Goal: Task Accomplishment & Management: Manage account settings

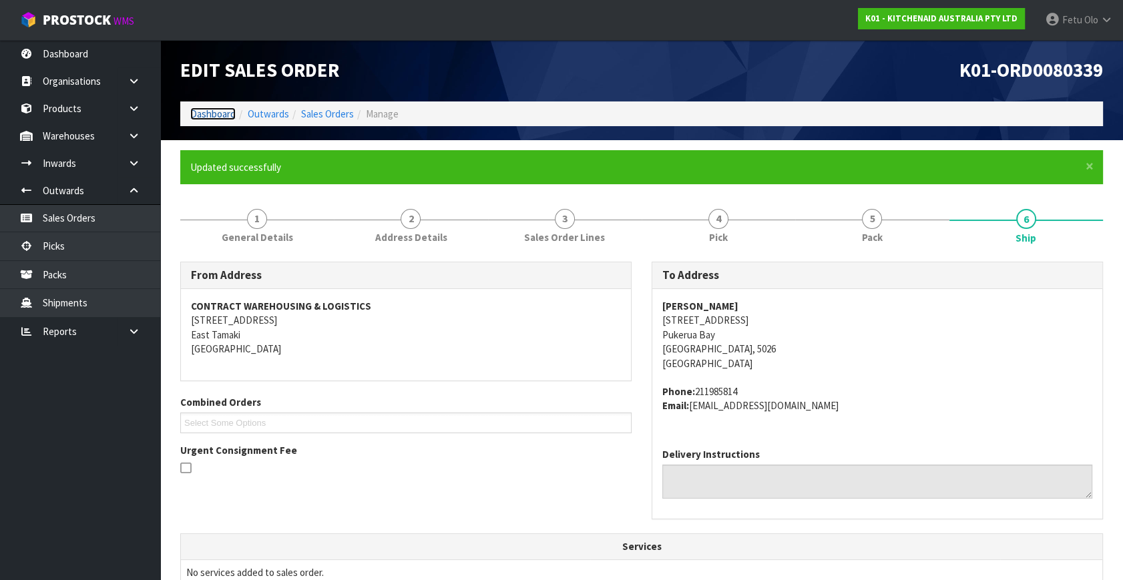
click at [194, 118] on link "Dashboard" at bounding box center [212, 113] width 45 height 13
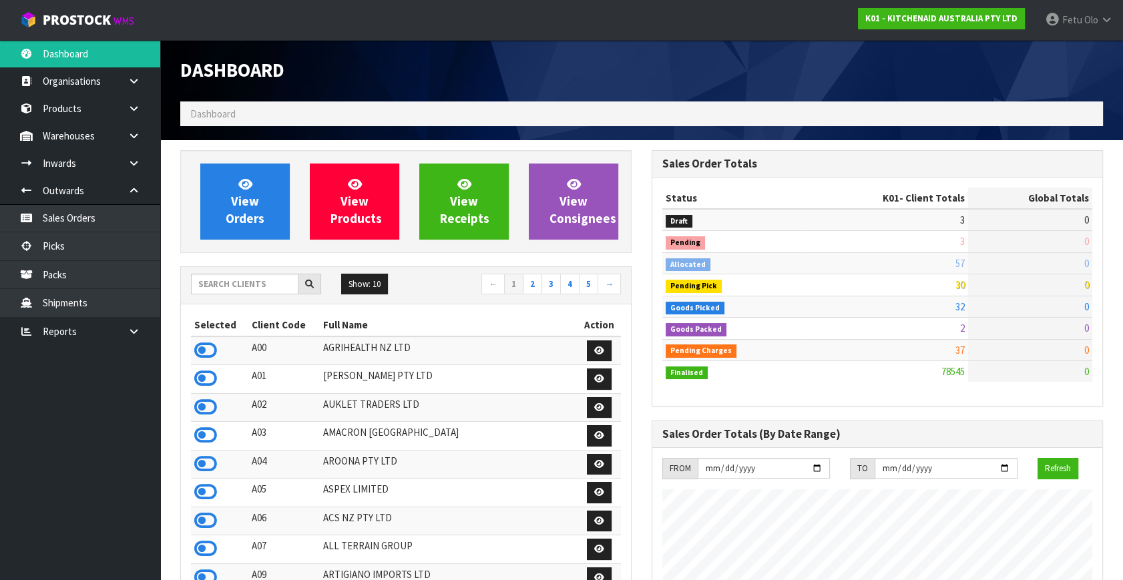
scroll to position [1009, 471]
click at [1061, 330] on td "21" at bounding box center [1030, 328] width 124 height 21
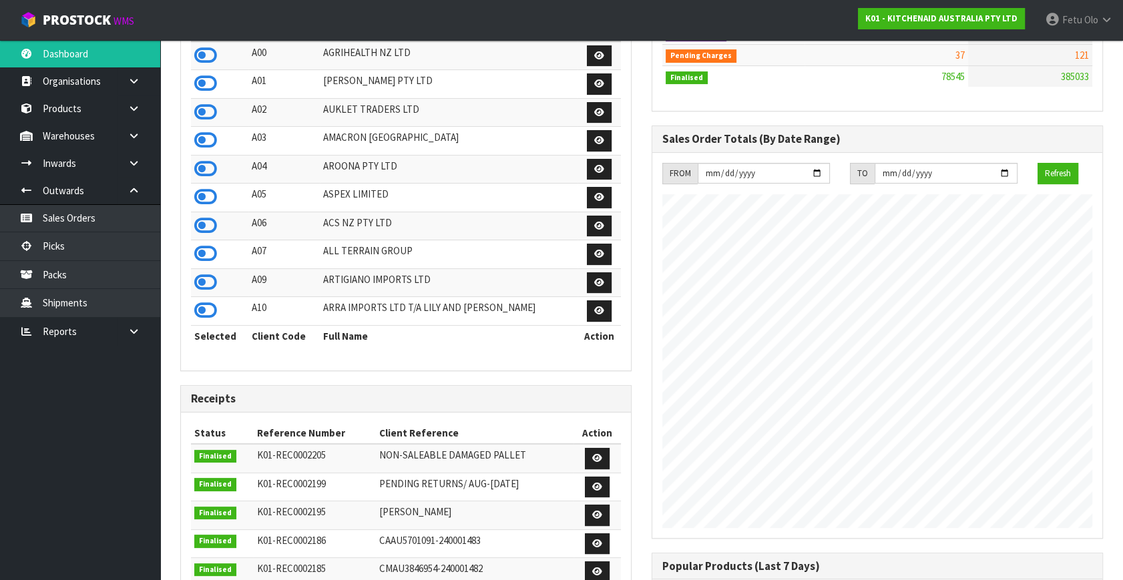
scroll to position [121, 0]
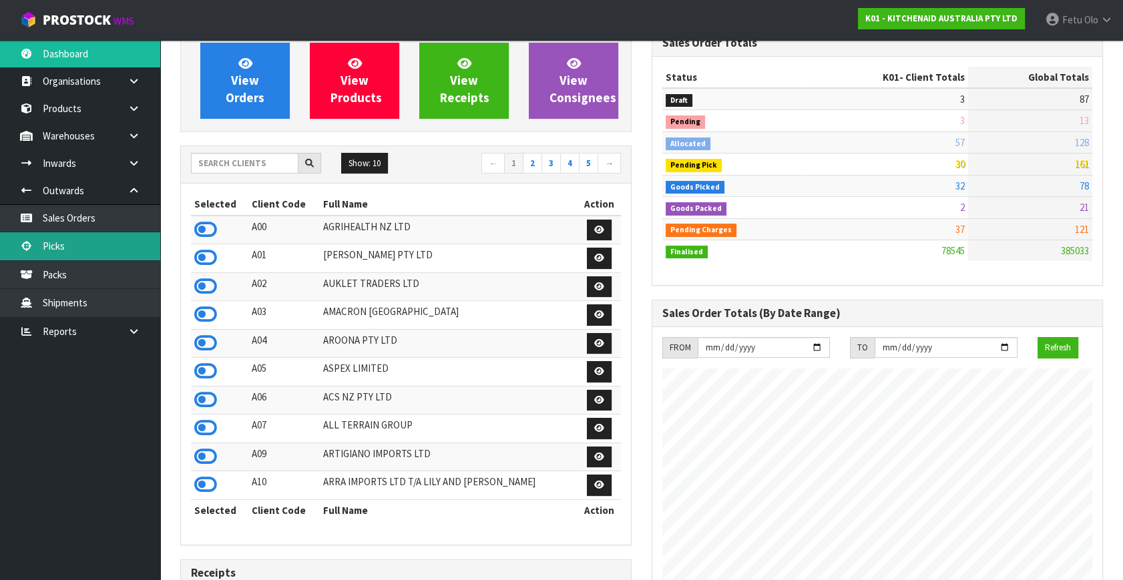
click at [72, 248] on link "Picks" at bounding box center [80, 245] width 160 height 27
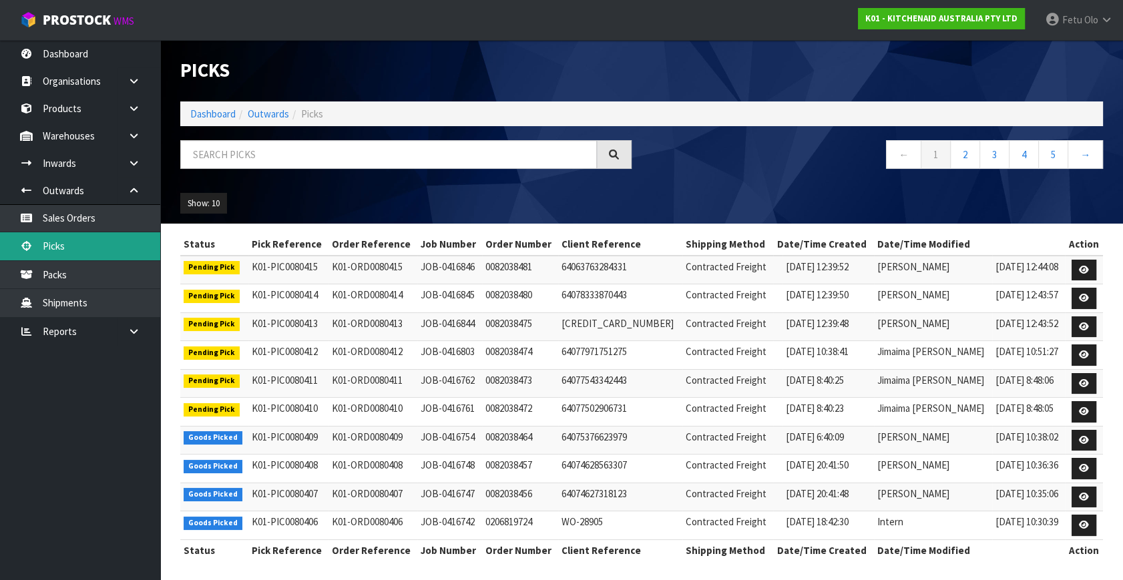
click at [54, 250] on link "Picks" at bounding box center [80, 245] width 160 height 27
click at [328, 154] on input "text" at bounding box center [388, 154] width 417 height 29
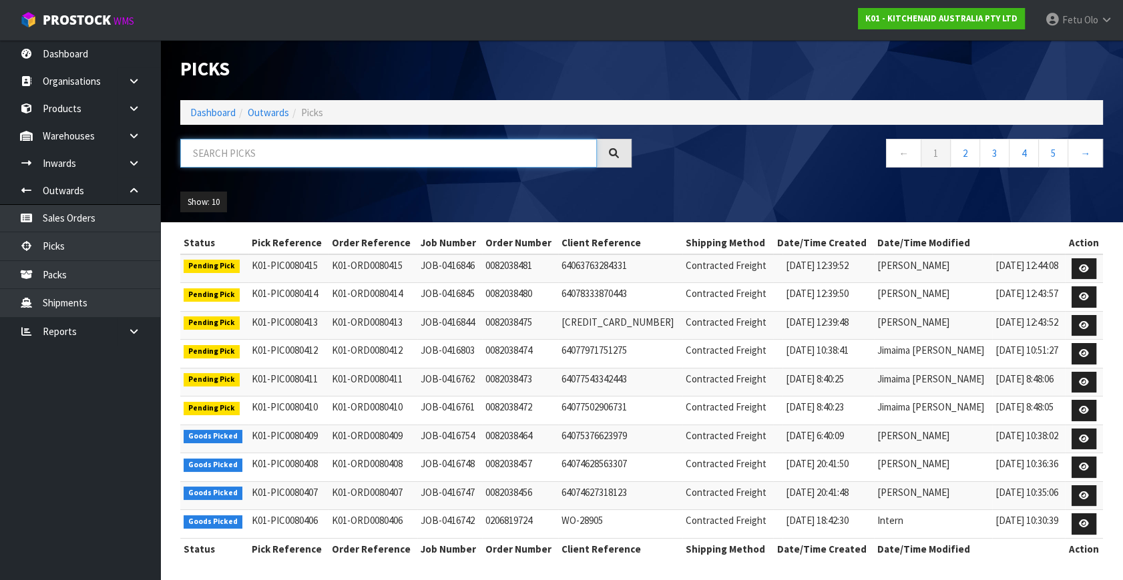
scroll to position [3, 0]
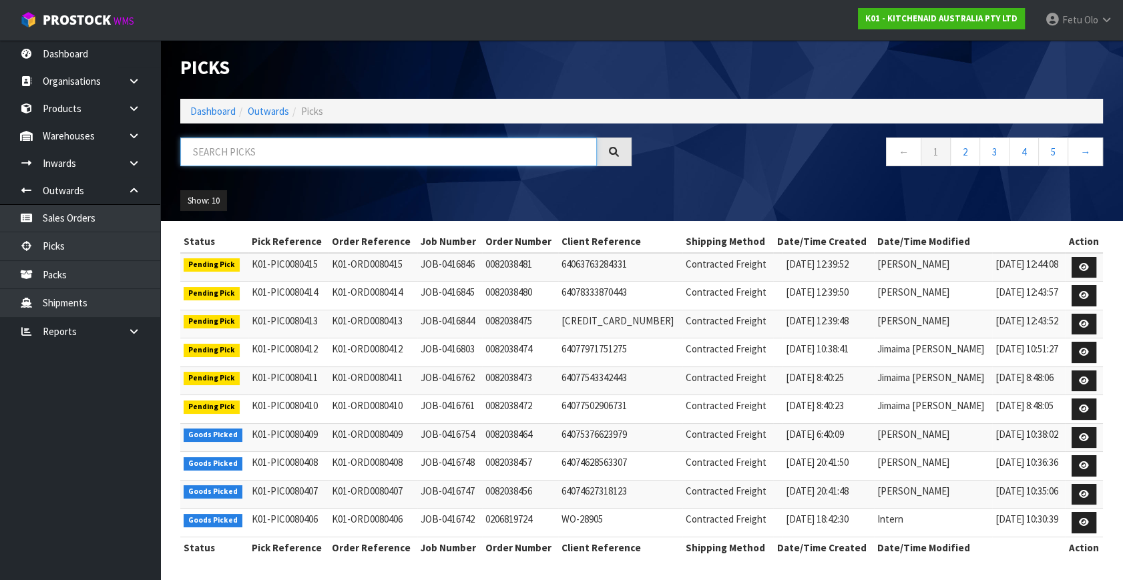
click at [249, 140] on input "text" at bounding box center [388, 152] width 417 height 29
click at [252, 160] on input "text" at bounding box center [388, 152] width 417 height 29
click at [252, 152] on input "text" at bounding box center [388, 152] width 417 height 29
click at [255, 149] on input "text" at bounding box center [388, 152] width 417 height 29
type input "80314"
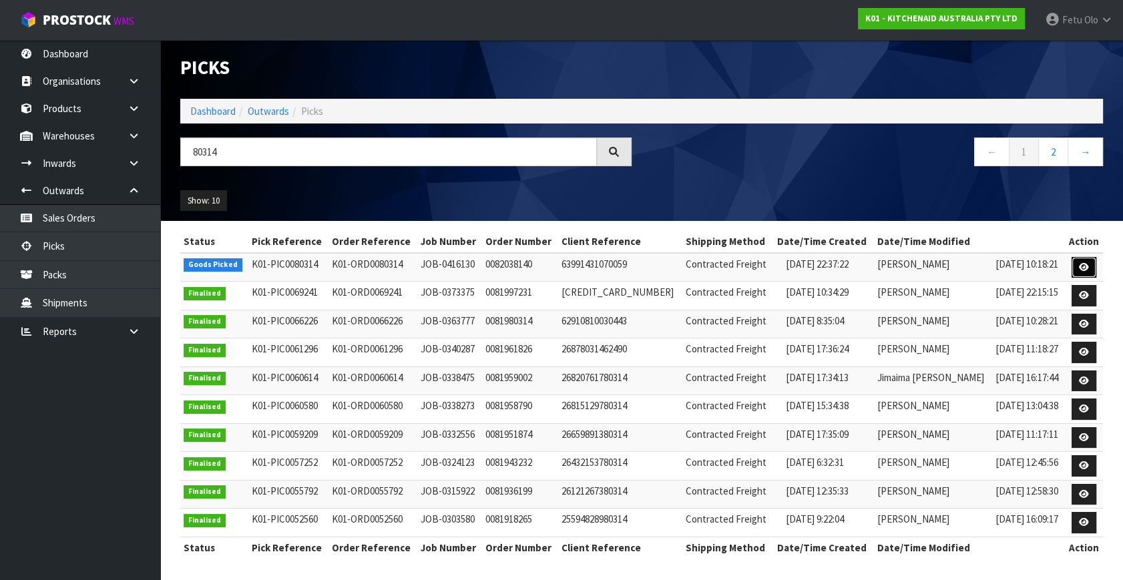
click at [1085, 266] on icon at bounding box center [1084, 267] width 10 height 9
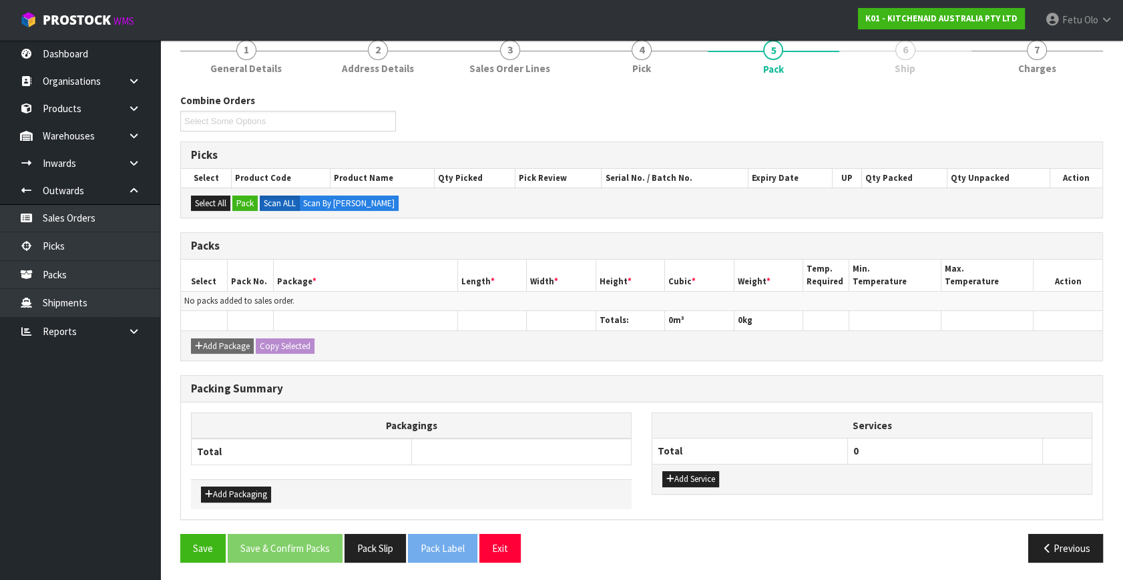
scroll to position [169, 0]
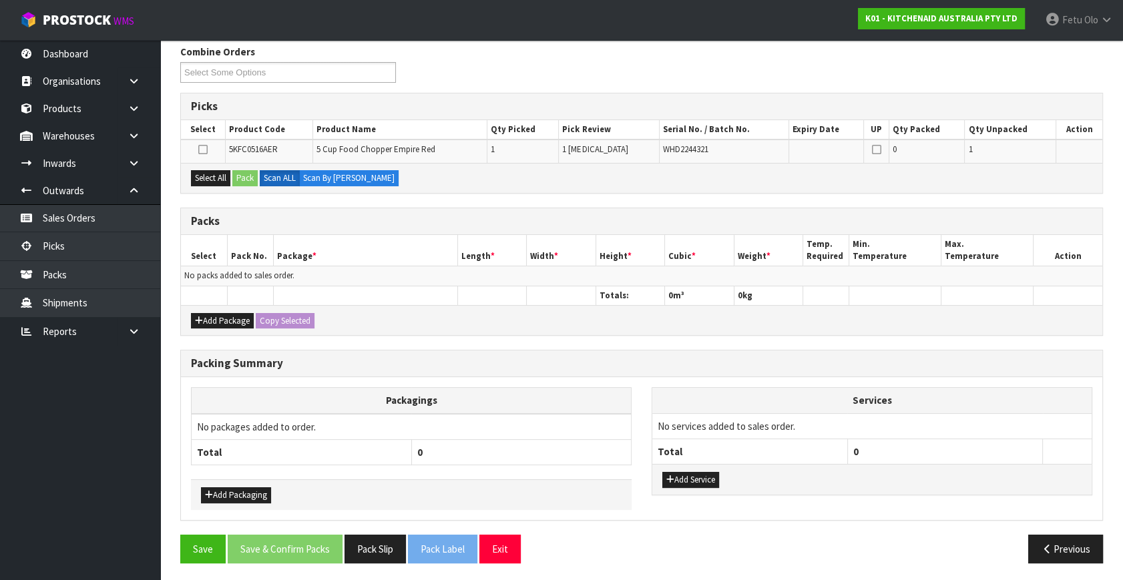
click at [364, 300] on th at bounding box center [365, 295] width 184 height 19
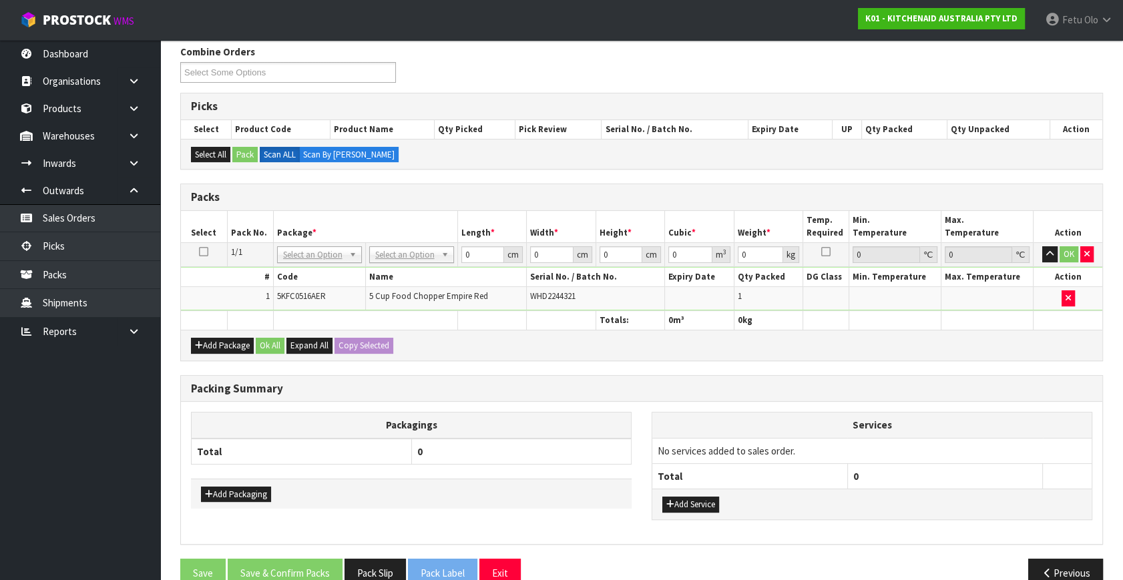
scroll to position [193, 0]
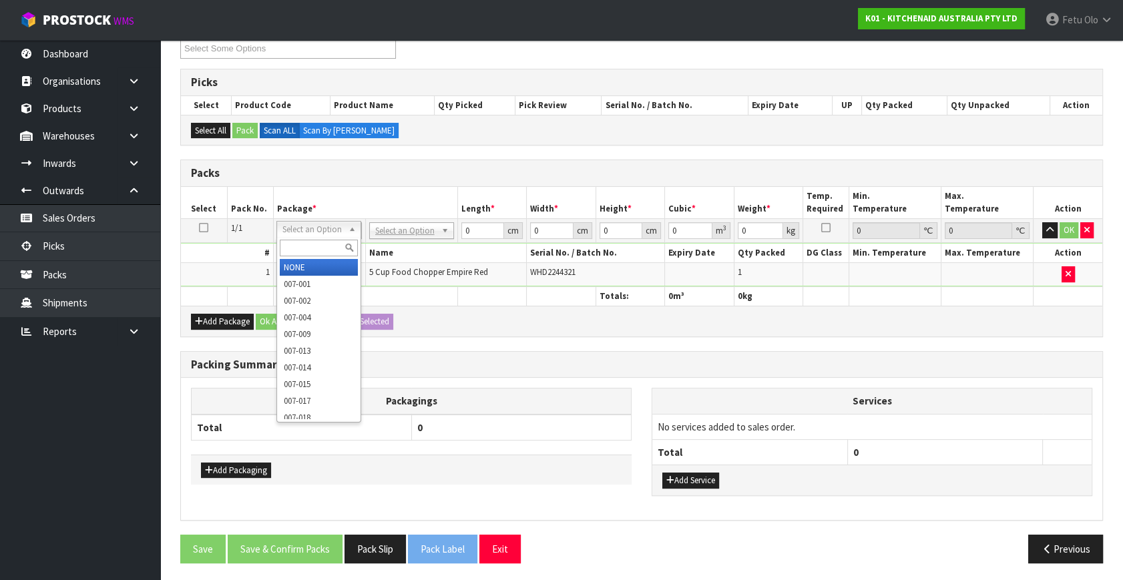
click at [316, 242] on input "text" at bounding box center [319, 248] width 78 height 17
type input "011"
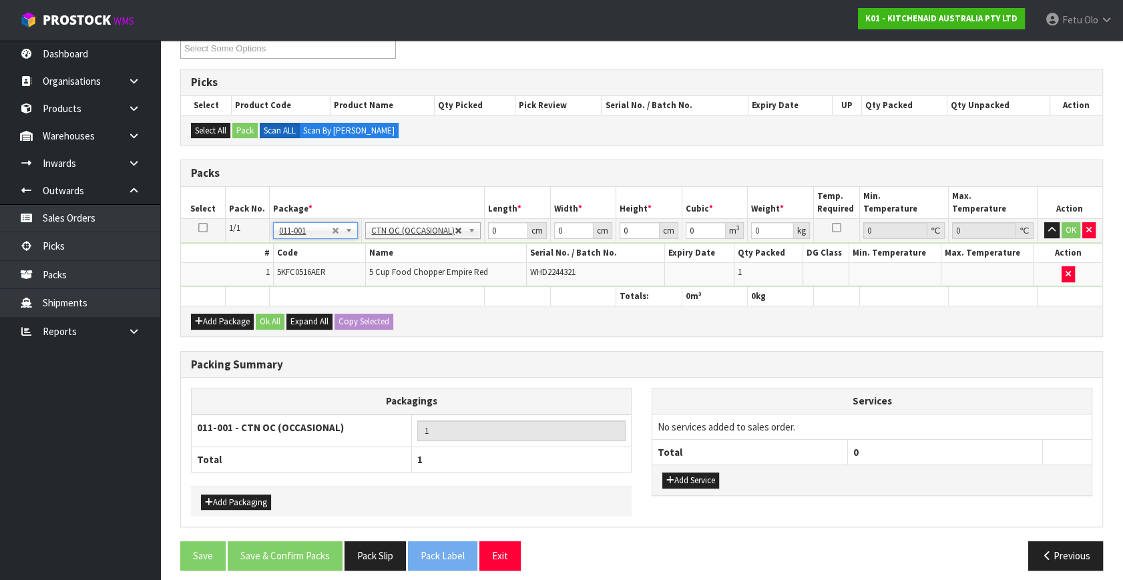
type input "1.94"
drag, startPoint x: 434, startPoint y: 245, endPoint x: 379, endPoint y: 267, distance: 59.6
click at [379, 267] on tbody "1/1 NONE 007-001 007-002 007-004 007-009 007-013 007-014 007-015 007-017 007-01…" at bounding box center [641, 253] width 921 height 68
type input "38"
type input "22"
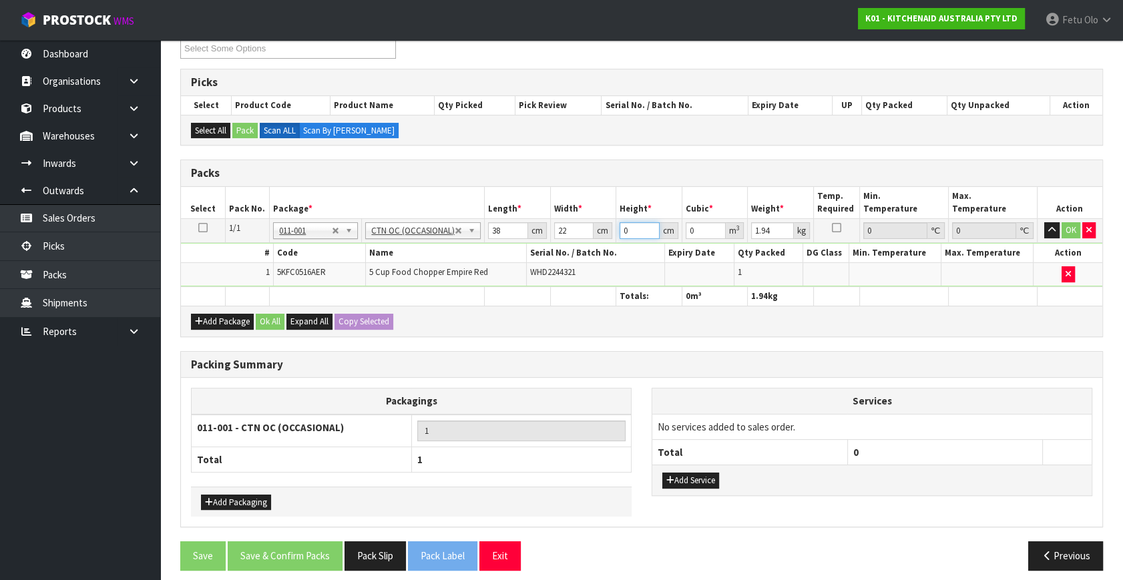
type input "2"
type input "0.001672"
type input "20"
type input "0.01672"
type input "20"
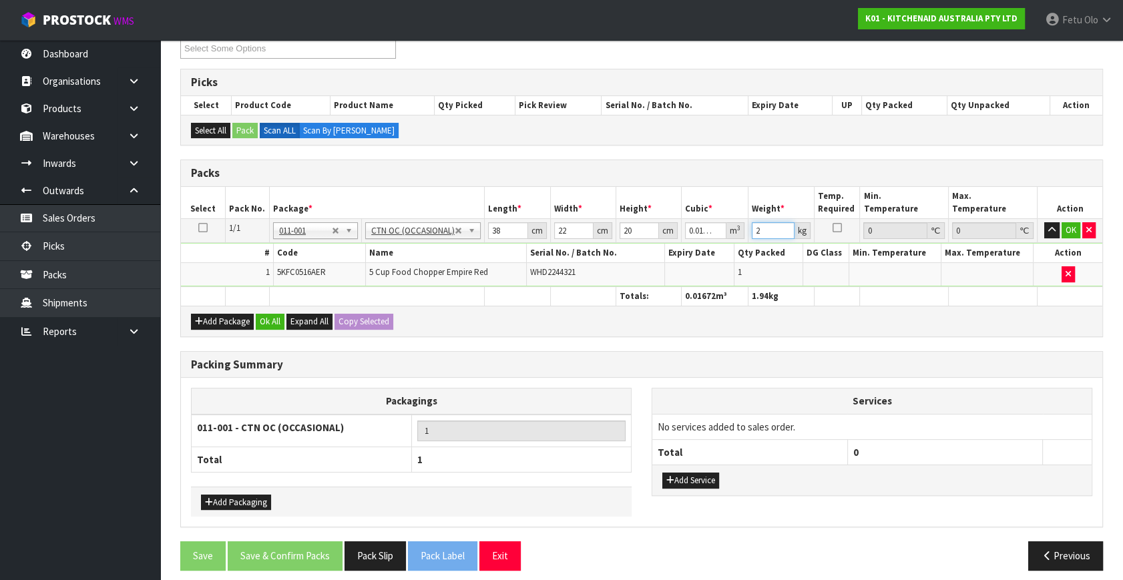
type input "2"
click button "OK" at bounding box center [1071, 230] width 19 height 16
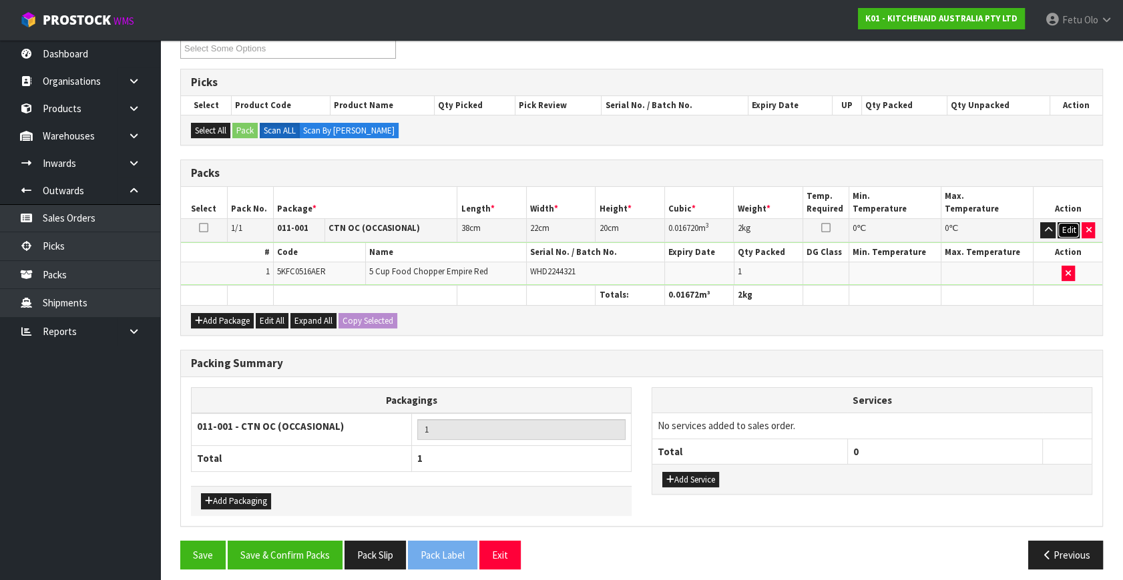
click at [1064, 228] on button "Edit" at bounding box center [1069, 230] width 22 height 16
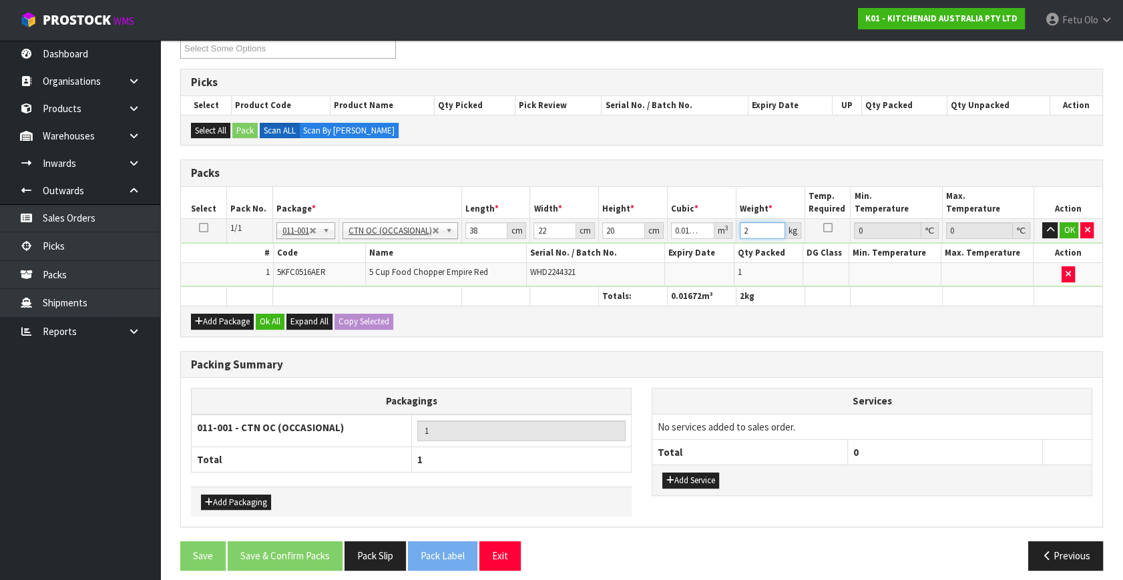
click at [628, 286] on table "Select Pack No. Package * Length * Width * Height * Cubic * Weight * Temp. Requ…" at bounding box center [641, 246] width 921 height 119
type input "3"
click button "OK" at bounding box center [1069, 230] width 19 height 16
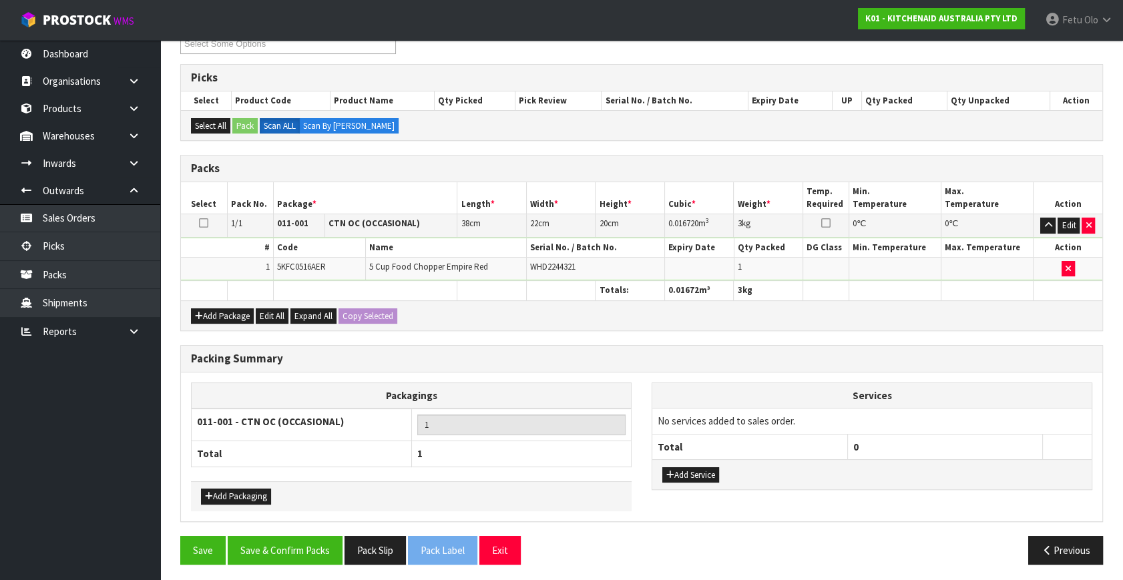
scroll to position [199, 0]
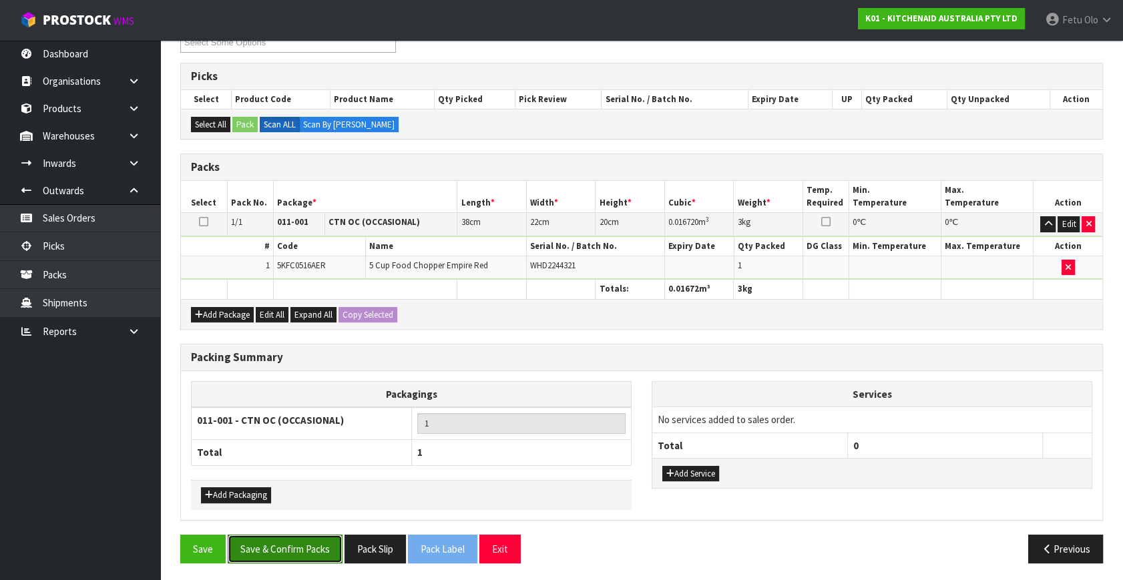
click at [305, 547] on button "Save & Confirm Packs" at bounding box center [285, 549] width 115 height 29
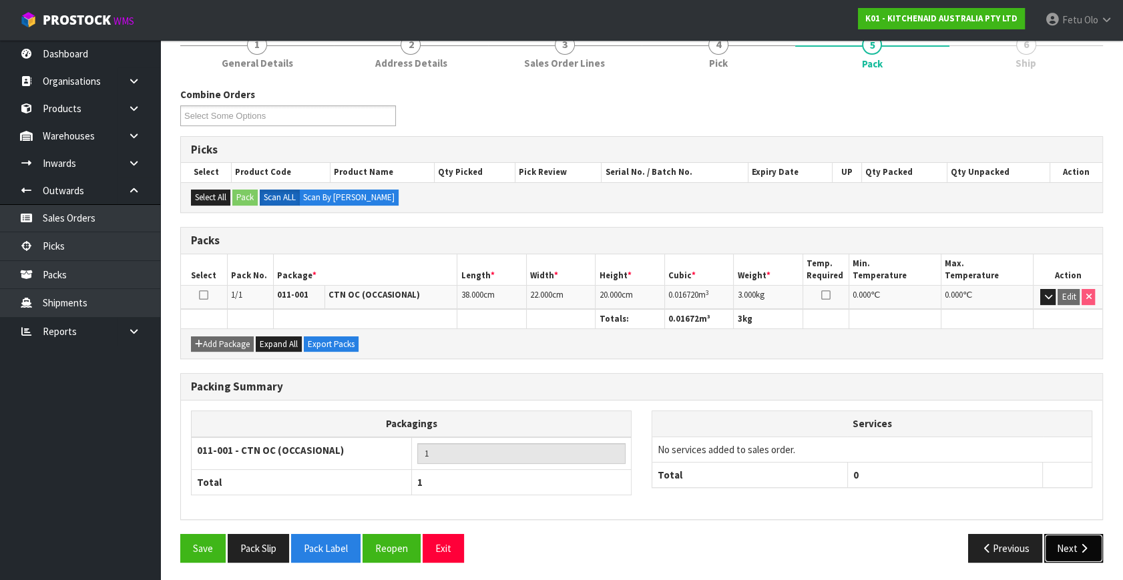
click at [1056, 541] on button "Next" at bounding box center [1073, 548] width 59 height 29
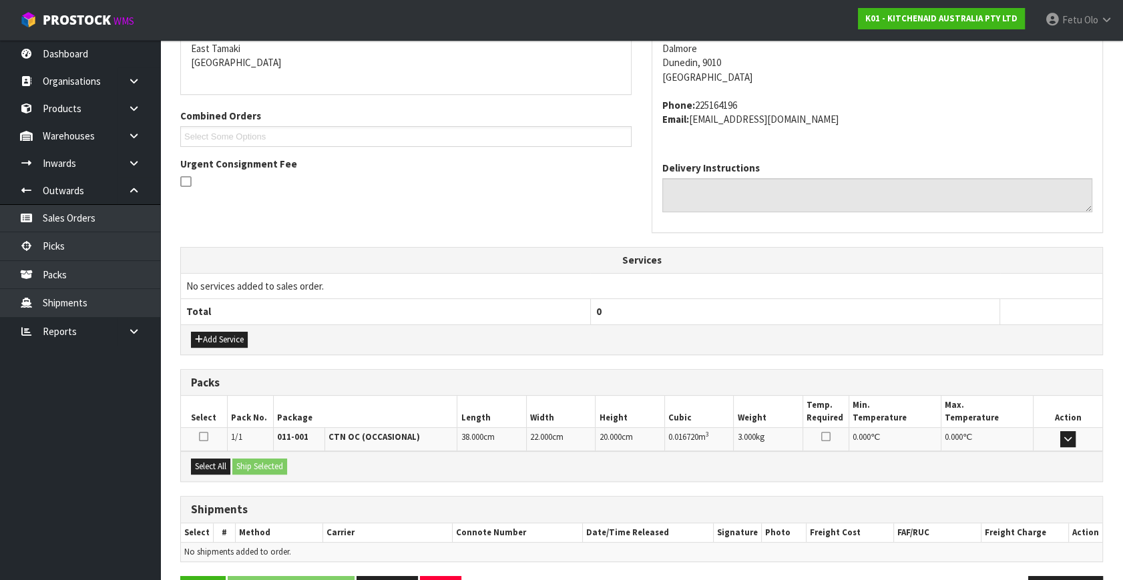
scroll to position [328, 0]
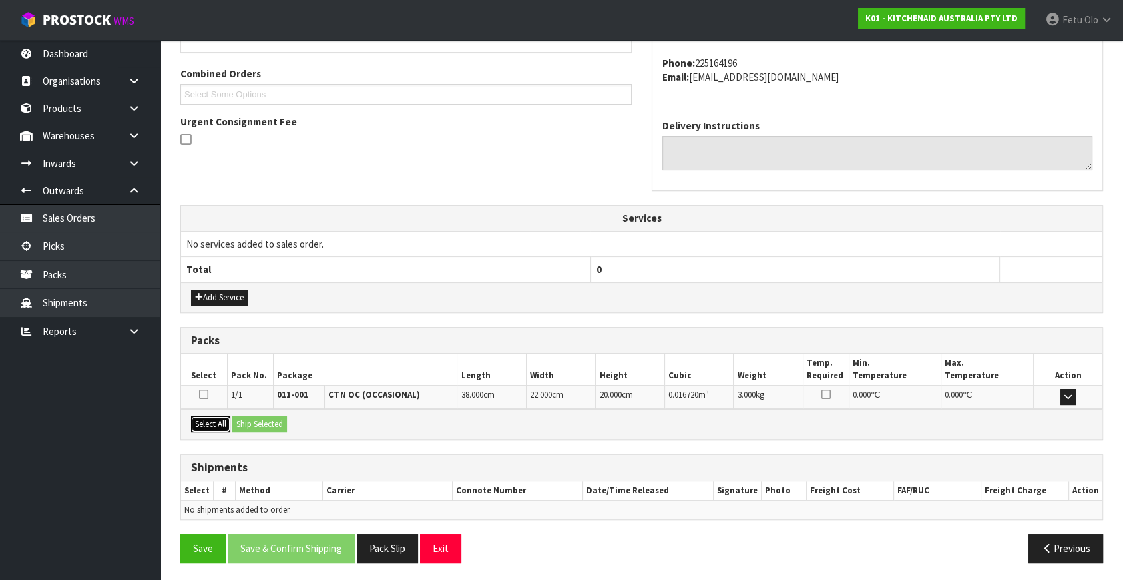
click at [198, 423] on button "Select All" at bounding box center [210, 425] width 39 height 16
click at [248, 417] on button "Ship Selected" at bounding box center [259, 425] width 55 height 16
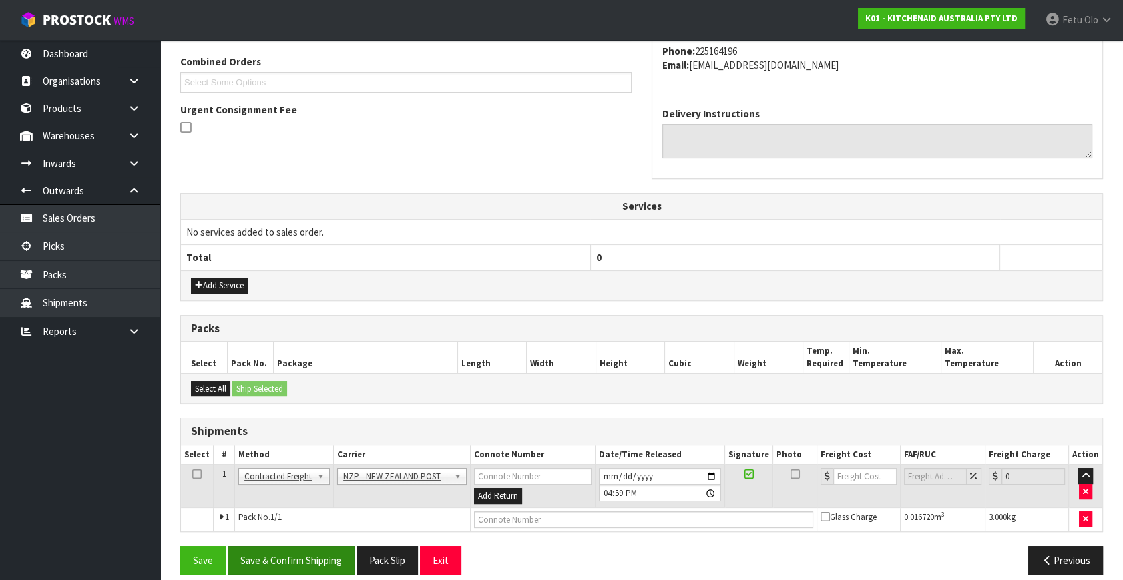
scroll to position [353, 0]
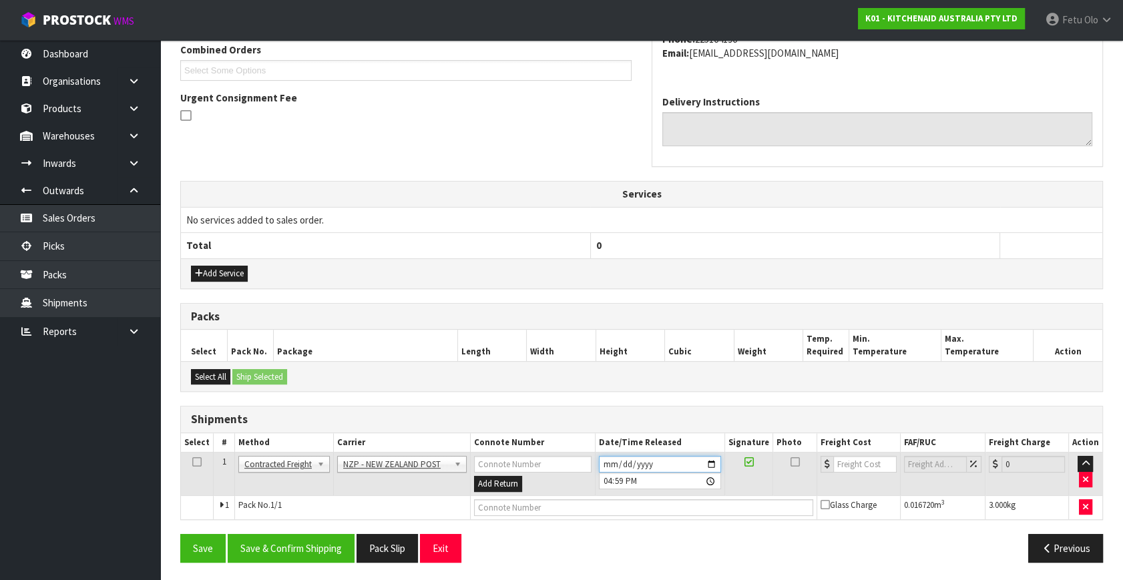
click at [716, 462] on input "2025-10-09" at bounding box center [660, 464] width 122 height 17
type input "2025-10-10"
click at [332, 542] on button "Save & Confirm Shipping" at bounding box center [291, 548] width 127 height 29
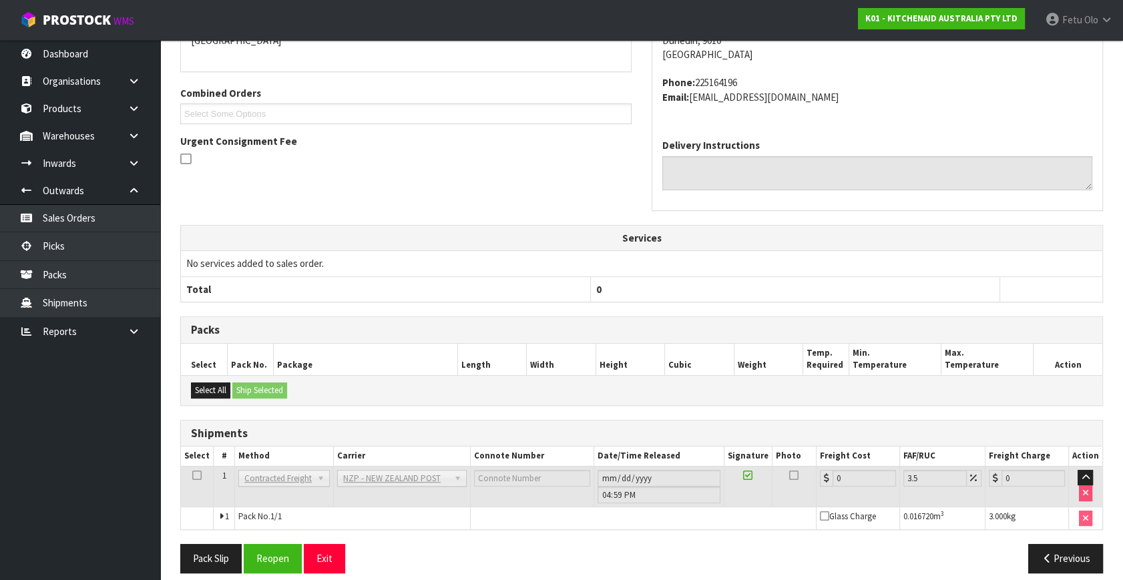
scroll to position [334, 0]
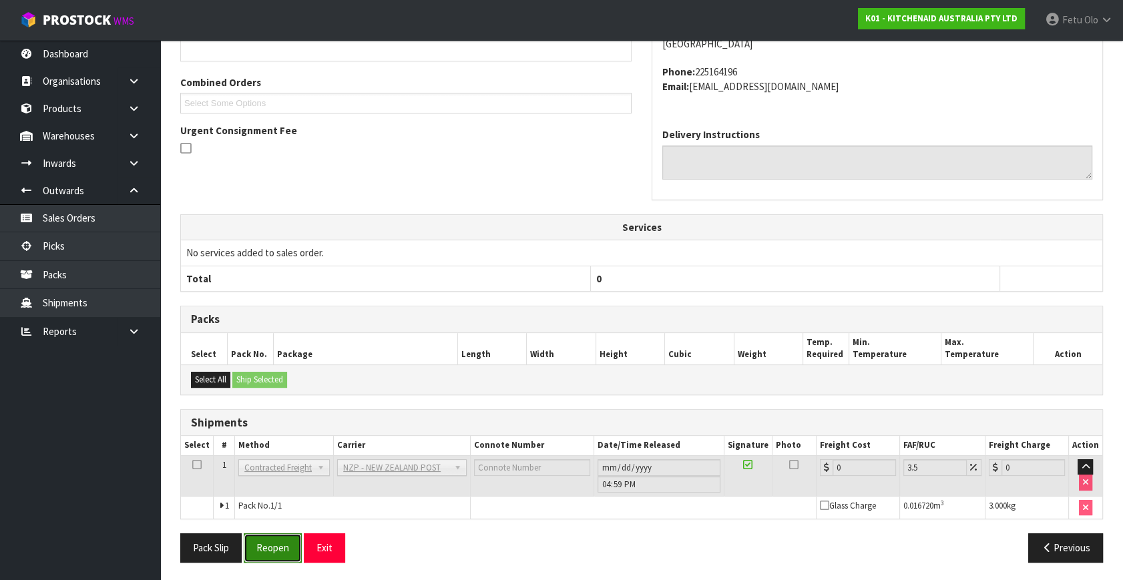
click at [274, 553] on button "Reopen" at bounding box center [273, 547] width 58 height 29
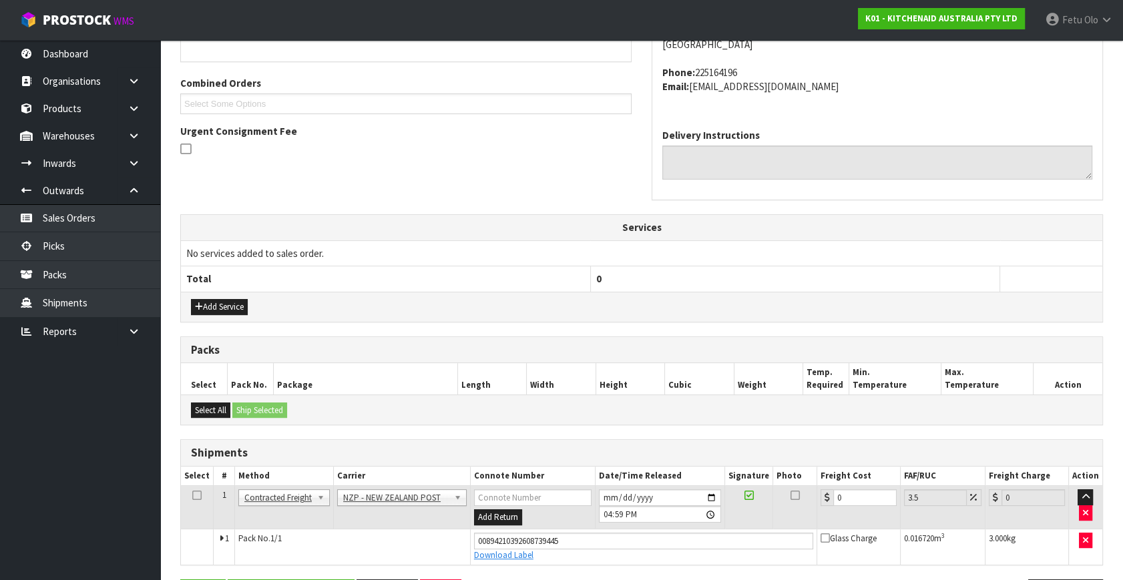
scroll to position [320, 0]
drag, startPoint x: 830, startPoint y: 501, endPoint x: 744, endPoint y: 534, distance: 92.4
click at [744, 534] on tbody "1 Client Local Pickup Customer Local Pickup Company Freight Contracted Freight …" at bounding box center [641, 524] width 921 height 79
type input "1"
type input "1.03"
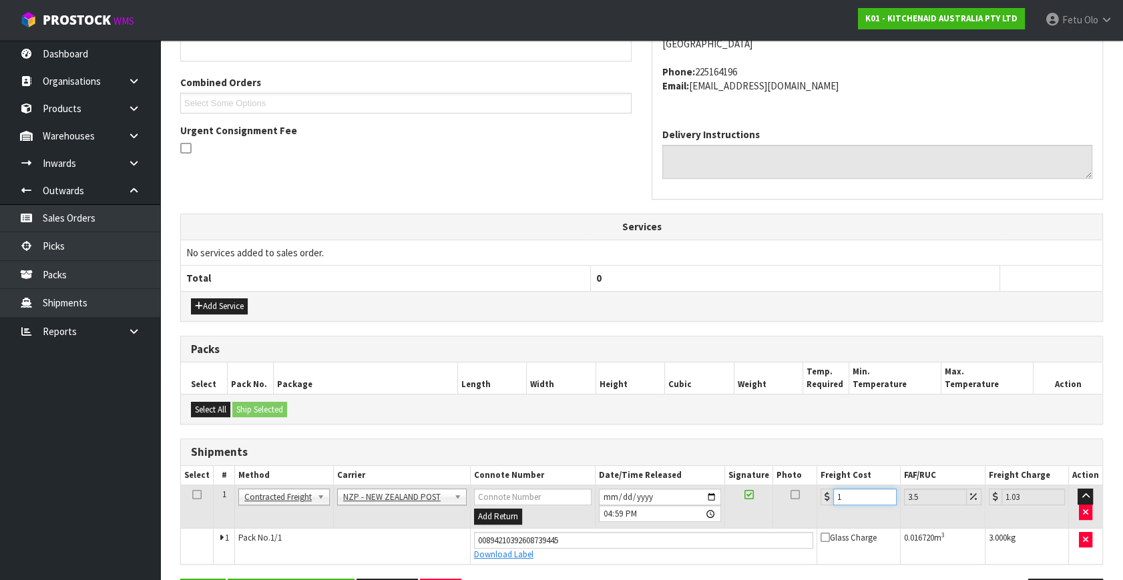
type input "11"
type input "11.38"
type input "116"
type input "120.06"
type input "1161"
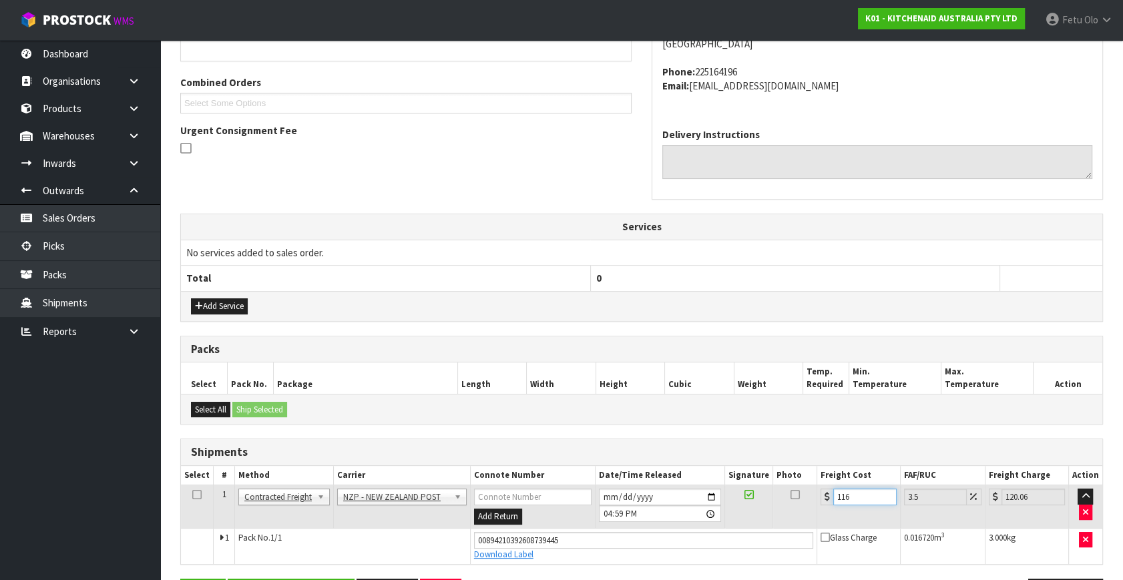
type input "1201.63"
type input "116"
type input "120.06"
type input "11"
type input "11.38"
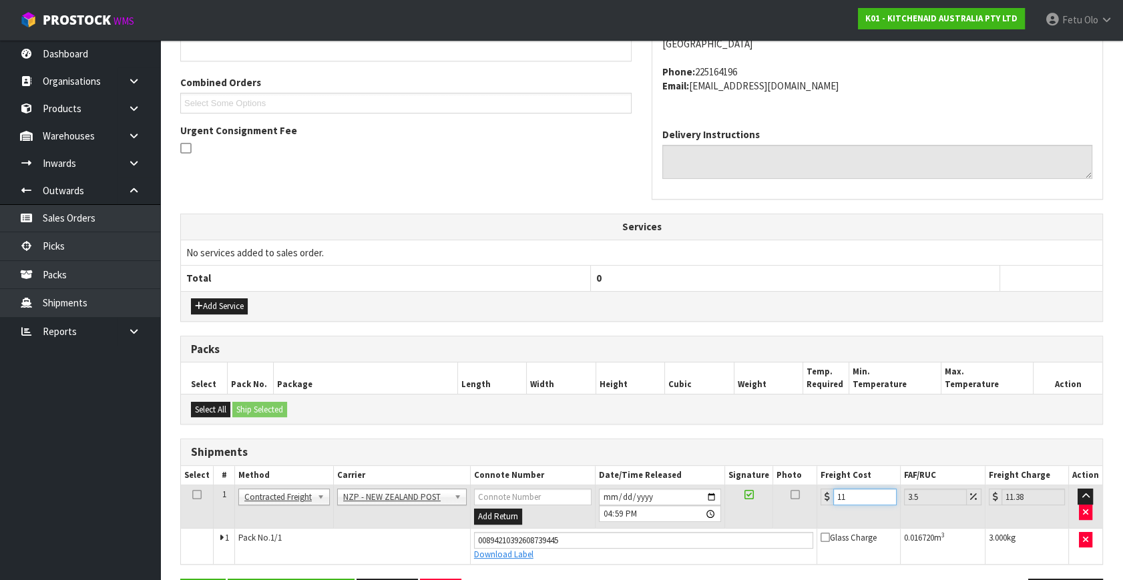
type input "11.6"
type input "12.01"
type input "11.61"
type input "12.02"
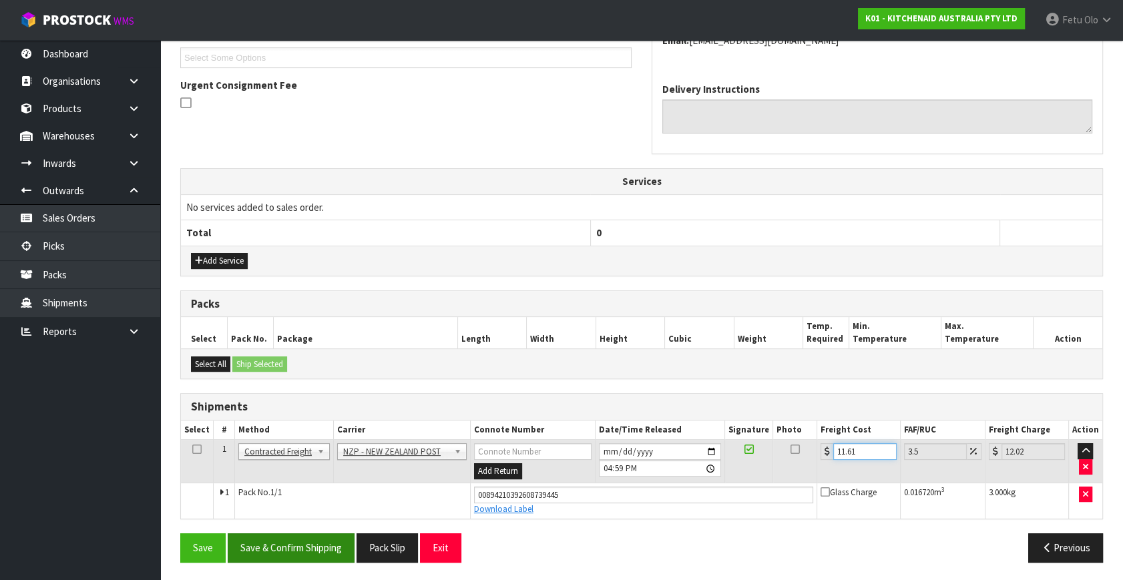
type input "11.61"
click at [320, 552] on button "Save & Confirm Shipping" at bounding box center [291, 547] width 127 height 29
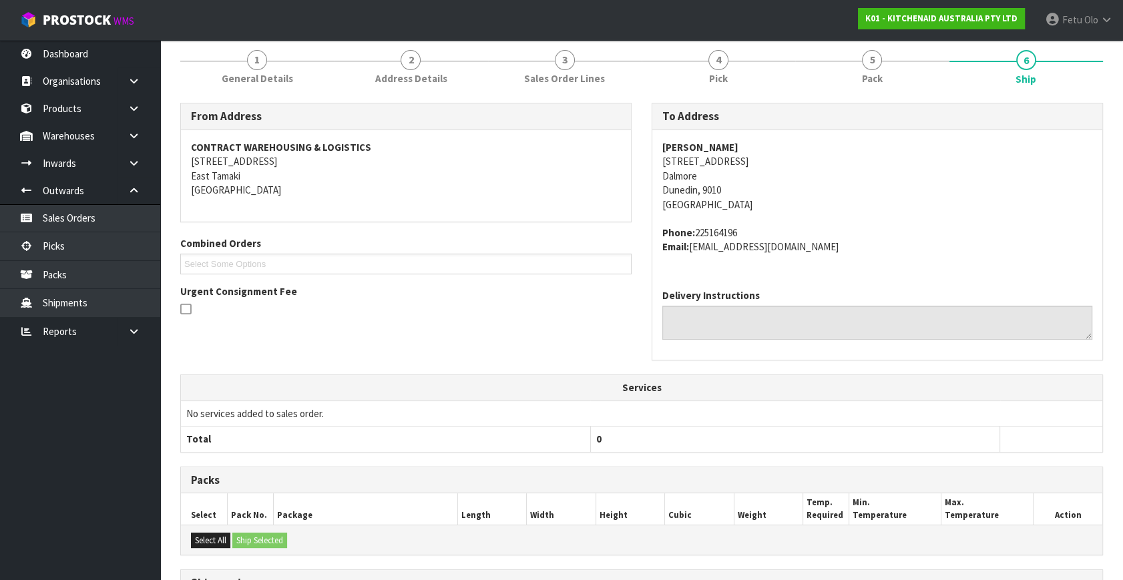
scroll to position [242, 0]
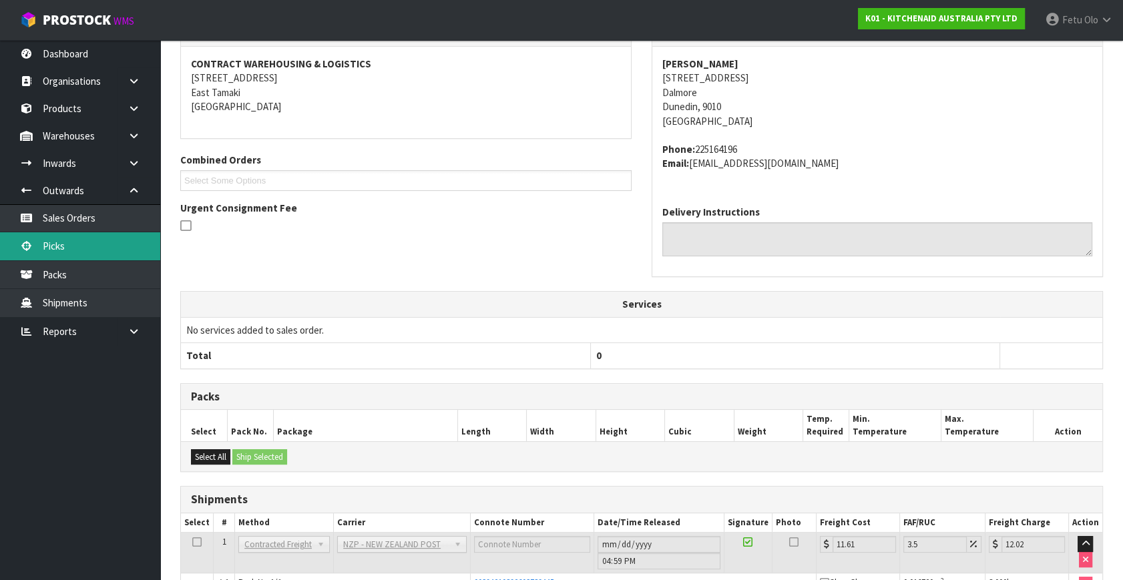
click at [60, 249] on link "Picks" at bounding box center [80, 245] width 160 height 27
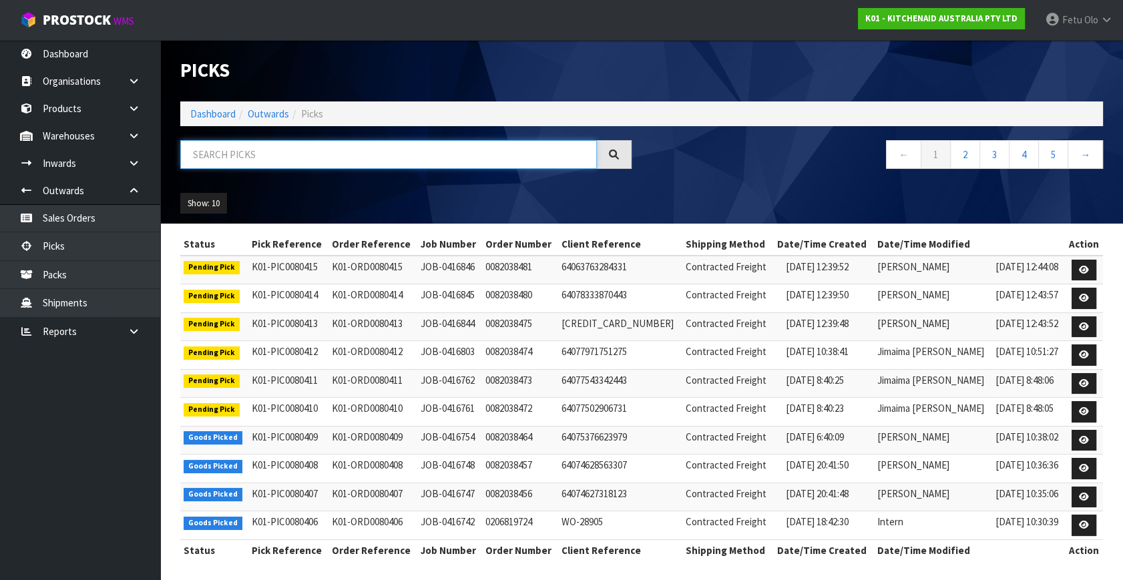
click at [291, 152] on input "text" at bounding box center [388, 154] width 417 height 29
type input "80353"
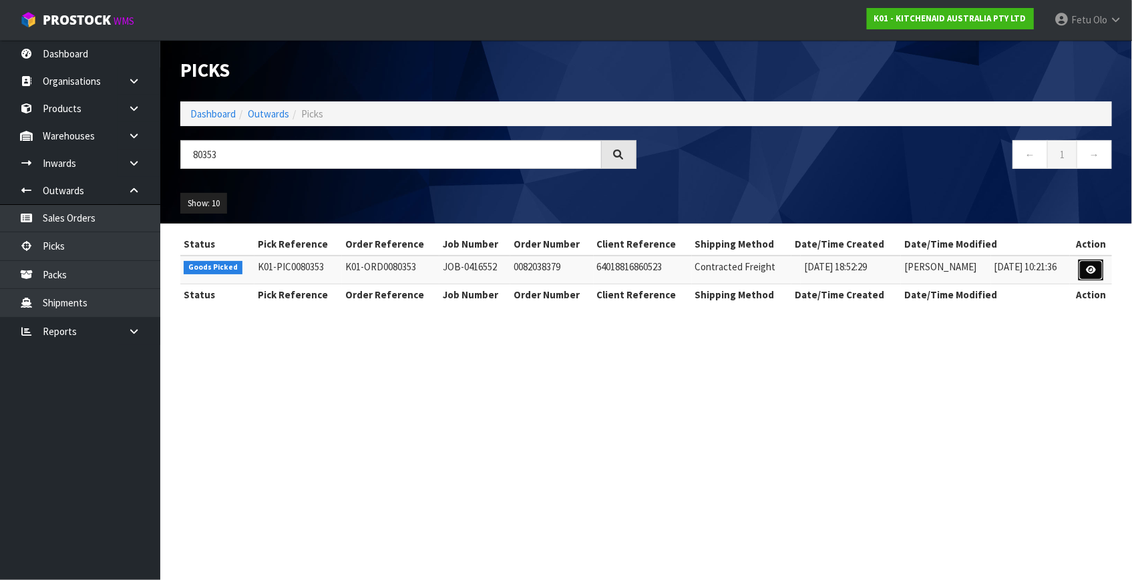
click at [1085, 271] on link at bounding box center [1090, 270] width 25 height 21
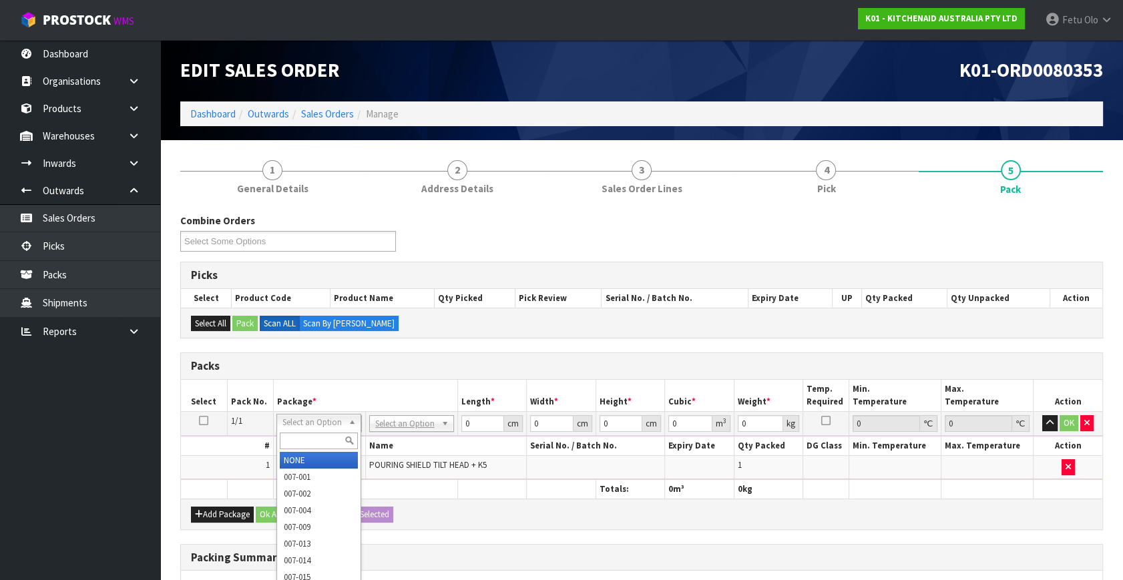
click at [304, 439] on input "text" at bounding box center [319, 441] width 78 height 17
type input "011084"
click at [306, 439] on input "text" at bounding box center [319, 441] width 78 height 17
type input "011-084"
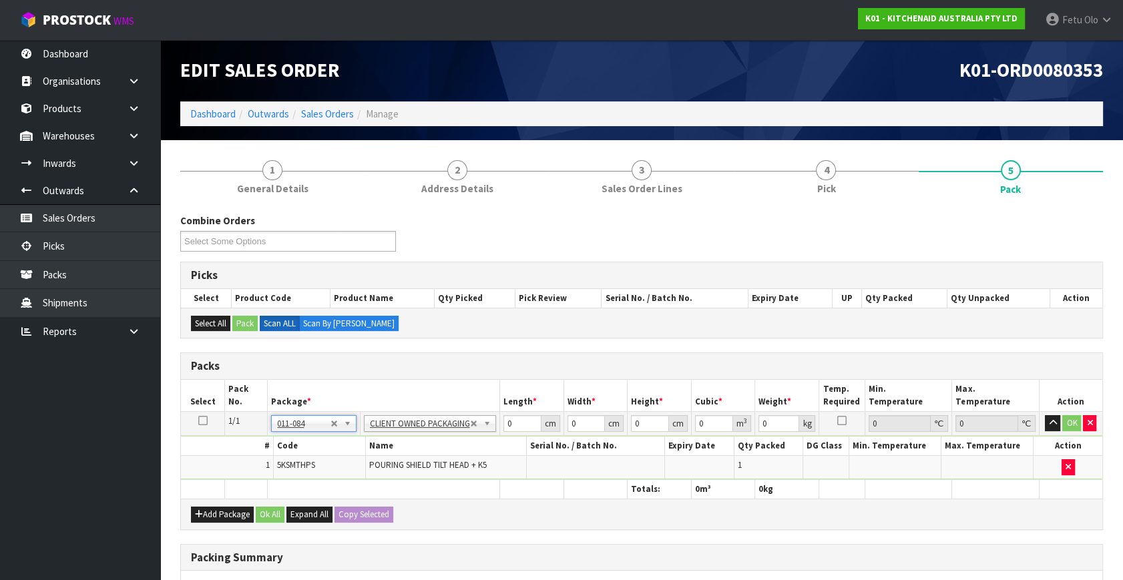
type input "0.417"
drag, startPoint x: 516, startPoint y: 421, endPoint x: 410, endPoint y: 468, distance: 116.3
click at [414, 467] on tbody "1/1 NONE 007-001 007-002 007-004 007-009 007-013 007-014 007-015 007-017 007-01…" at bounding box center [641, 446] width 921 height 68
type input "30"
type input "26"
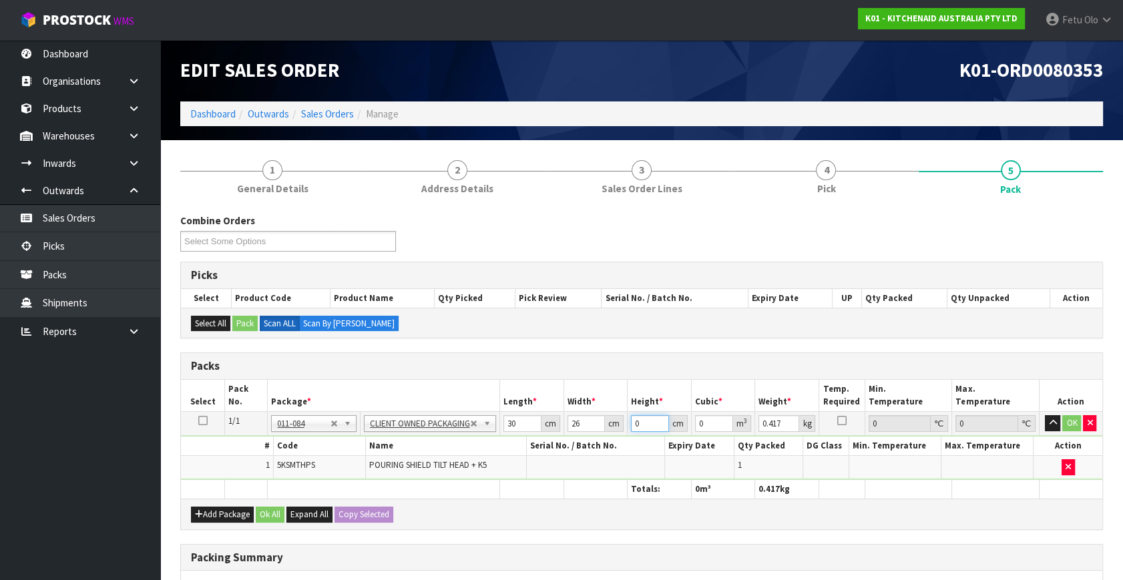
type input "1"
type input "0.00078"
type input "12"
type input "0.00936"
type input "12"
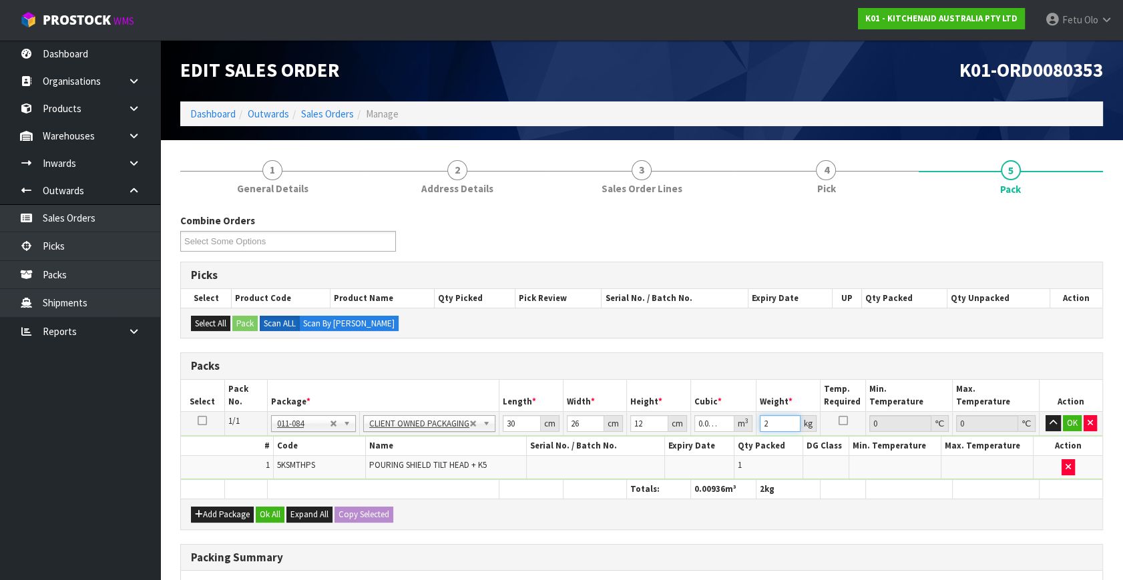
type input "2"
click button "OK" at bounding box center [1072, 423] width 19 height 16
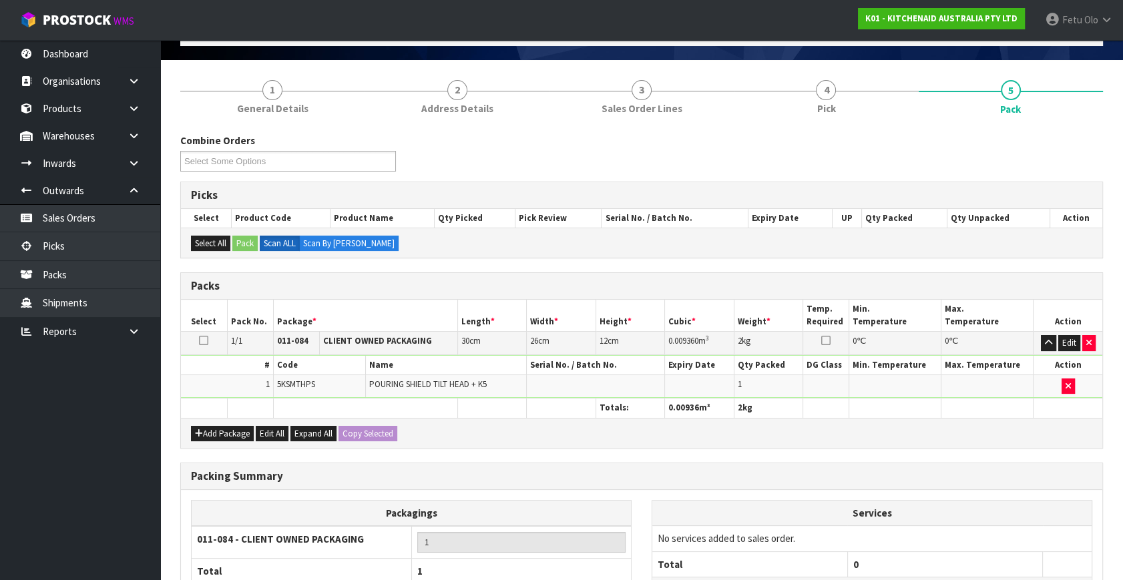
scroll to position [199, 0]
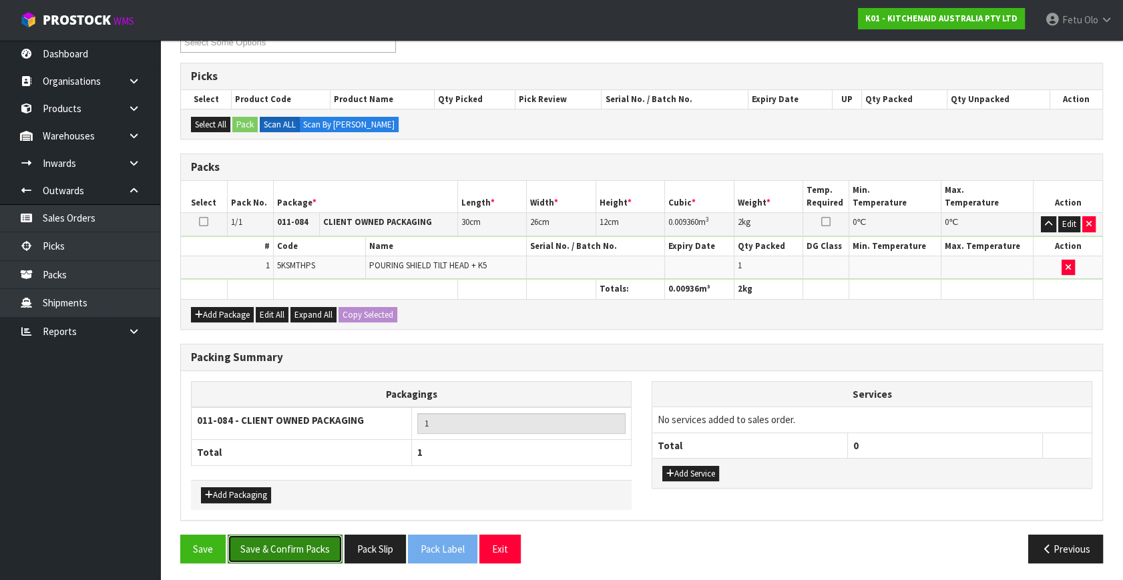
click at [310, 547] on button "Save & Confirm Packs" at bounding box center [285, 549] width 115 height 29
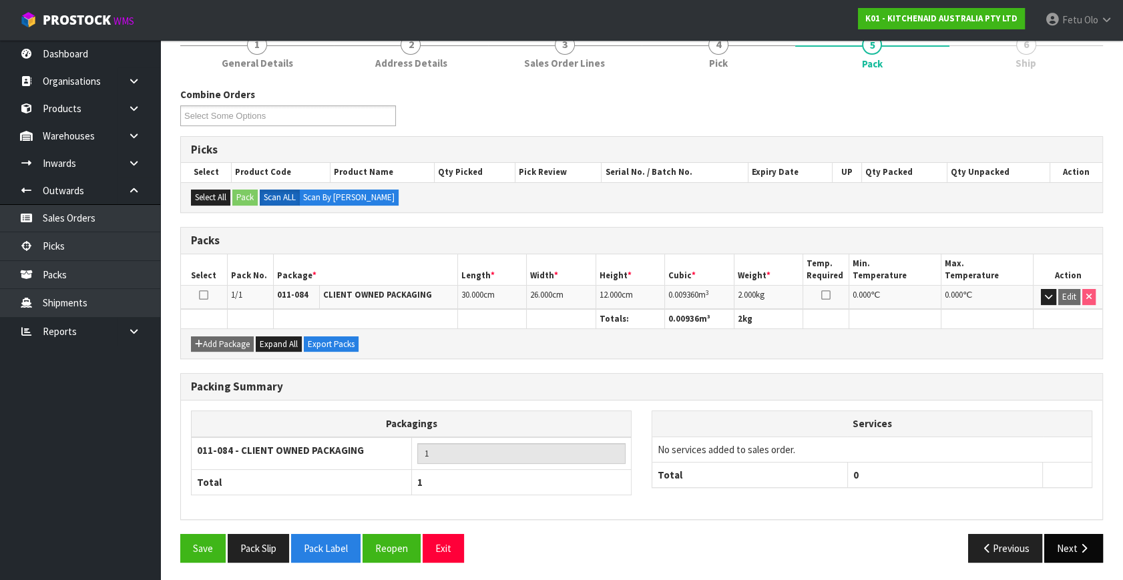
click at [1082, 545] on icon "button" at bounding box center [1084, 548] width 13 height 10
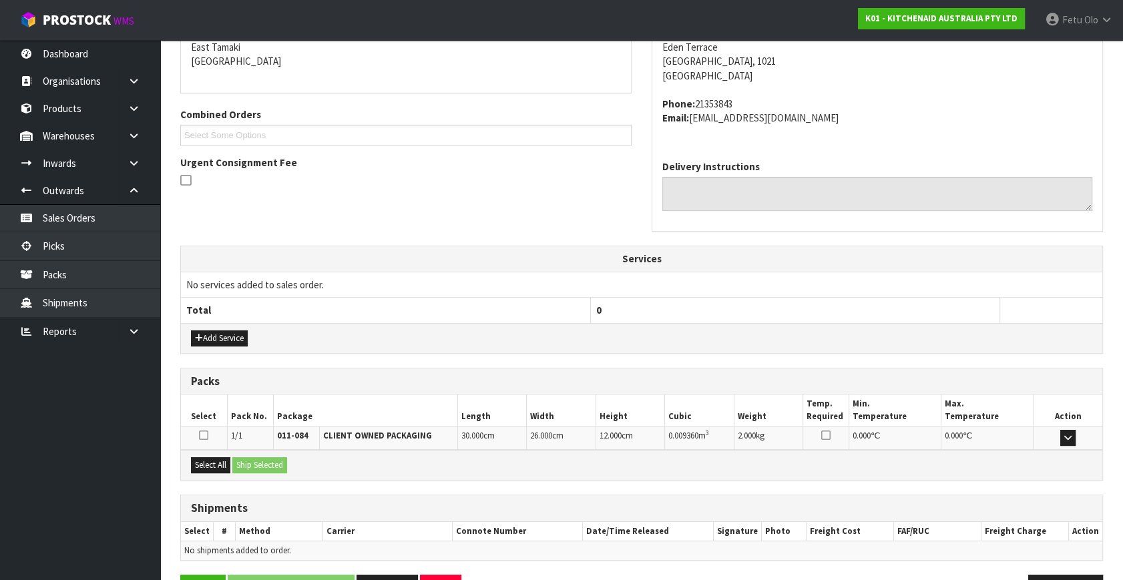
scroll to position [328, 0]
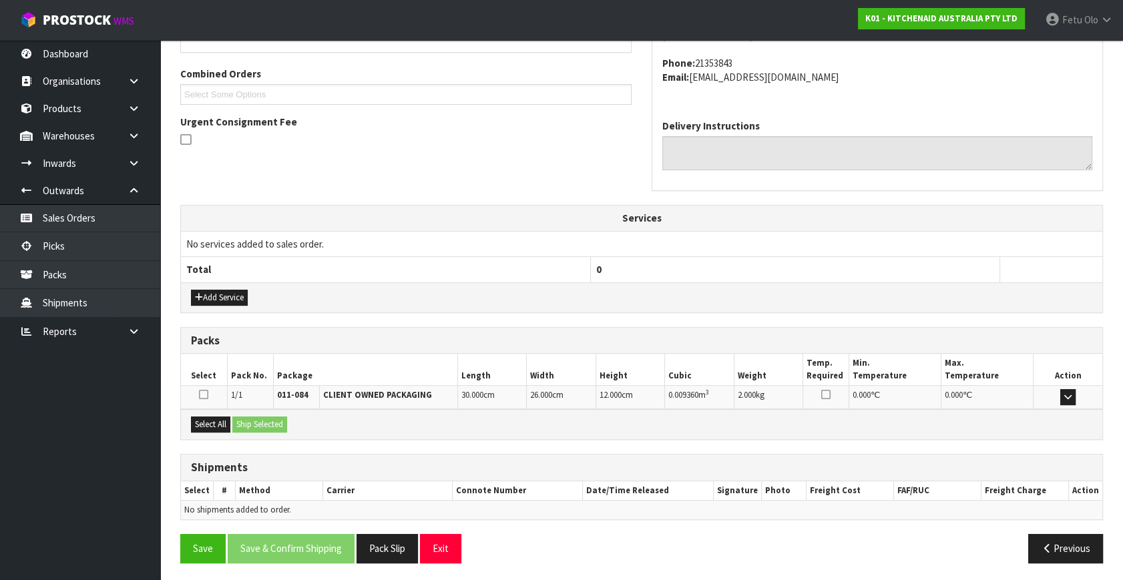
click at [206, 430] on div "Select All Ship Selected" at bounding box center [641, 424] width 921 height 30
click at [219, 425] on button "Select All" at bounding box center [210, 425] width 39 height 16
click at [243, 422] on button "Ship Selected" at bounding box center [259, 425] width 55 height 16
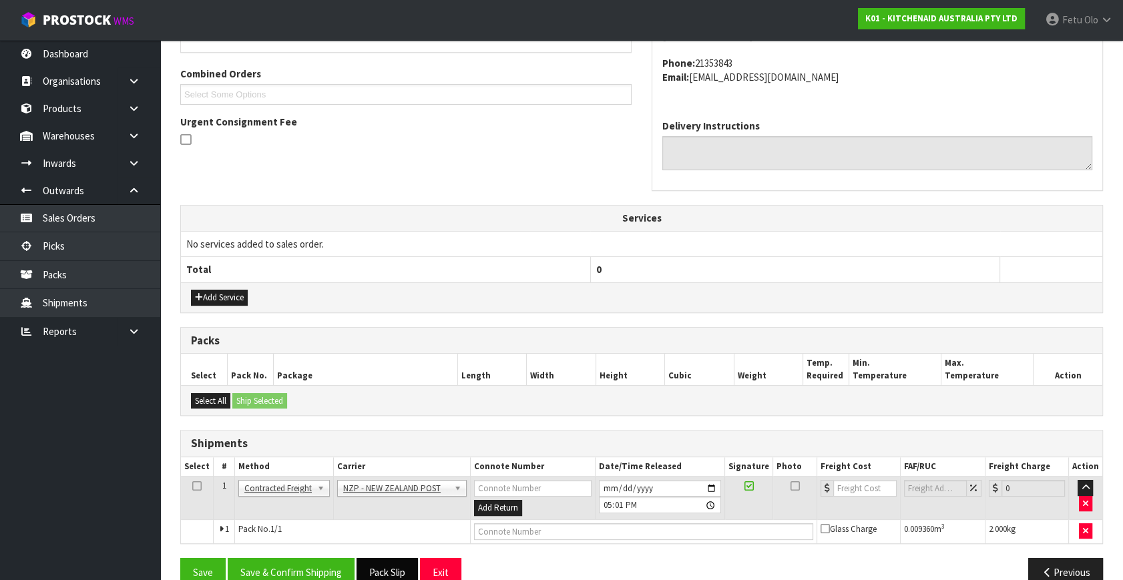
scroll to position [353, 0]
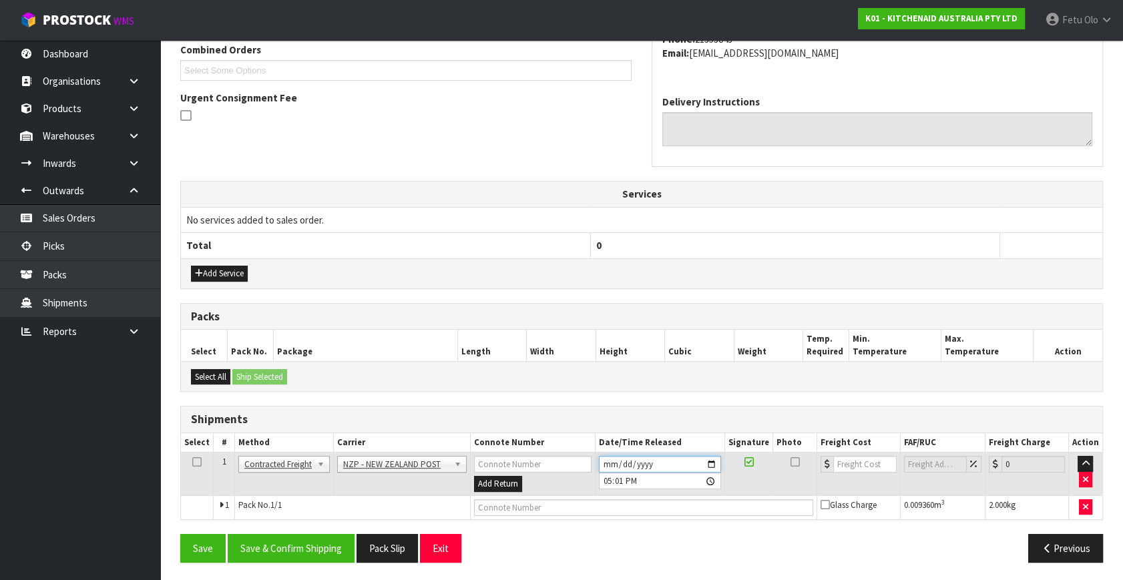
click at [714, 463] on input "2025-10-09" at bounding box center [660, 464] width 122 height 17
type input "2025-10-10"
click at [324, 541] on button "Save & Confirm Shipping" at bounding box center [291, 548] width 127 height 29
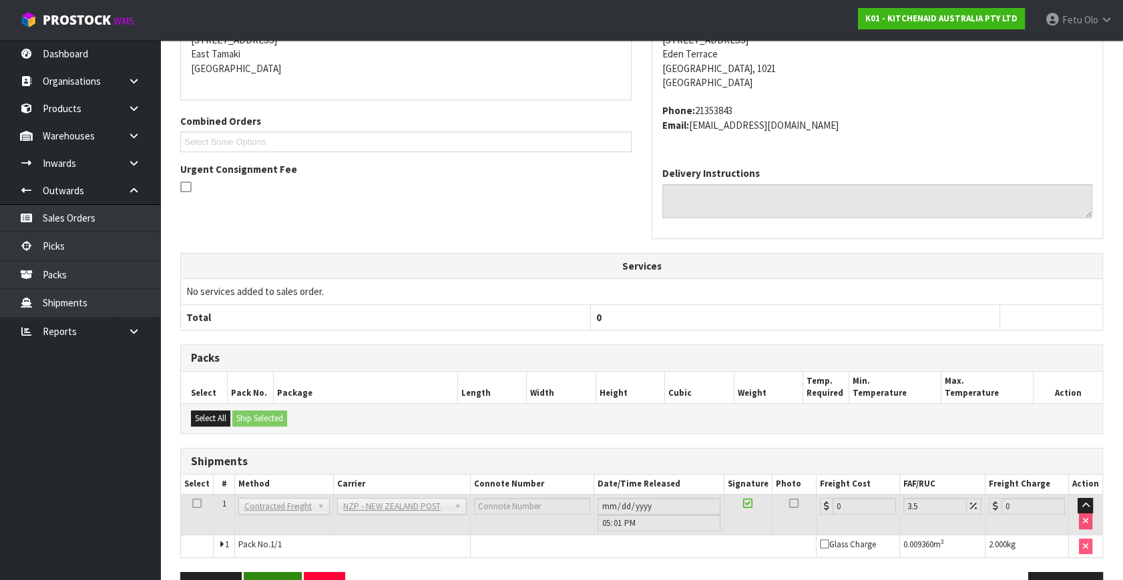
scroll to position [334, 0]
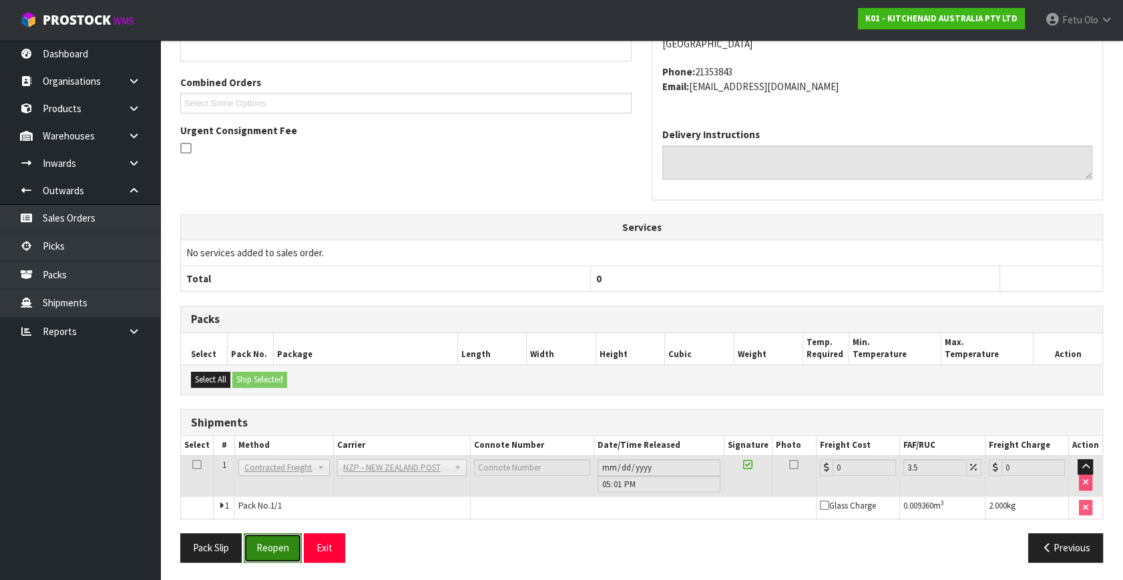
click at [262, 538] on button "Reopen" at bounding box center [273, 547] width 58 height 29
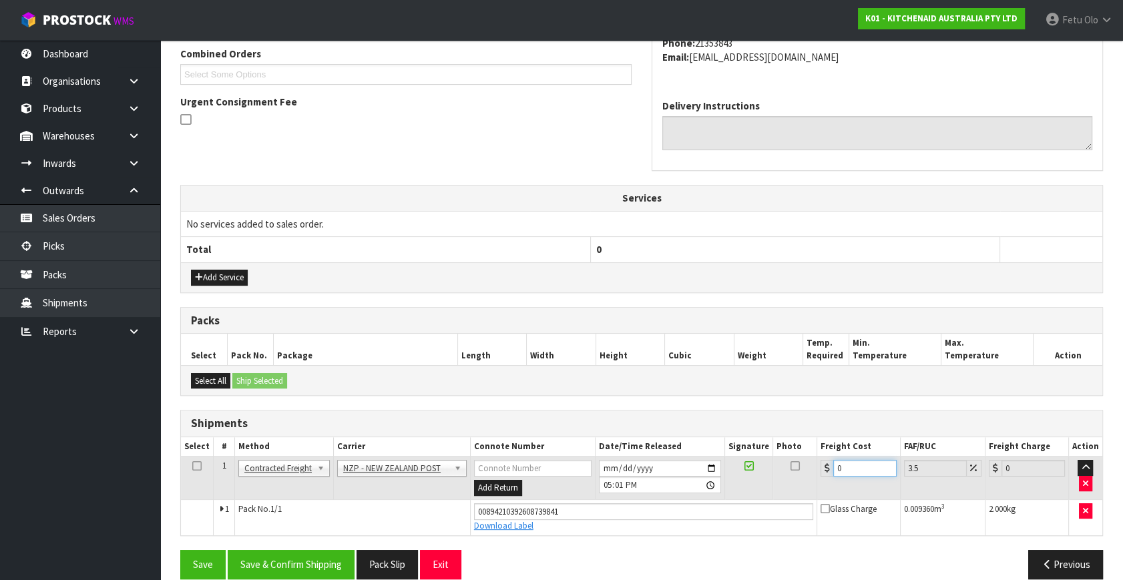
drag, startPoint x: 844, startPoint y: 495, endPoint x: 525, endPoint y: 611, distance: 339.4
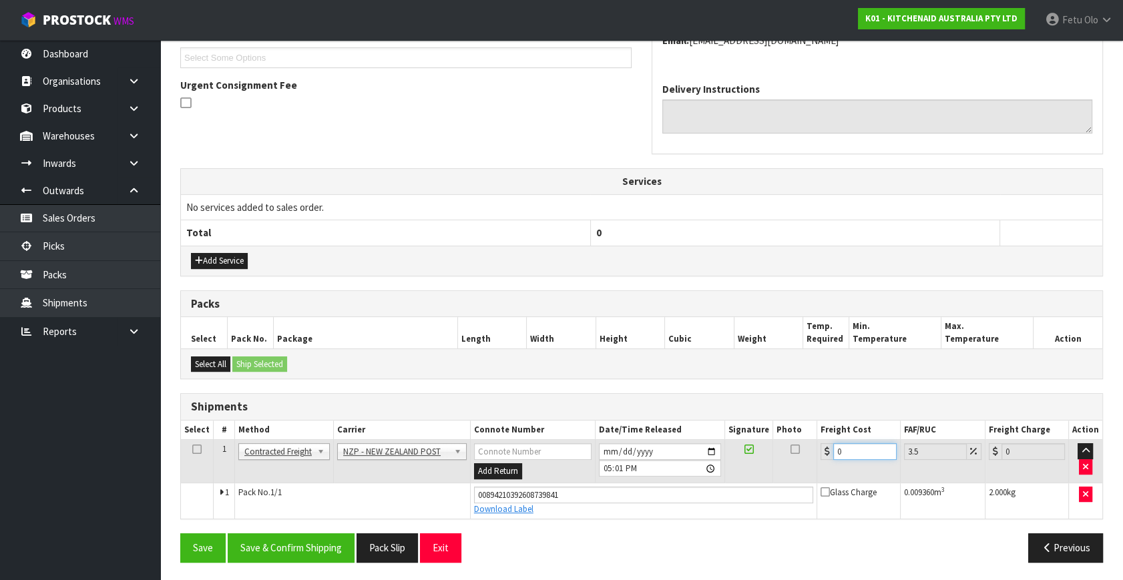
type input "4"
type input "4.14"
type input "4.3"
type input "4.45"
type input "4.33"
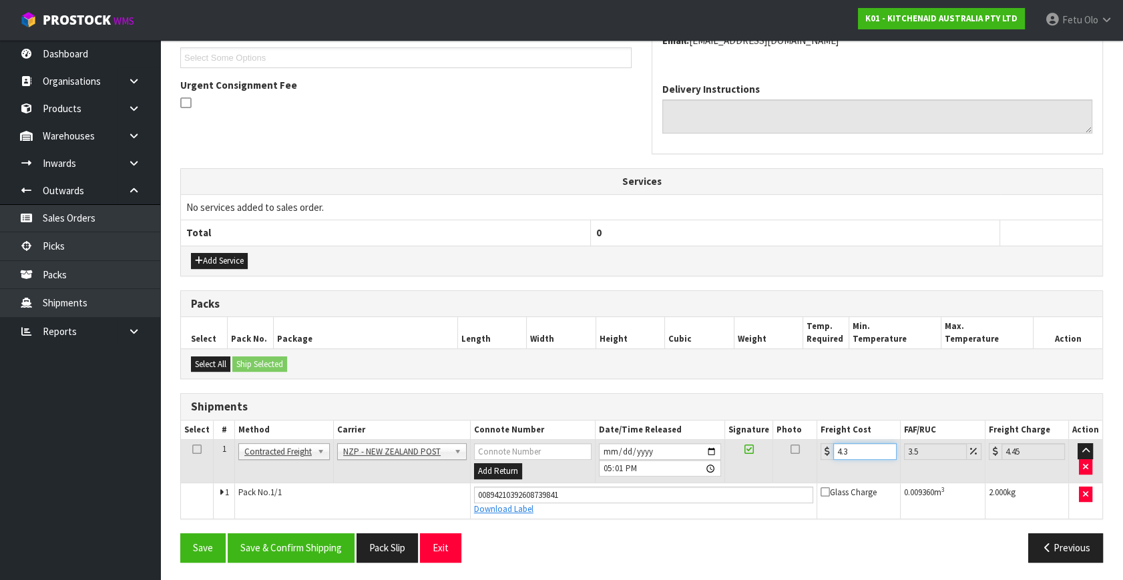
type input "4.48"
type input "4.33"
click at [296, 539] on button "Save & Confirm Shipping" at bounding box center [291, 547] width 127 height 29
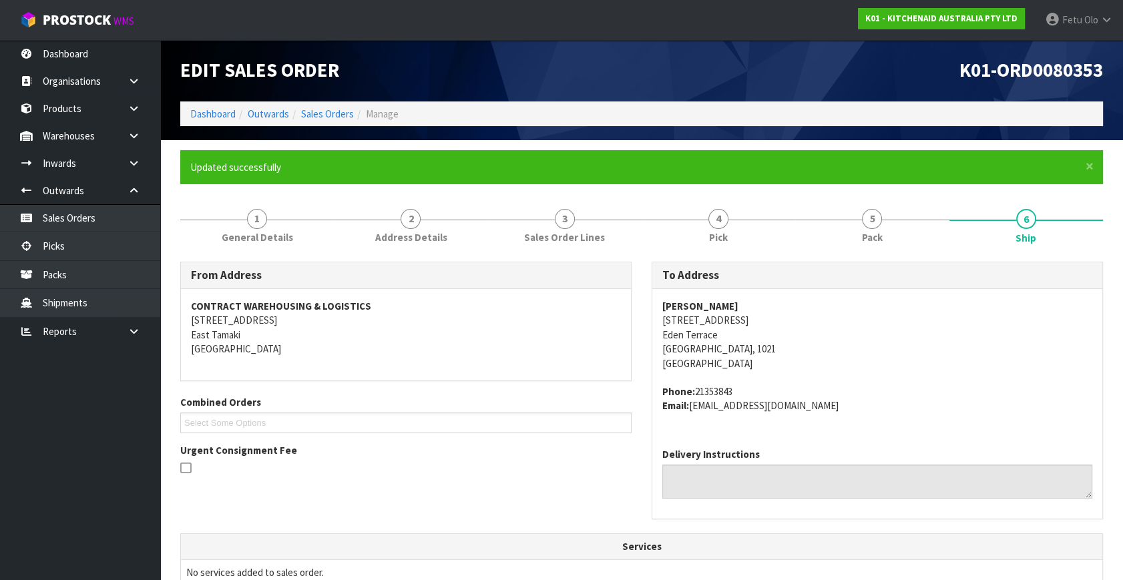
scroll to position [328, 0]
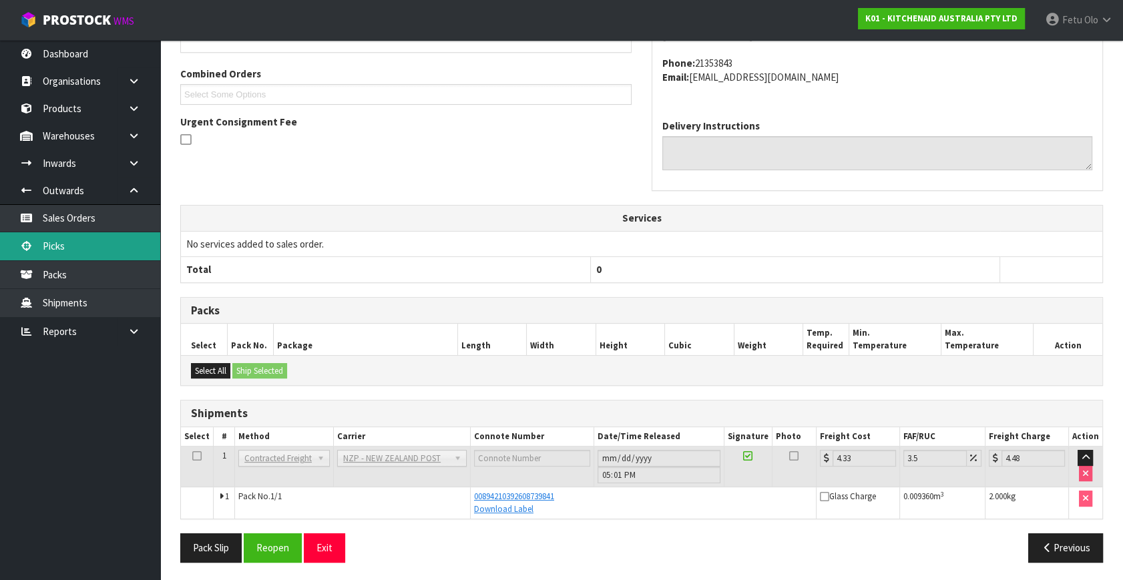
drag, startPoint x: 90, startPoint y: 252, endPoint x: 122, endPoint y: 256, distance: 31.7
click at [90, 252] on link "Picks" at bounding box center [80, 245] width 160 height 27
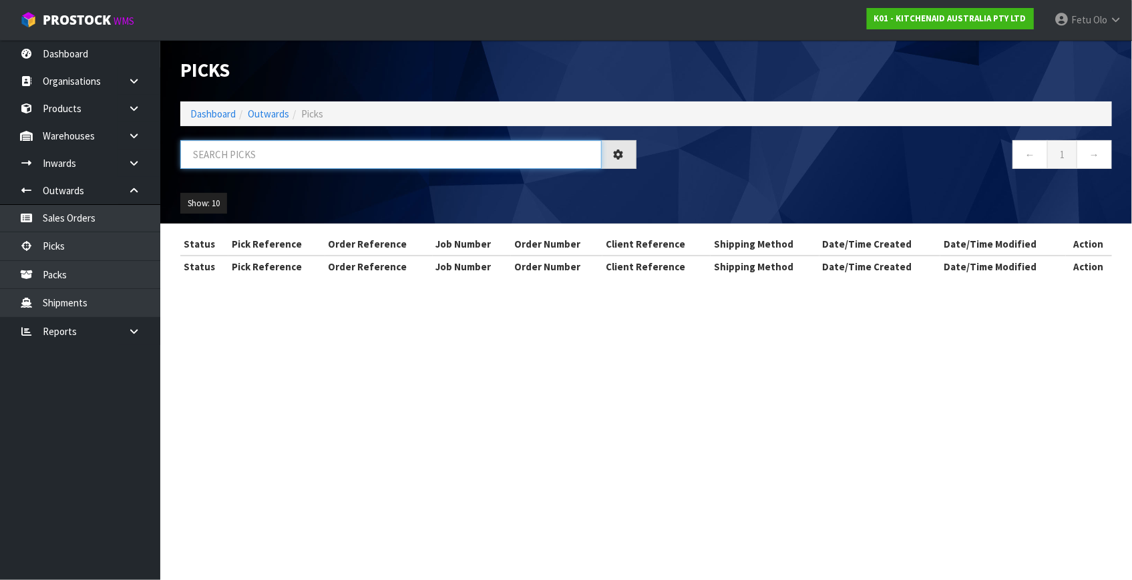
click at [320, 161] on input "text" at bounding box center [390, 154] width 421 height 29
type input "80346"
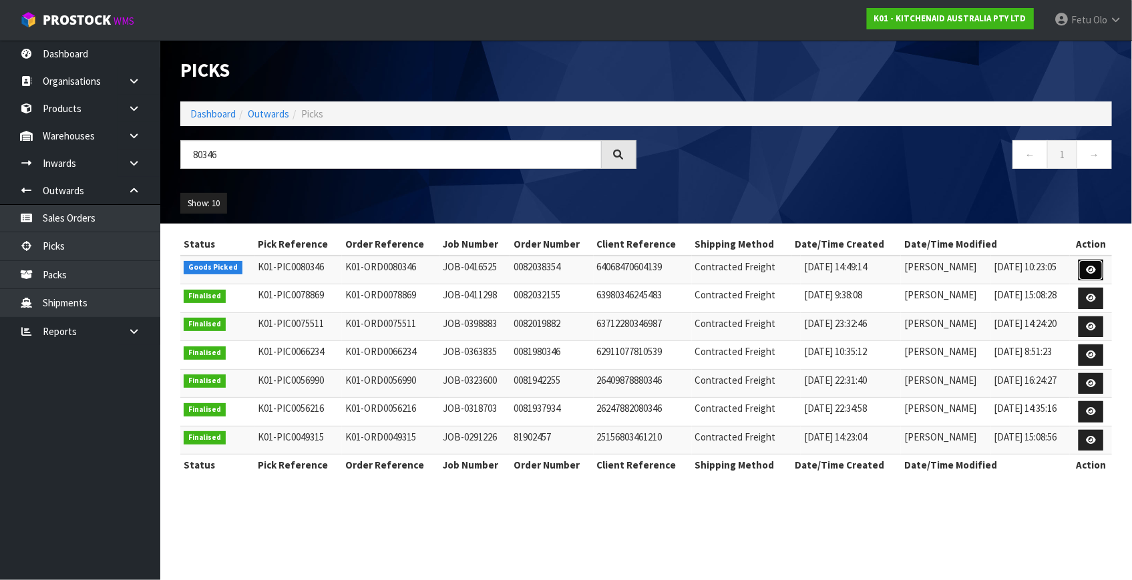
click at [1086, 270] on icon at bounding box center [1091, 270] width 10 height 9
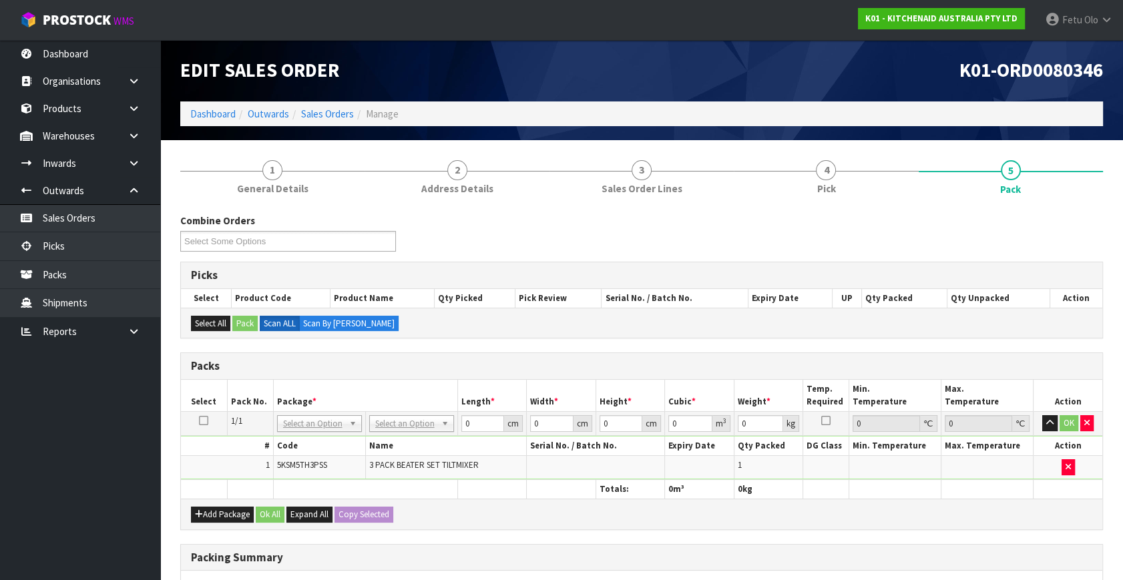
drag, startPoint x: 332, startPoint y: 424, endPoint x: 310, endPoint y: 447, distance: 31.7
click at [306, 446] on input "text" at bounding box center [319, 441] width 78 height 17
type input "011-084"
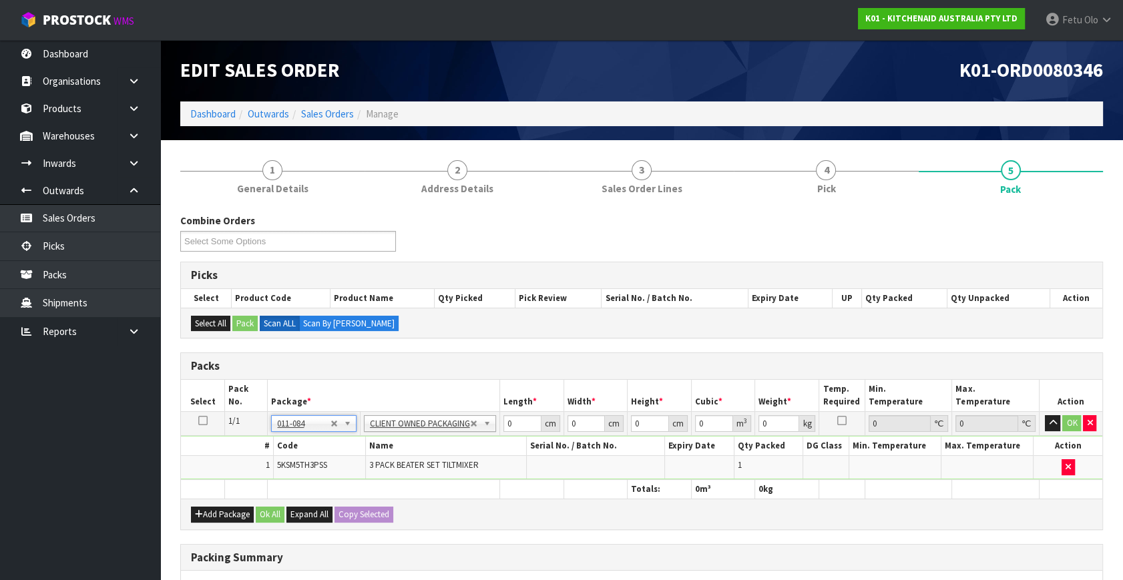
type input "1.24"
drag, startPoint x: 515, startPoint y: 424, endPoint x: 351, endPoint y: 503, distance: 181.8
click at [351, 503] on div "Packs Select Pack No. Package * Length * Width * Height * Cubic * Weight * Temp…" at bounding box center [641, 441] width 923 height 177
type input "30"
type input "26"
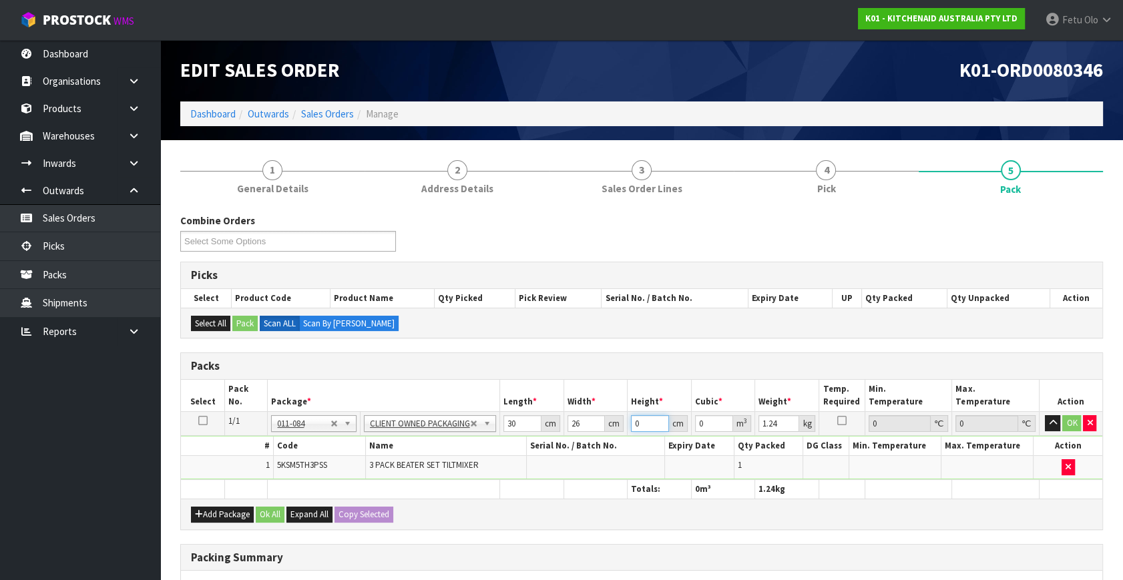
type input "1"
type input "0.00078"
type input "14"
type input "0.01092"
type input "14"
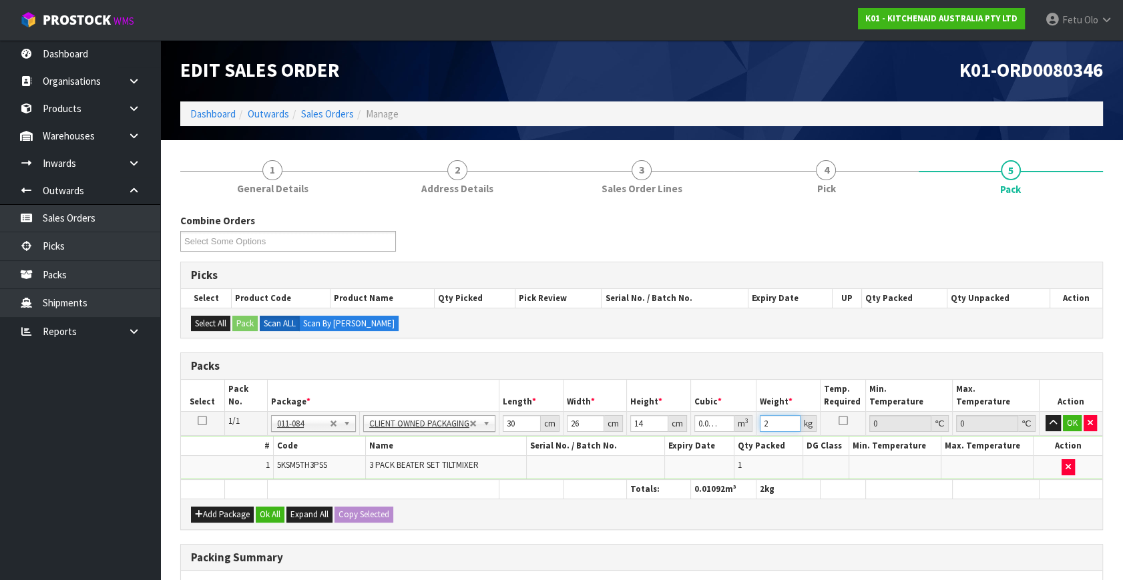
type input "2"
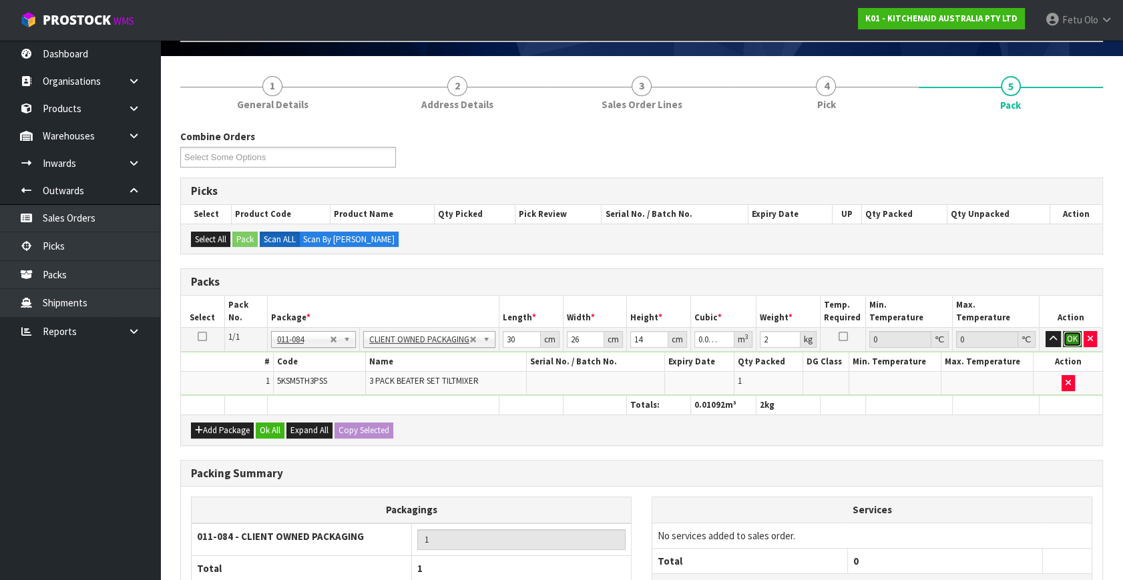
scroll to position [200, 0]
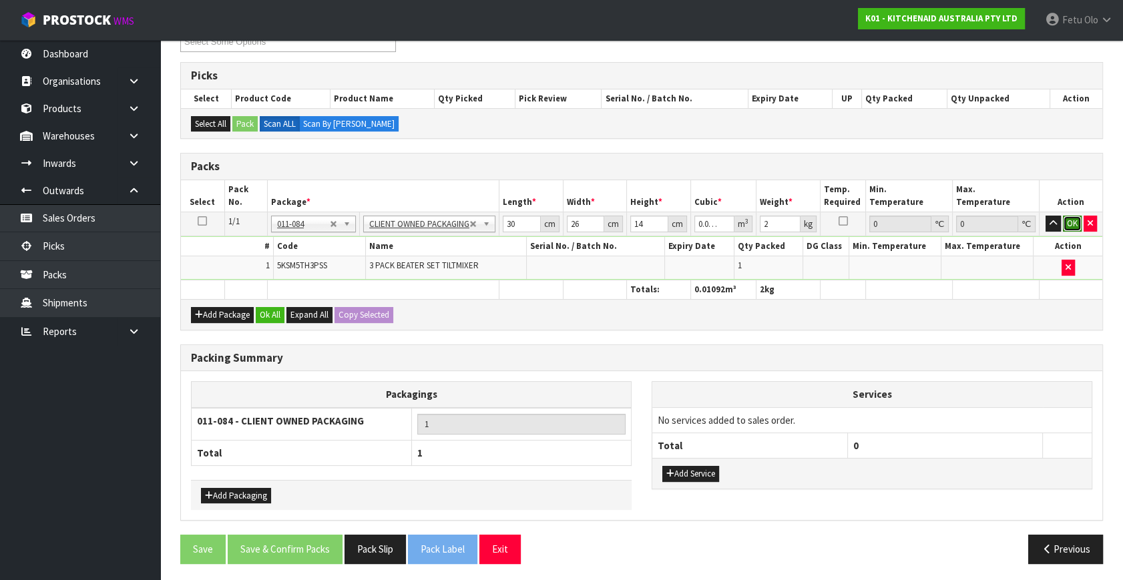
click at [1065, 220] on button "OK" at bounding box center [1072, 224] width 19 height 16
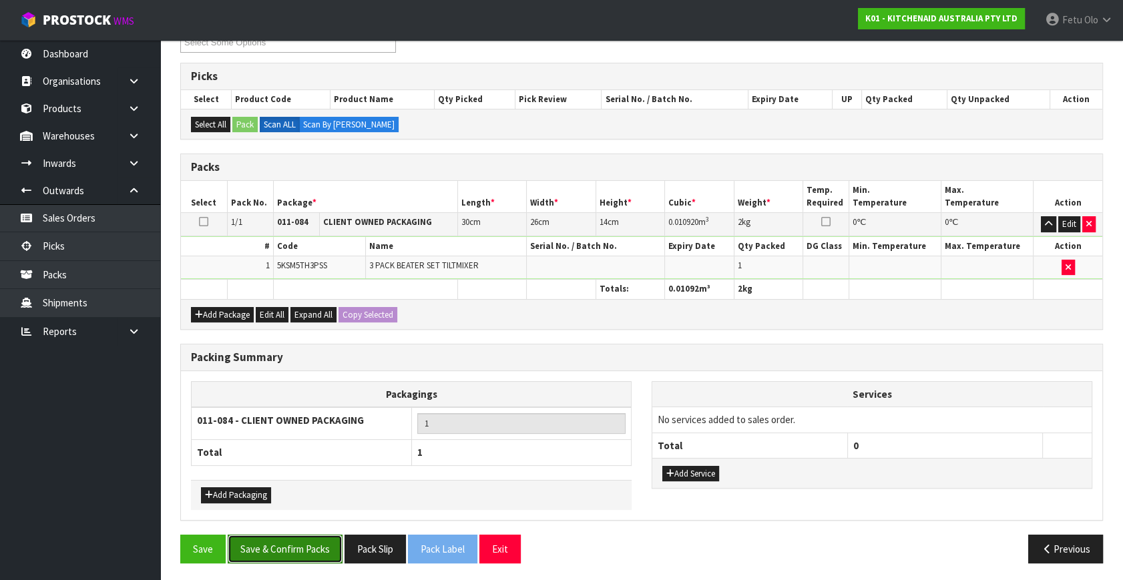
click at [320, 542] on button "Save & Confirm Packs" at bounding box center [285, 549] width 115 height 29
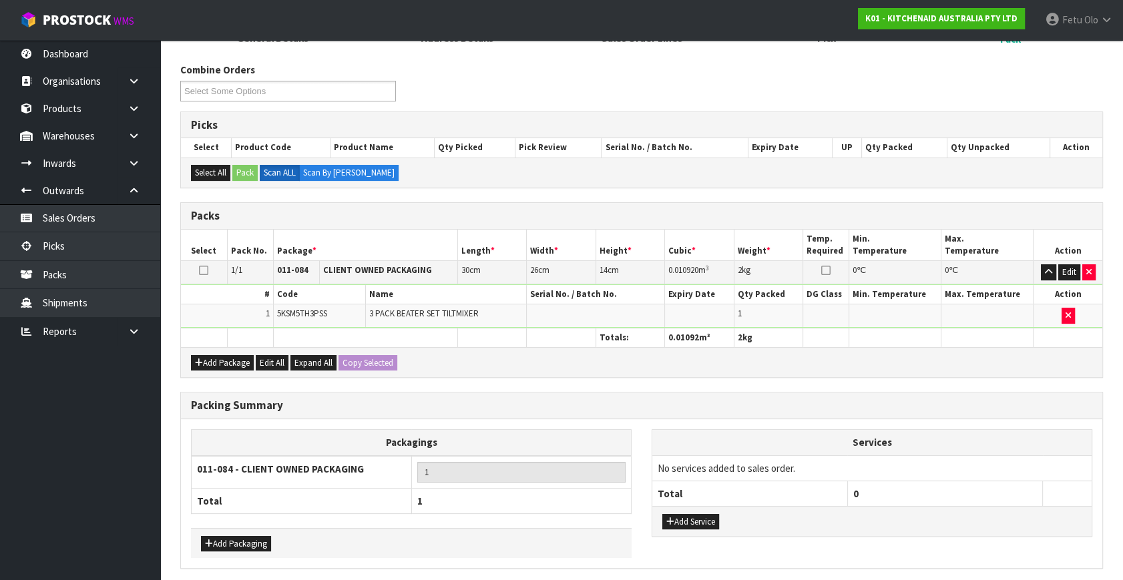
scroll to position [0, 0]
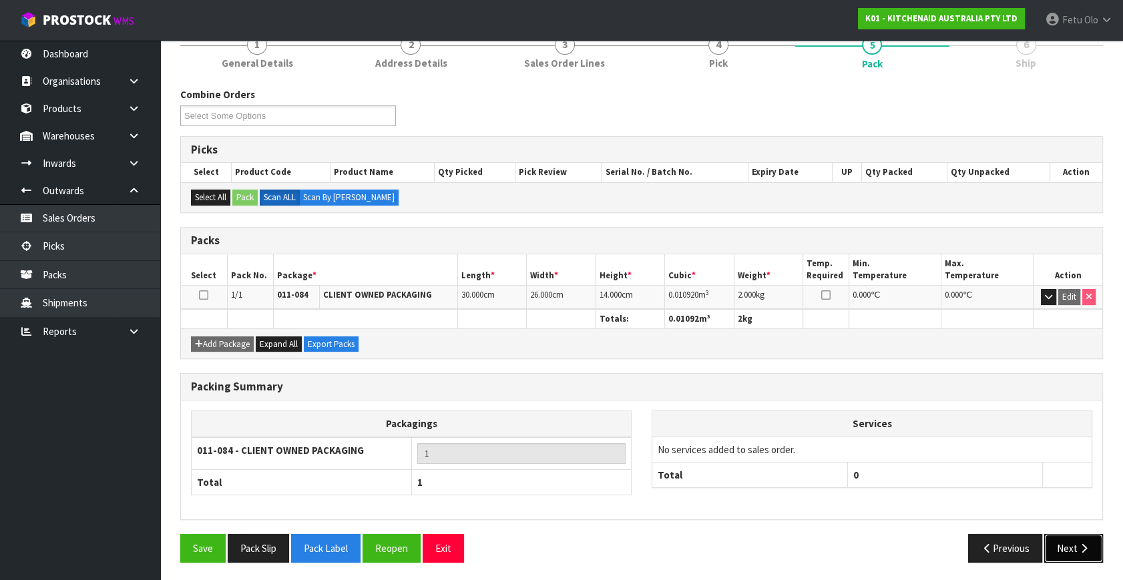
click at [1078, 546] on icon "button" at bounding box center [1084, 548] width 13 height 10
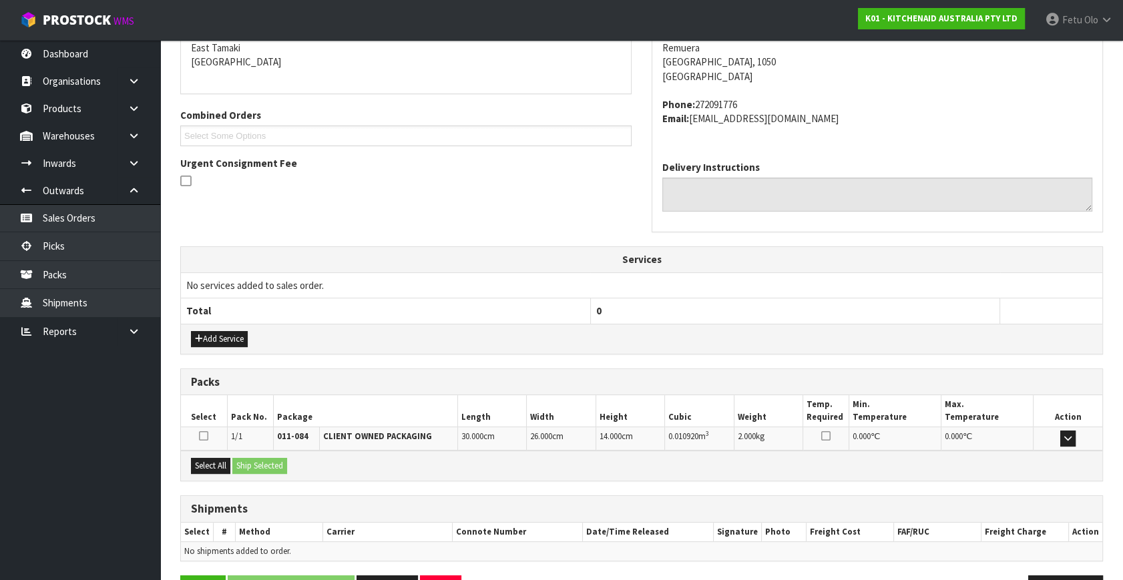
scroll to position [328, 0]
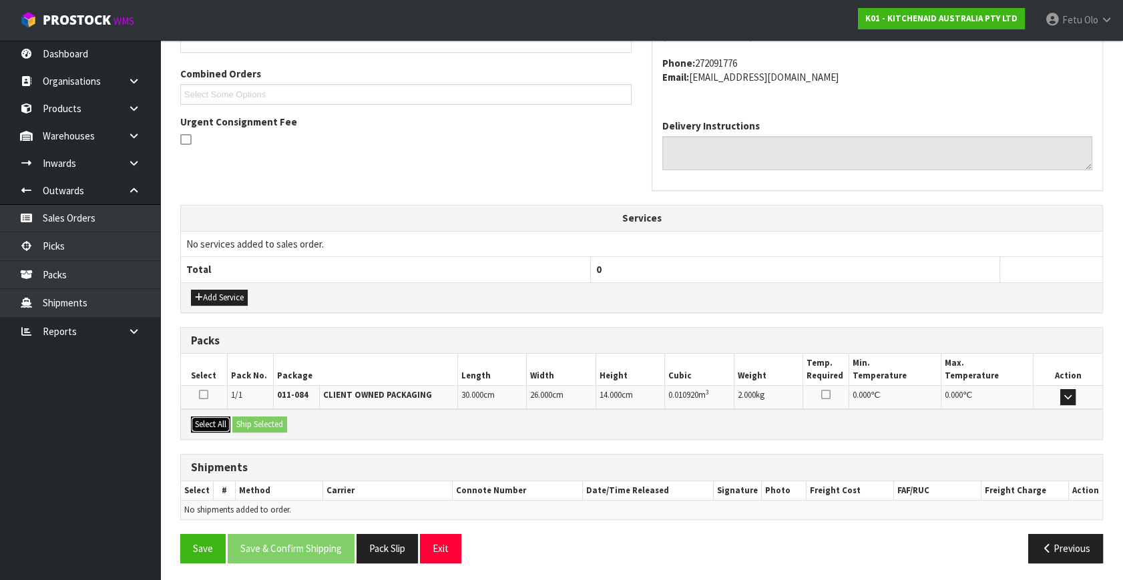
drag, startPoint x: 224, startPoint y: 417, endPoint x: 266, endPoint y: 427, distance: 43.2
click at [228, 419] on button "Select All" at bounding box center [210, 425] width 39 height 16
click at [266, 427] on button "Ship Selected" at bounding box center [259, 425] width 55 height 16
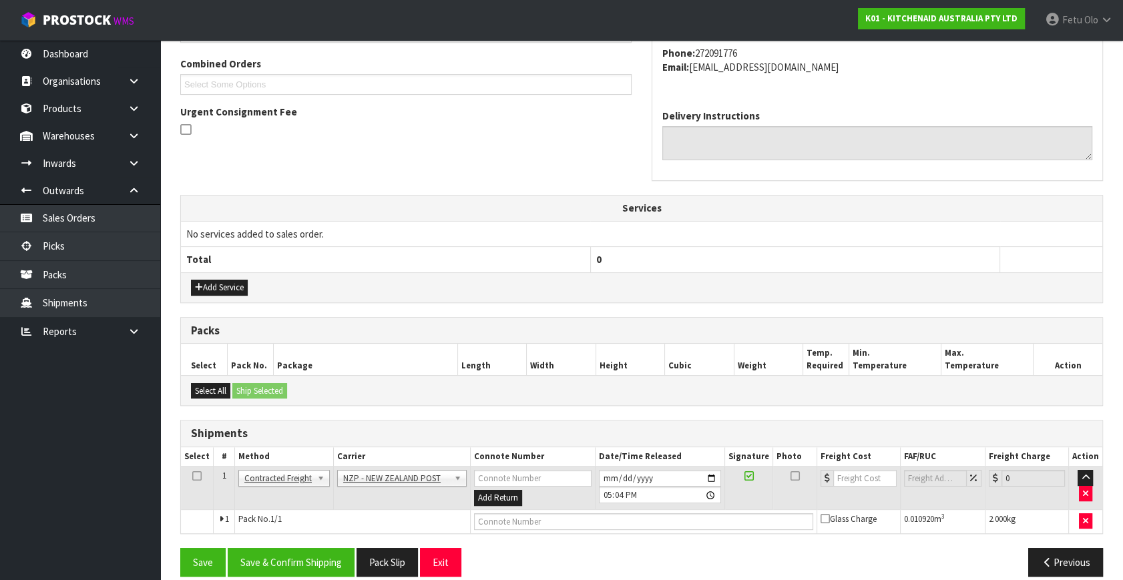
scroll to position [353, 0]
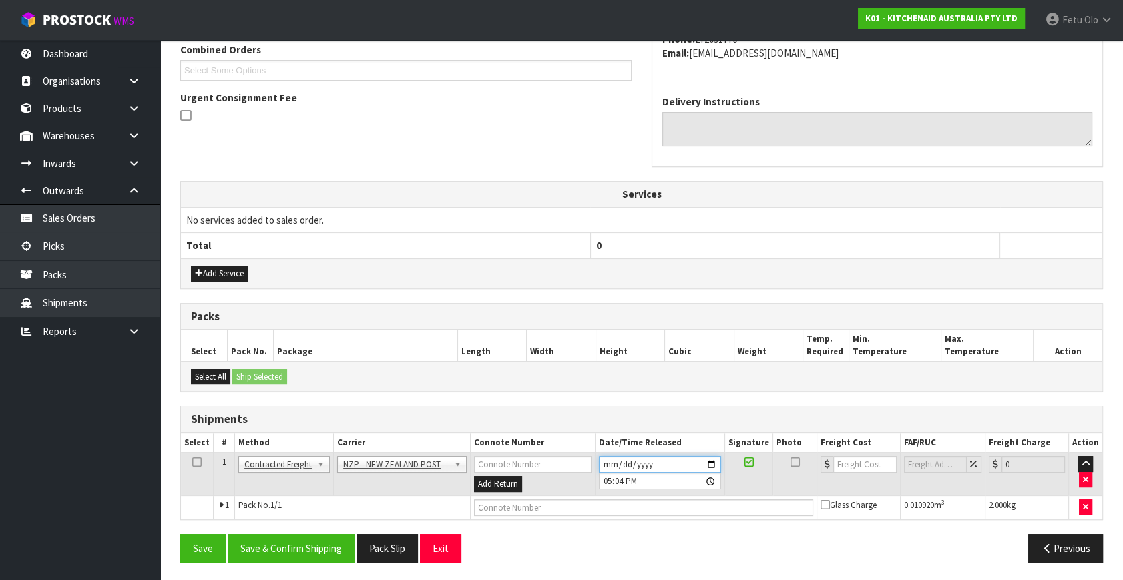
click at [716, 463] on input "2025-10-09" at bounding box center [660, 464] width 122 height 17
type input "2025-10-10"
click at [313, 550] on button "Save & Confirm Shipping" at bounding box center [291, 548] width 127 height 29
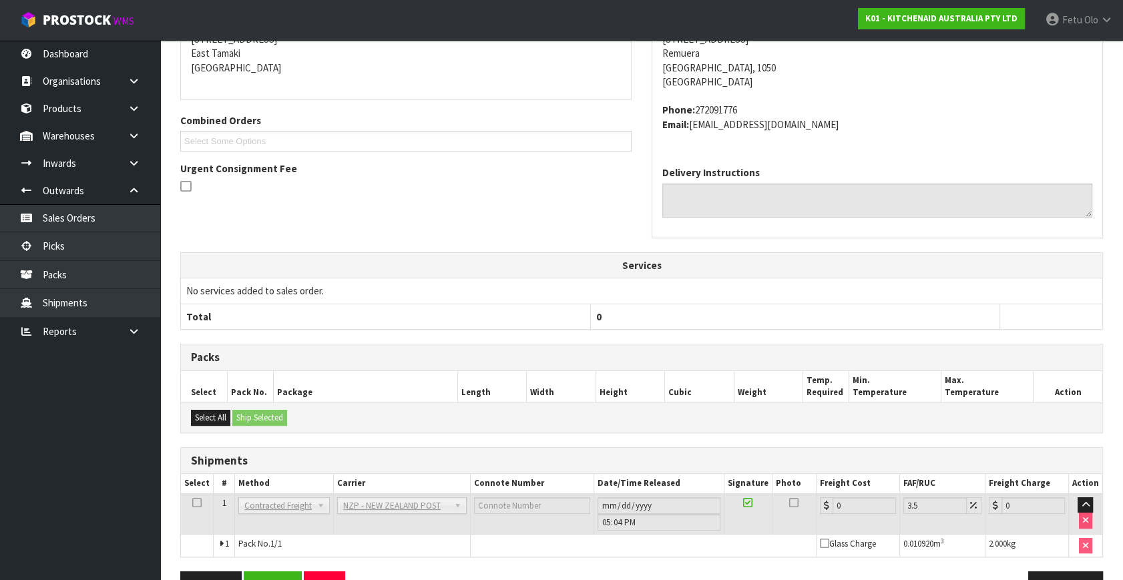
scroll to position [334, 0]
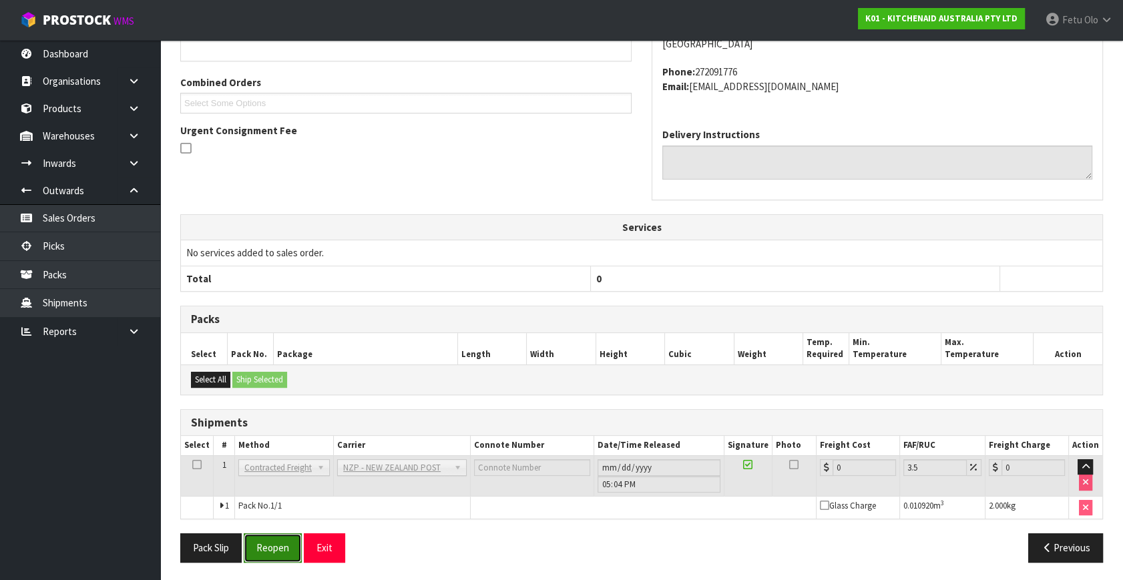
click at [274, 541] on button "Reopen" at bounding box center [273, 547] width 58 height 29
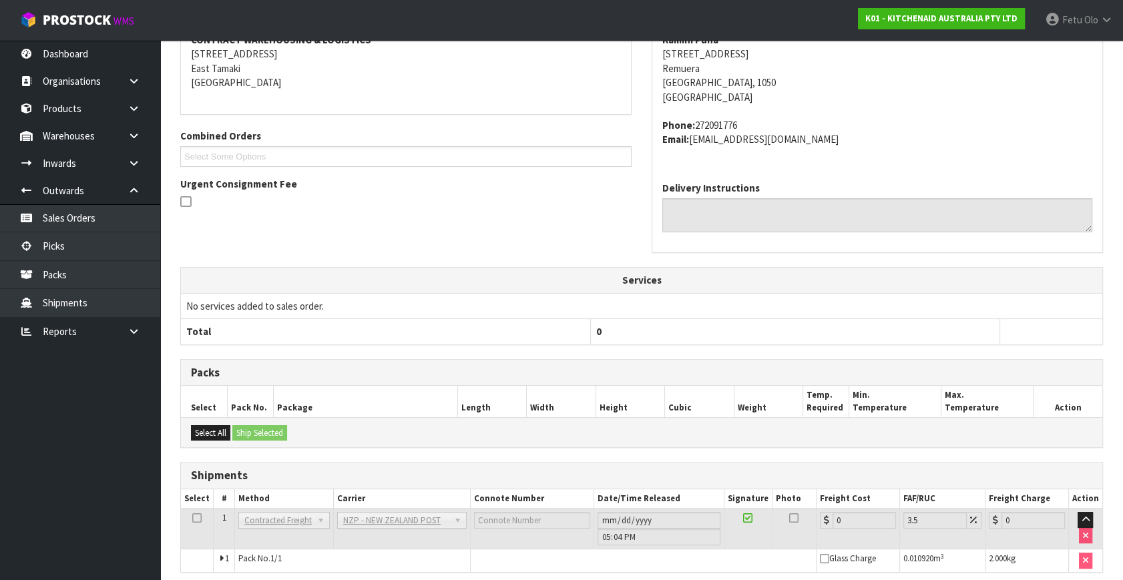
scroll to position [320, 0]
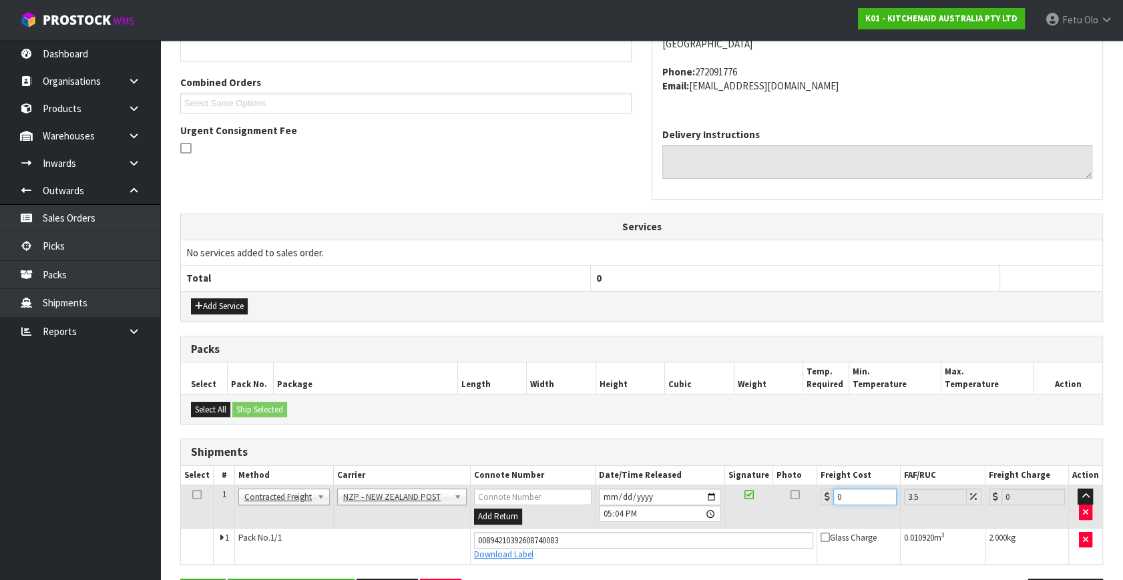
drag, startPoint x: 732, startPoint y: 527, endPoint x: 697, endPoint y: 541, distance: 38.1
click at [697, 541] on tbody "1 Client Local Pickup Customer Local Pickup Company Freight Contracted Freight …" at bounding box center [641, 524] width 921 height 79
type input "4"
type input "4.14"
type input "4.3"
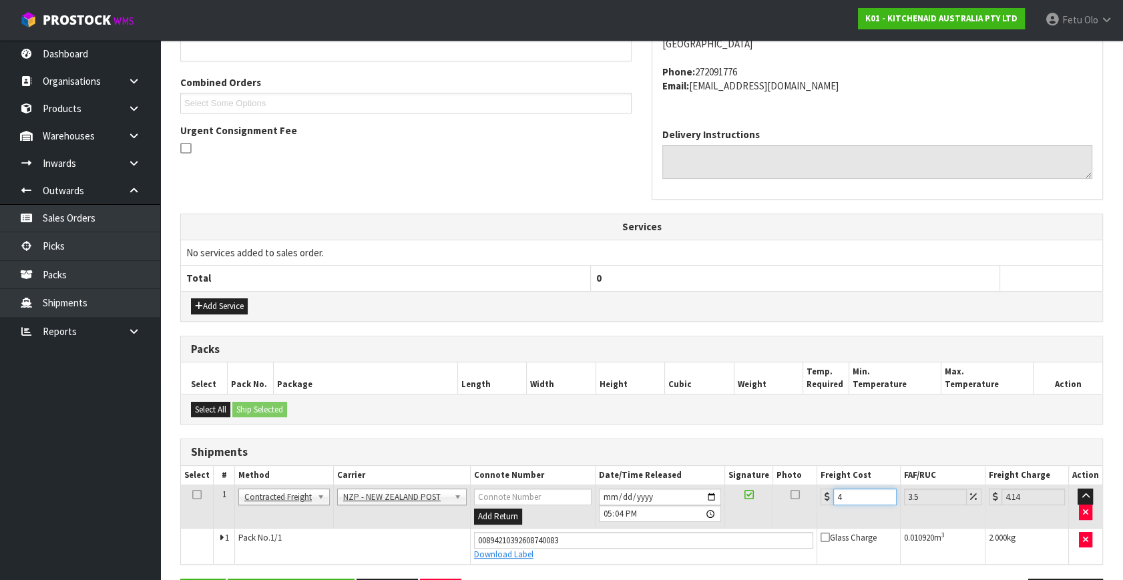
type input "4.45"
type input "4.33"
type input "4.48"
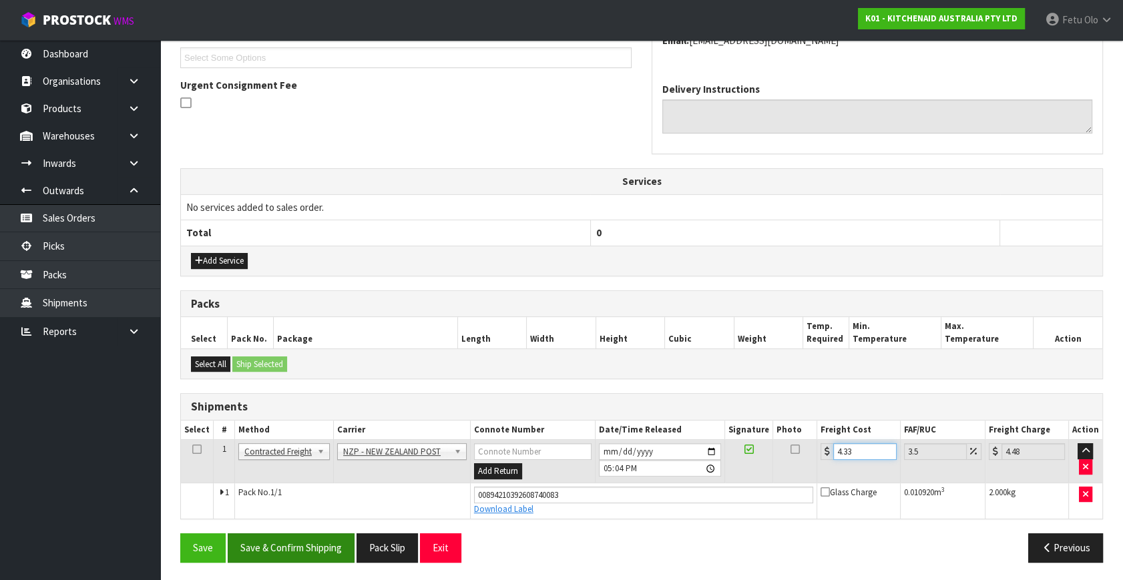
type input "4.33"
click at [317, 543] on button "Save & Confirm Shipping" at bounding box center [291, 547] width 127 height 29
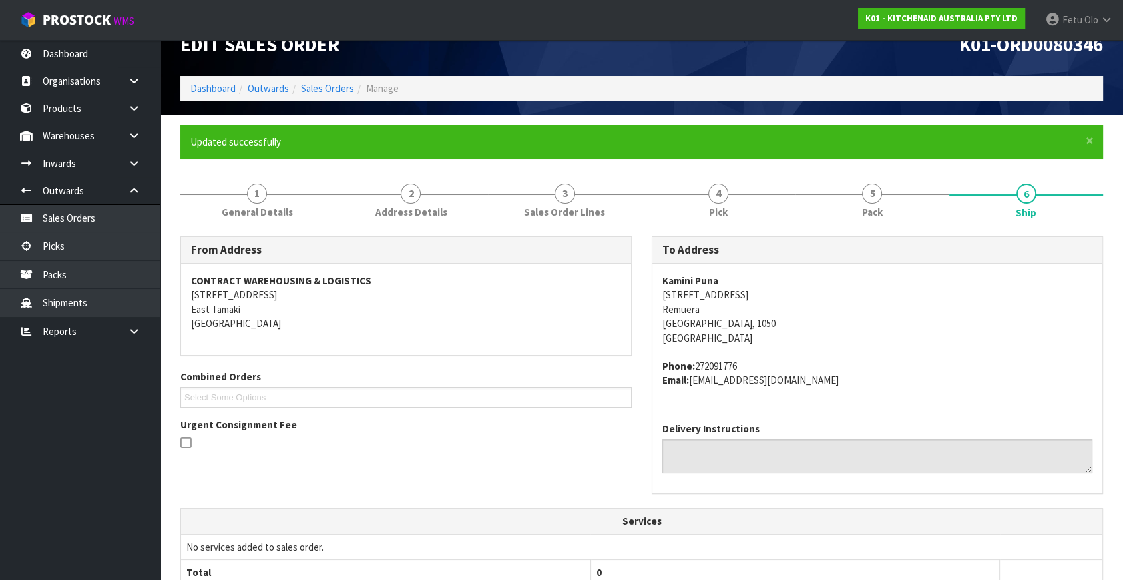
scroll to position [0, 0]
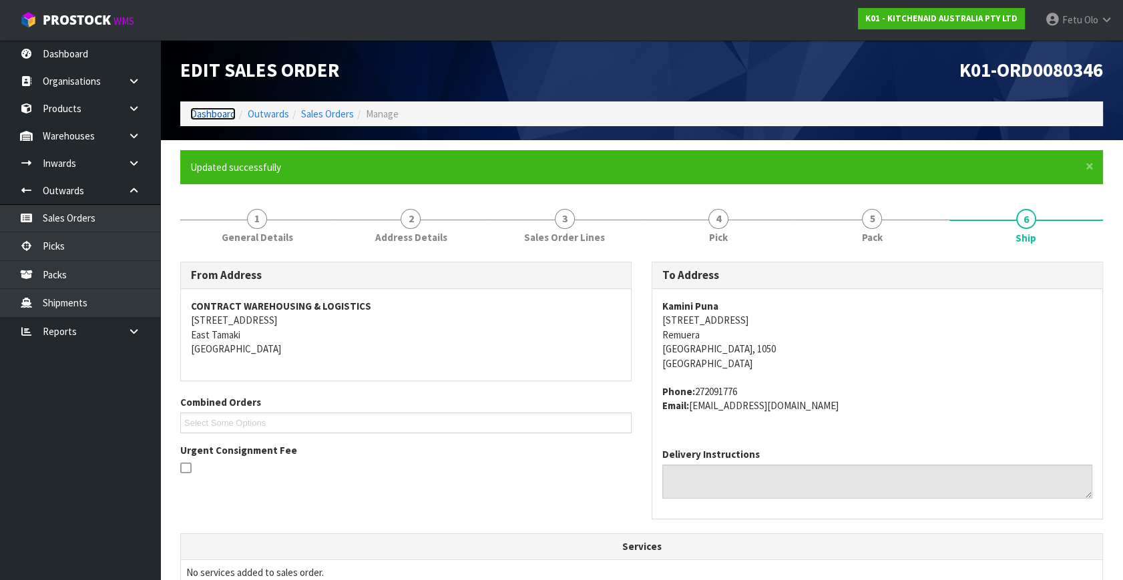
click at [218, 113] on link "Dashboard" at bounding box center [212, 113] width 45 height 13
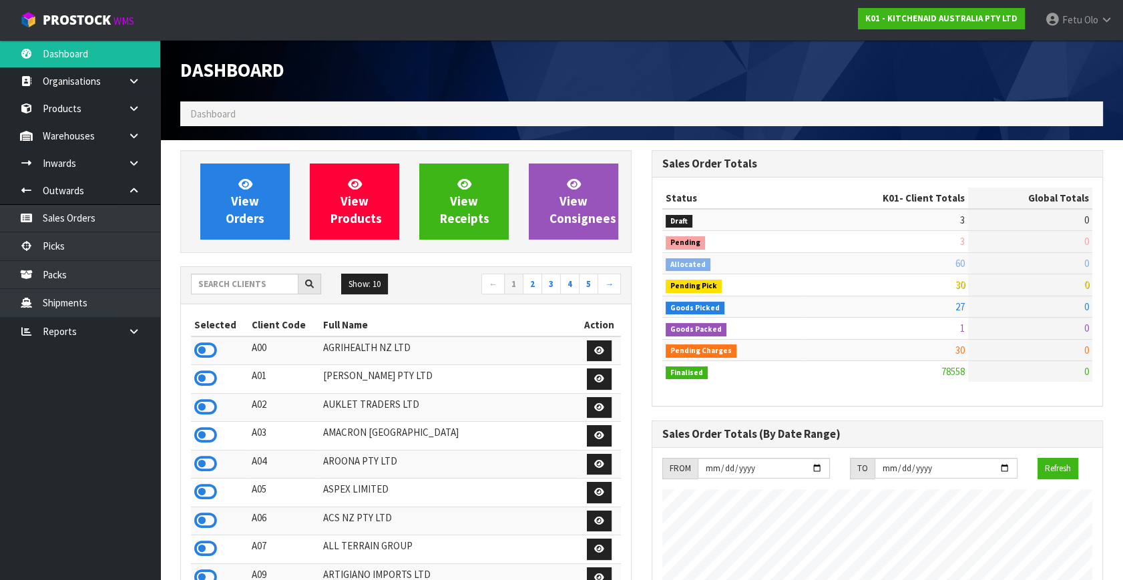
scroll to position [1009, 471]
drag, startPoint x: 73, startPoint y: 245, endPoint x: 149, endPoint y: 255, distance: 76.1
click at [73, 245] on link "Picks" at bounding box center [80, 245] width 160 height 27
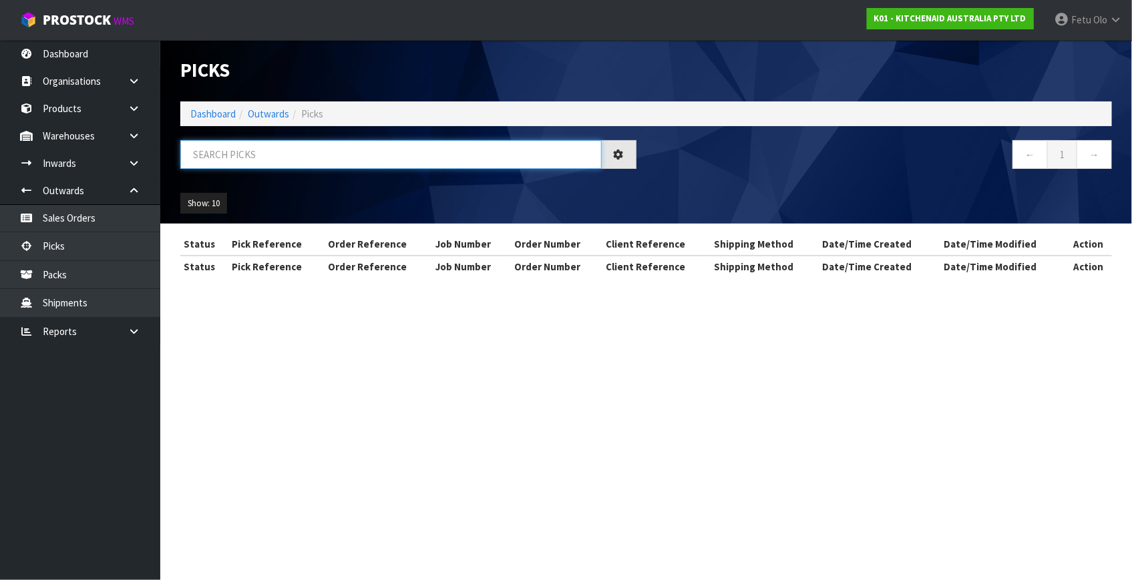
click at [364, 156] on input "text" at bounding box center [390, 154] width 421 height 29
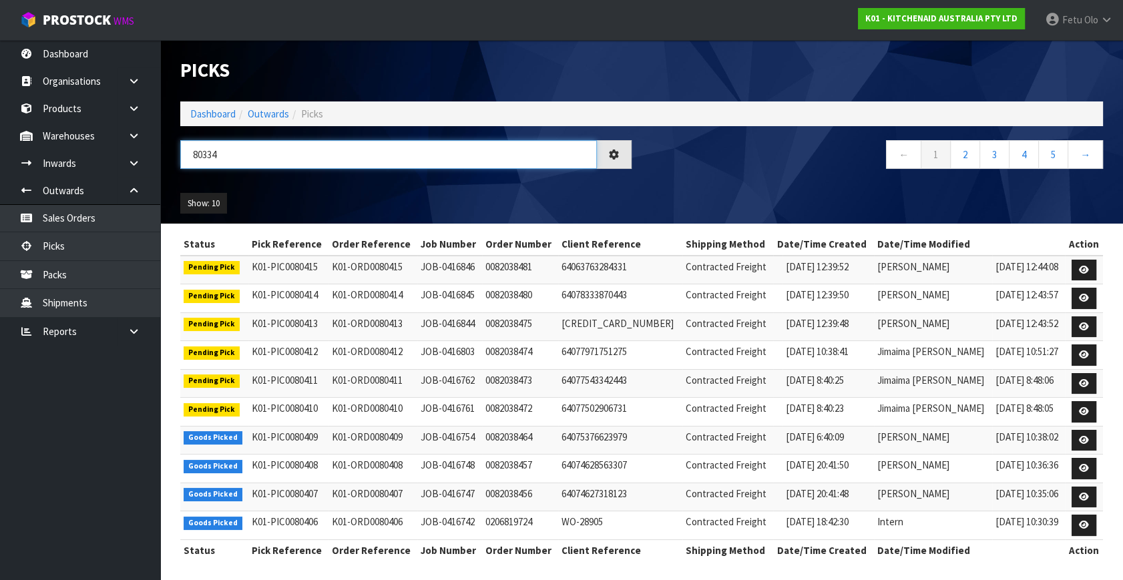
type input "80334"
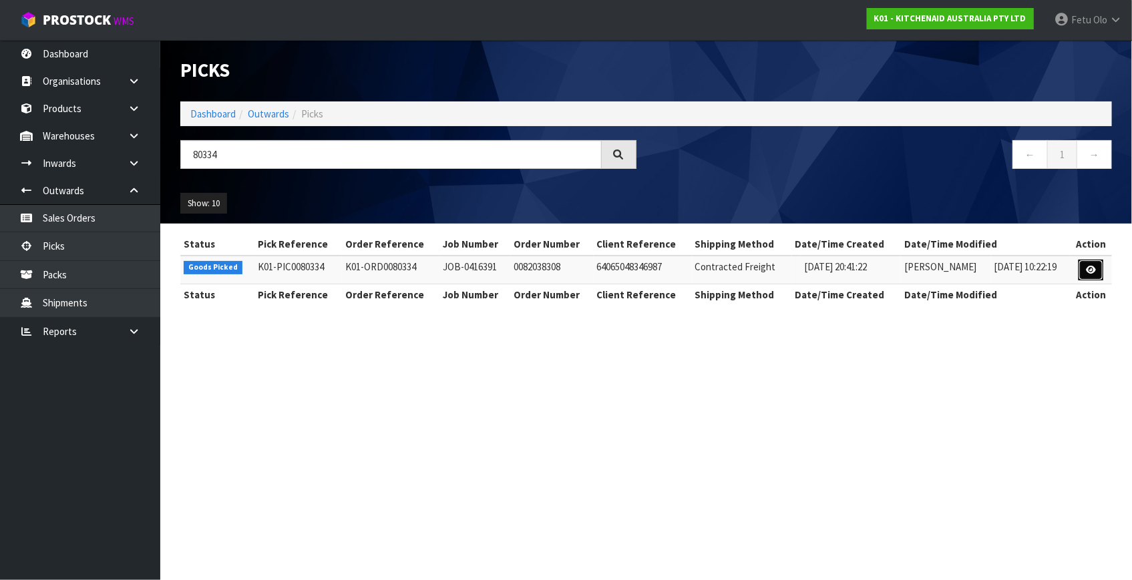
click at [1087, 266] on icon at bounding box center [1091, 270] width 10 height 9
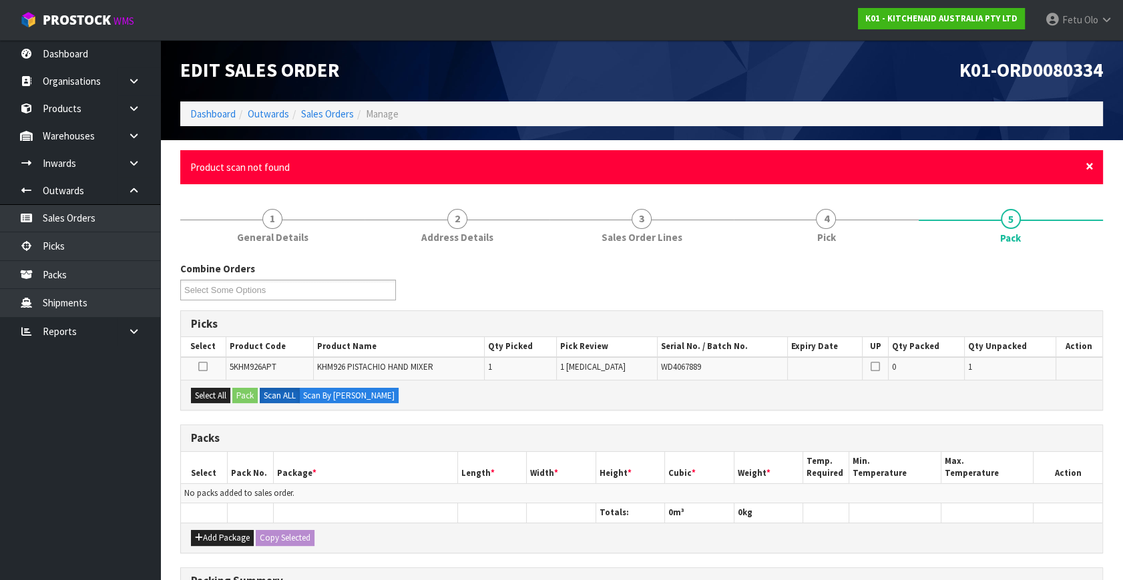
click at [1090, 164] on span "×" at bounding box center [1090, 166] width 8 height 19
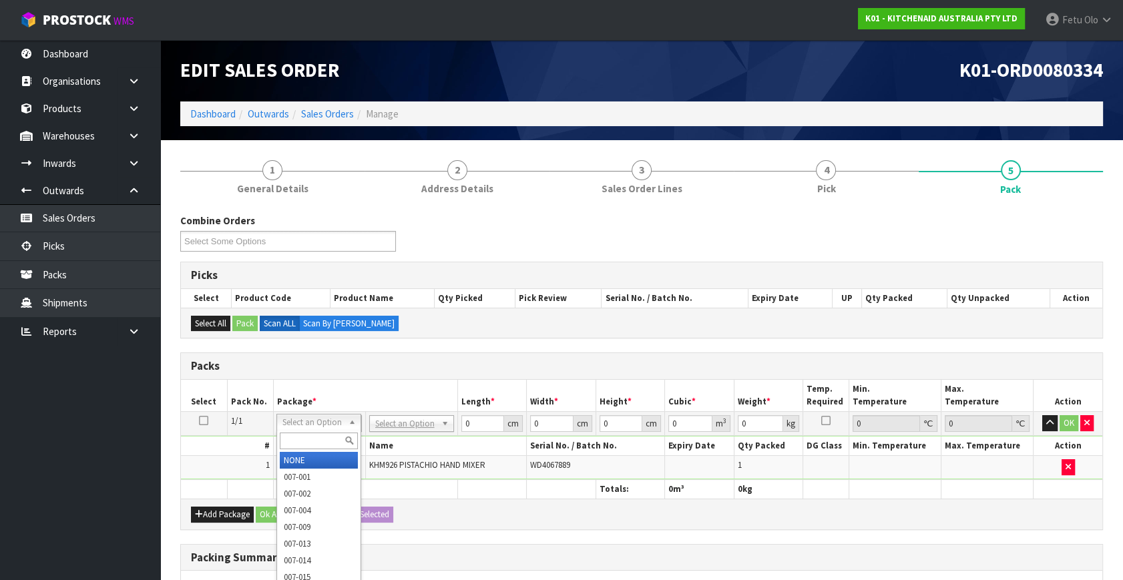
click at [318, 437] on input "text" at bounding box center [319, 441] width 78 height 17
type input "011-084"
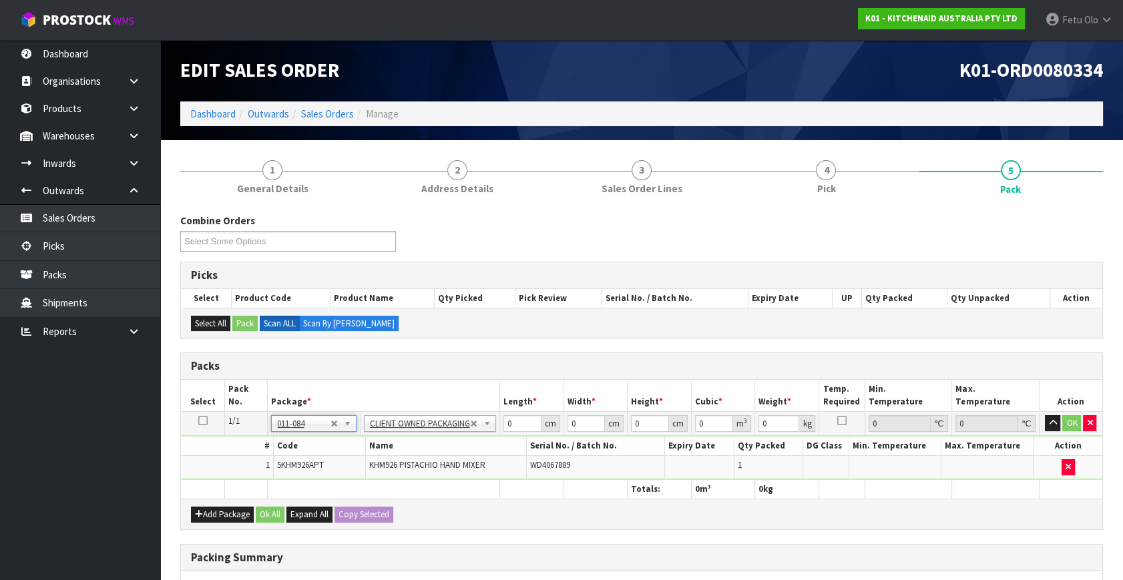
type input "1.75"
drag, startPoint x: 497, startPoint y: 430, endPoint x: 359, endPoint y: 487, distance: 150.0
click at [359, 487] on table "Select Pack No. Package * Length * Width * Height * Cubic * Weight * Temp. Requ…" at bounding box center [641, 439] width 921 height 119
type input "30"
type input "26"
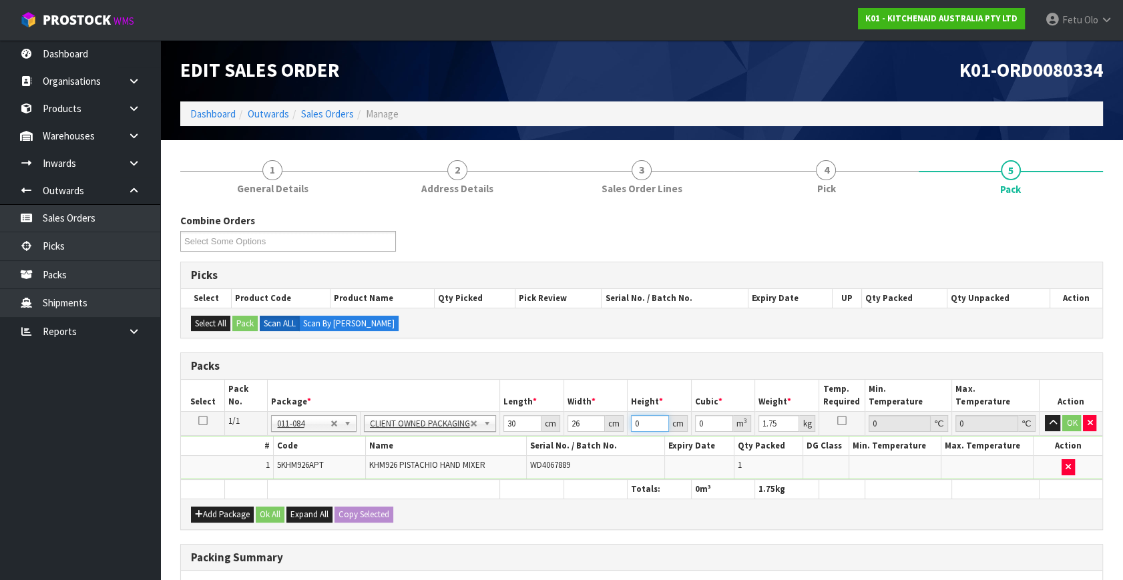
type input "2"
type input "0.00156"
type input "22"
type input "0.01716"
type input "22"
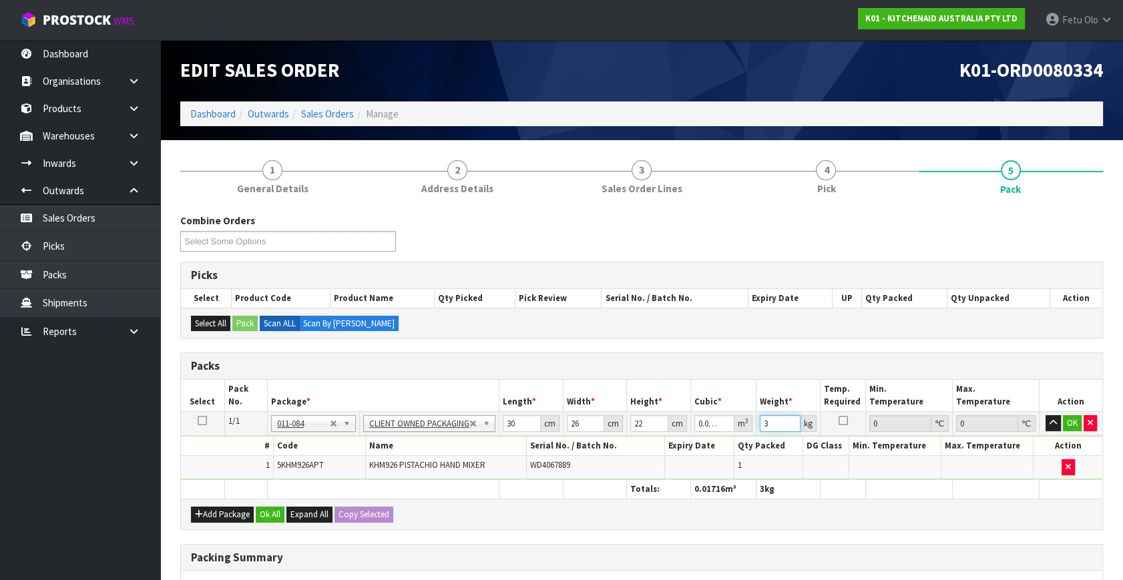
type input "3"
click button "OK" at bounding box center [1072, 423] width 19 height 16
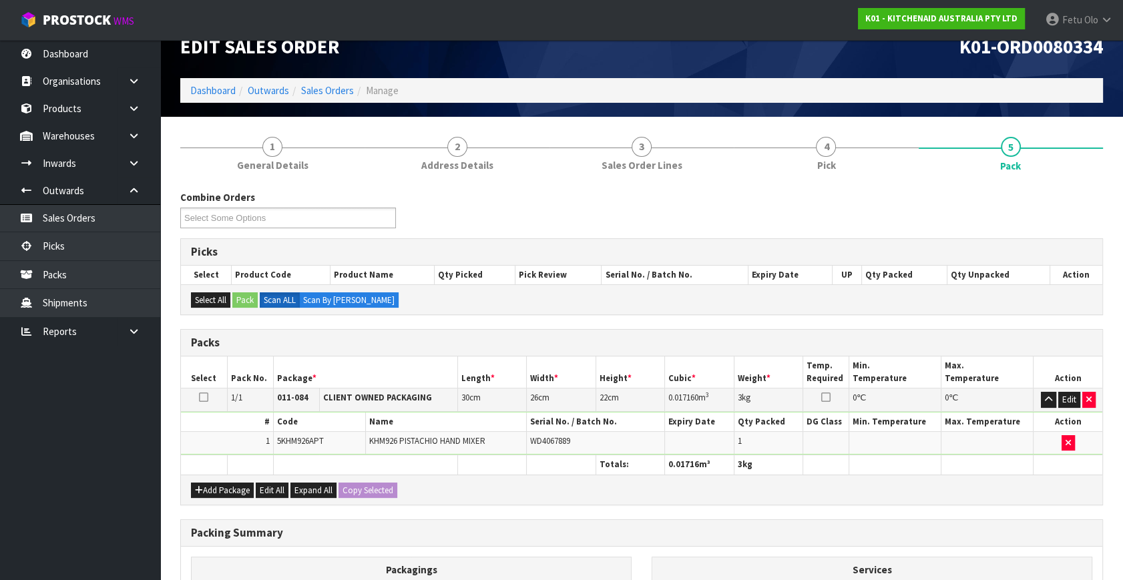
scroll to position [199, 0]
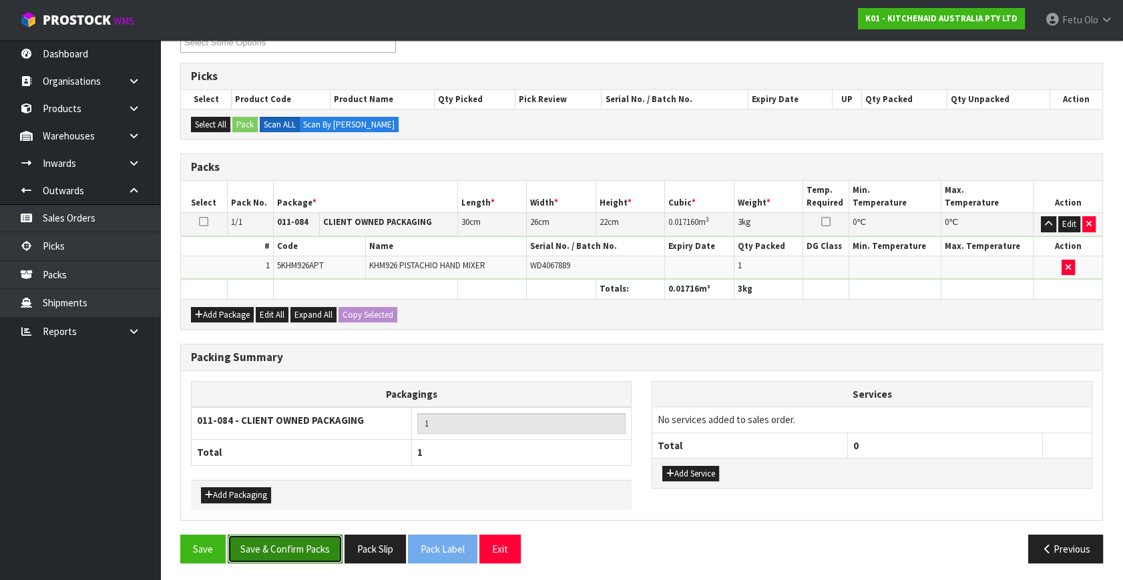
click at [306, 545] on button "Save & Confirm Packs" at bounding box center [285, 549] width 115 height 29
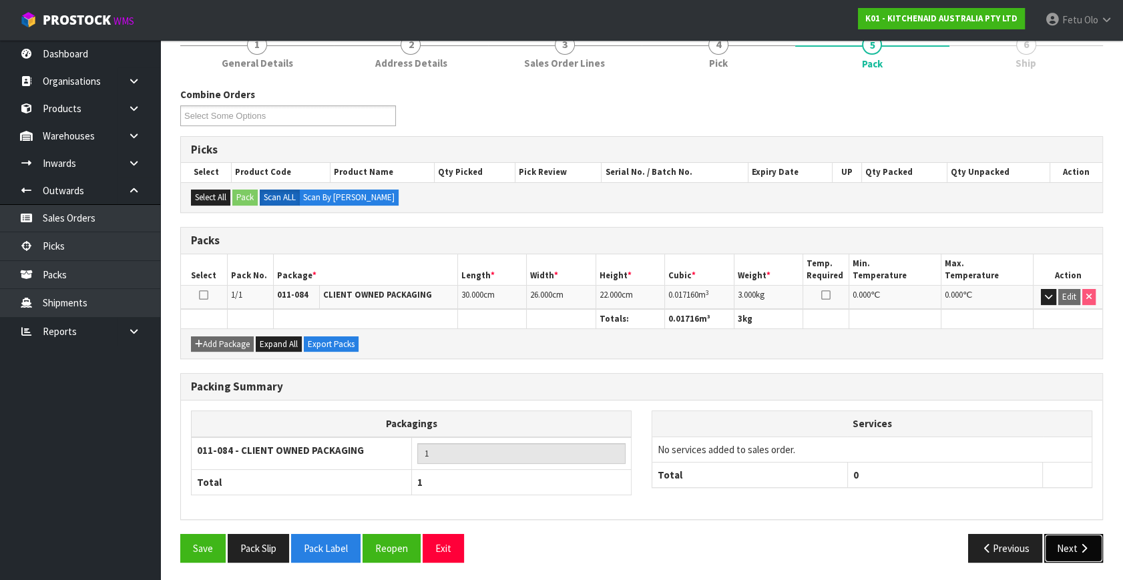
click at [1068, 534] on button "Next" at bounding box center [1073, 548] width 59 height 29
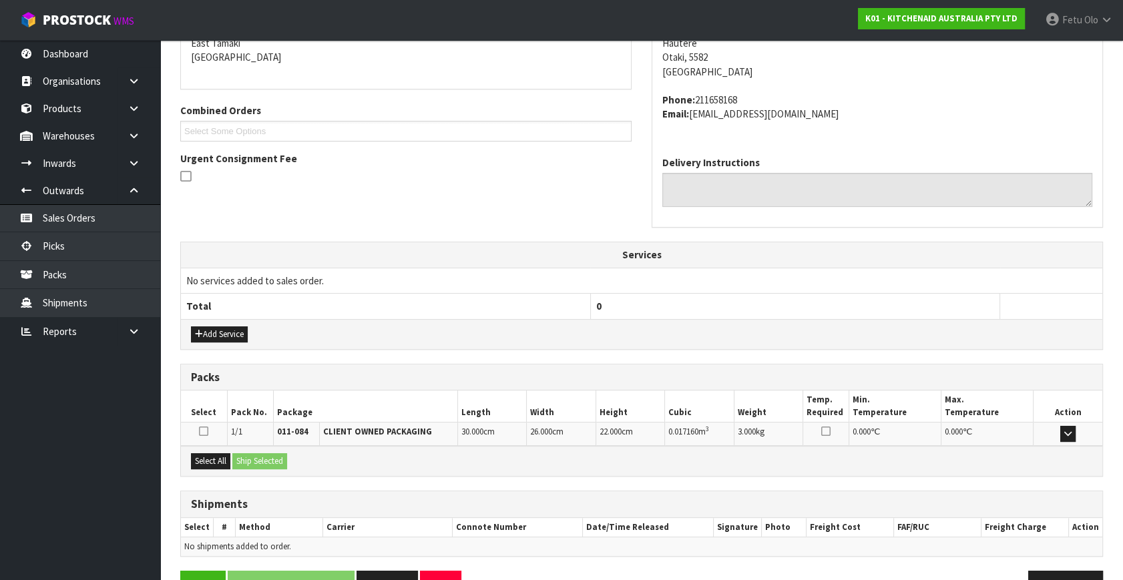
scroll to position [328, 0]
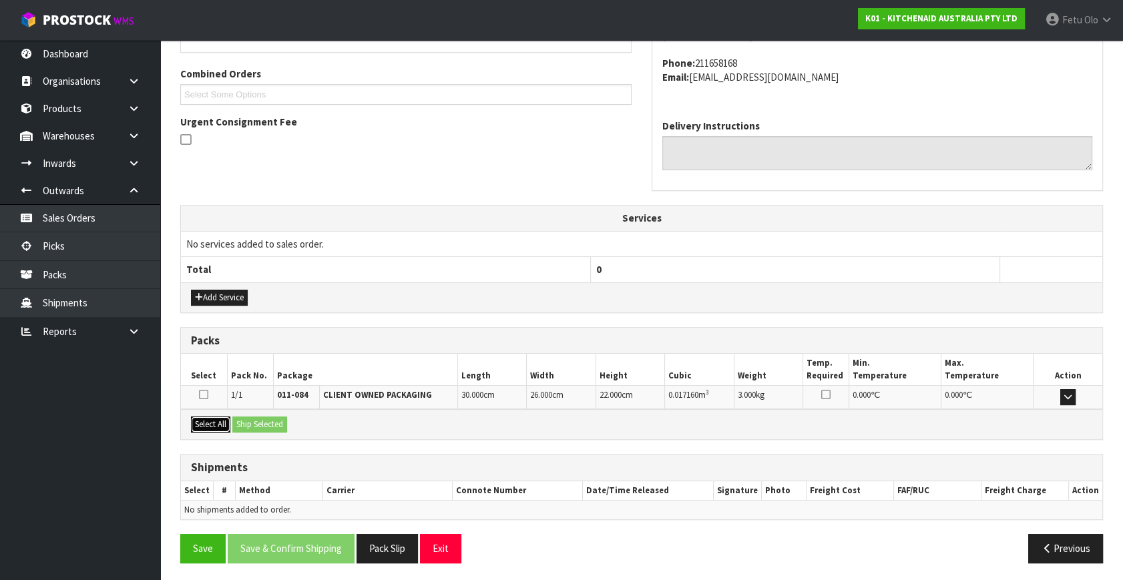
click at [220, 419] on button "Select All" at bounding box center [210, 425] width 39 height 16
click at [247, 422] on button "Ship Selected" at bounding box center [259, 425] width 55 height 16
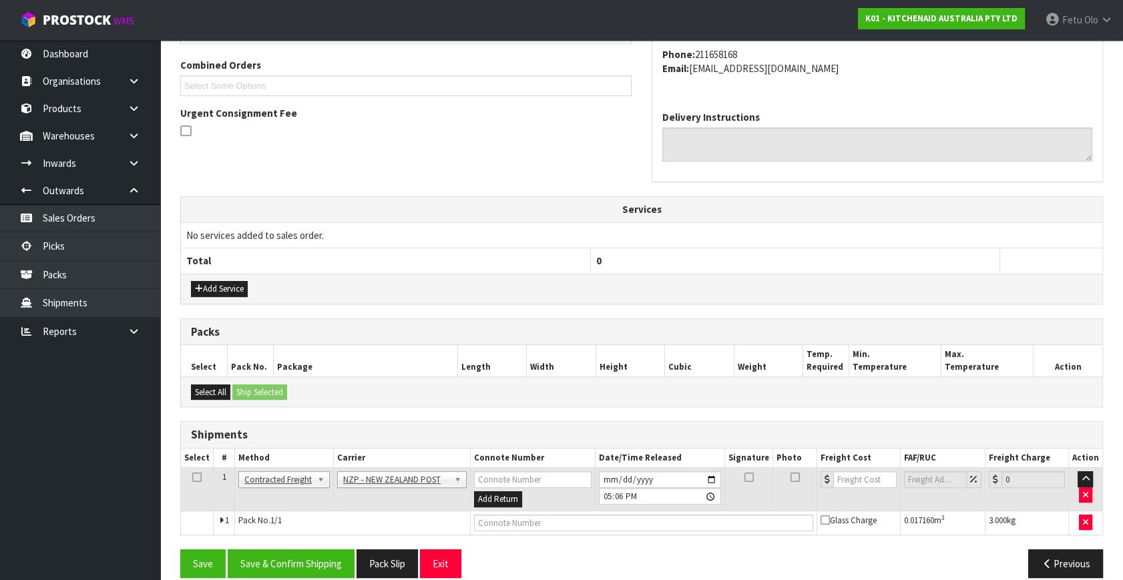
scroll to position [353, 0]
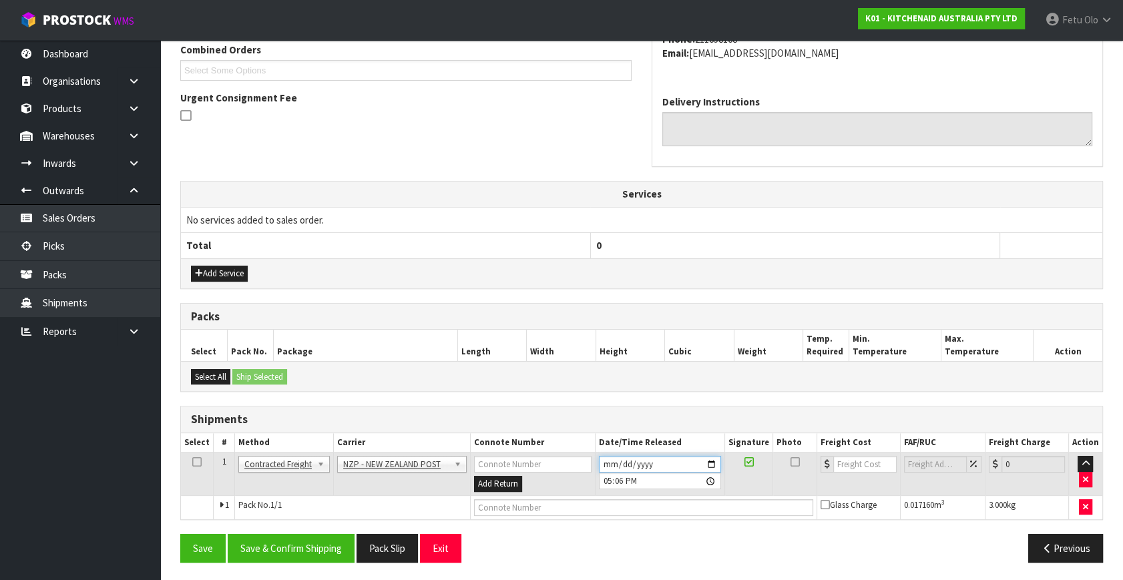
click at [714, 463] on input "2025-10-09" at bounding box center [660, 464] width 122 height 17
type input "2025-10-10"
click at [316, 539] on button "Save & Confirm Shipping" at bounding box center [291, 548] width 127 height 29
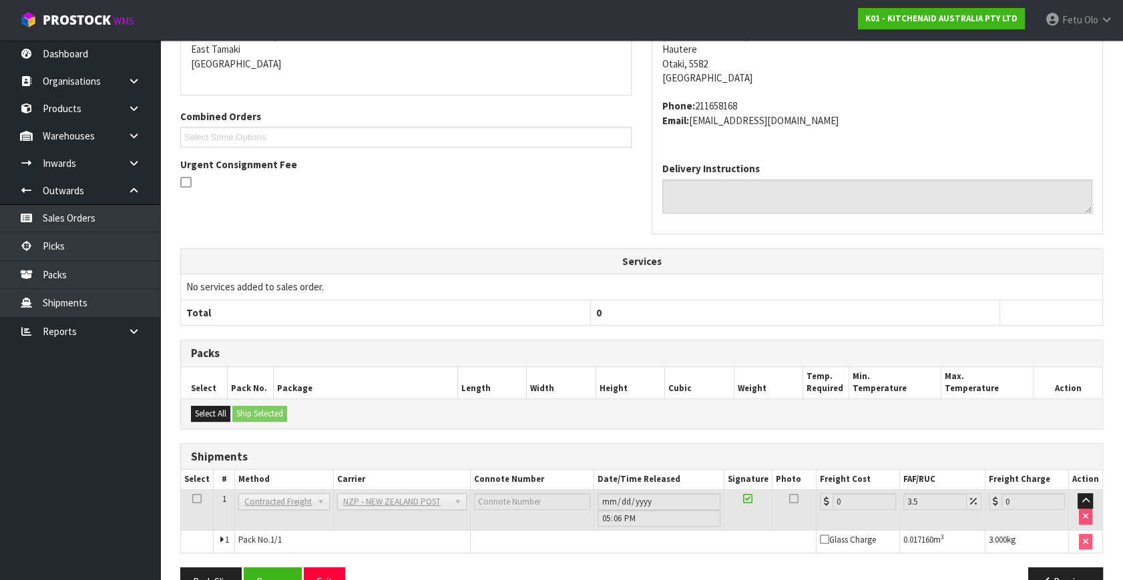
scroll to position [334, 0]
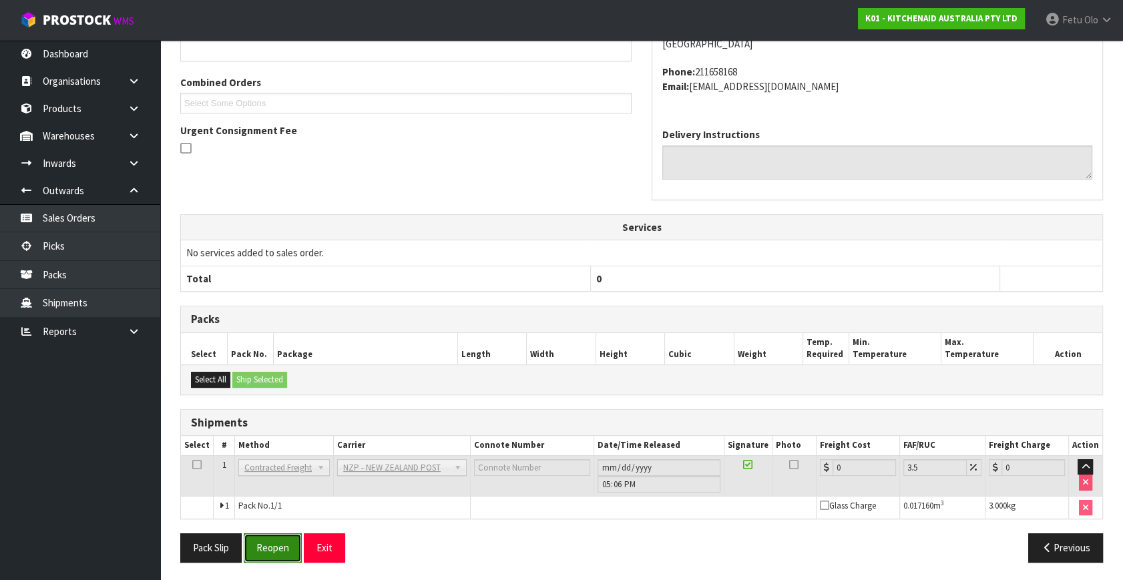
click at [283, 539] on button "Reopen" at bounding box center [273, 547] width 58 height 29
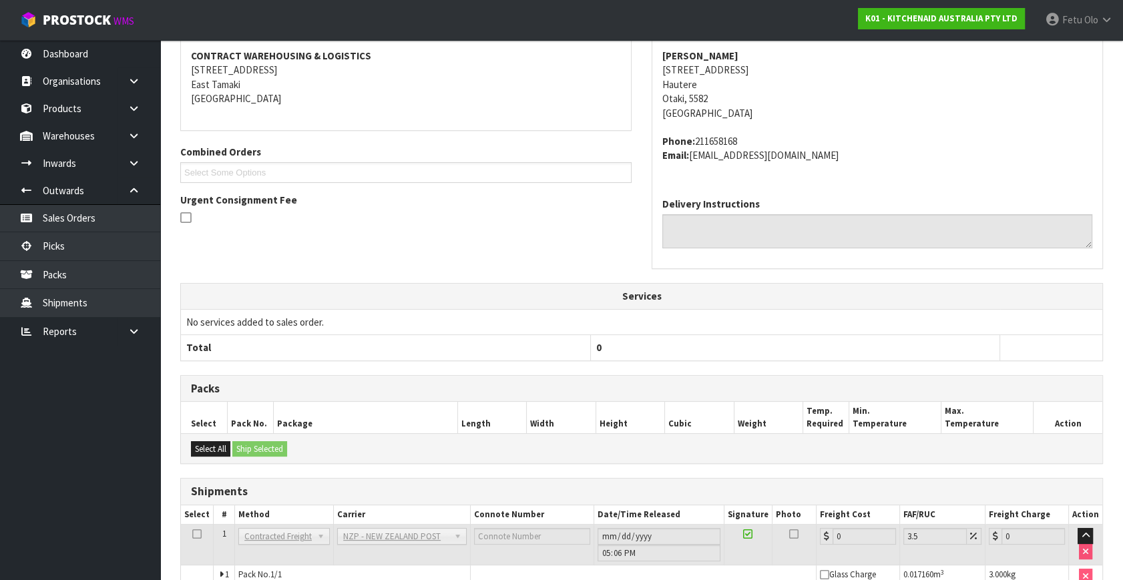
scroll to position [320, 0]
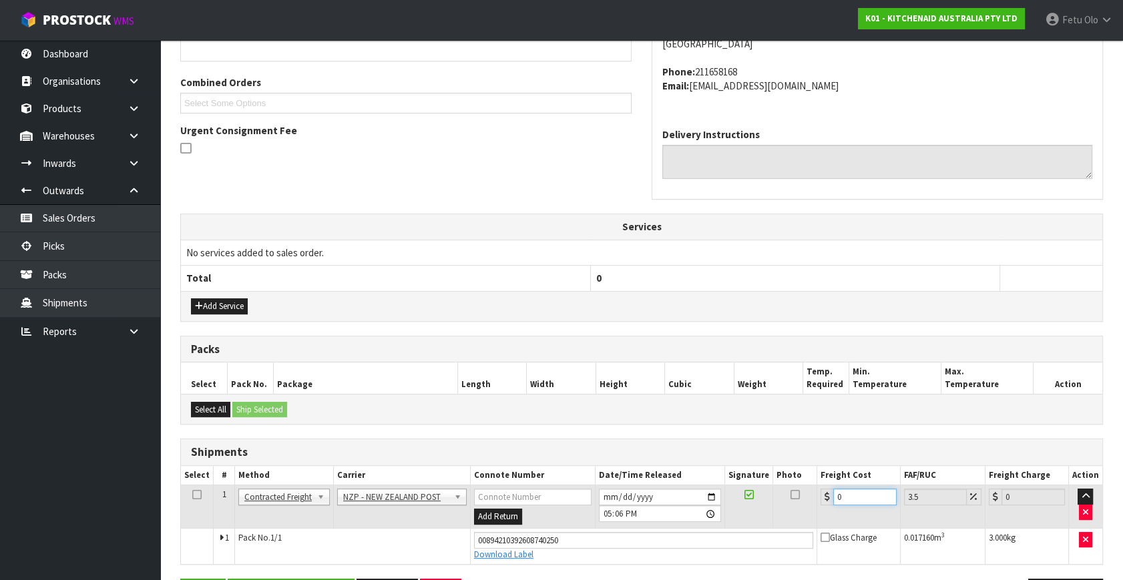
drag, startPoint x: 693, startPoint y: 535, endPoint x: 629, endPoint y: 553, distance: 66.4
click at [629, 553] on tbody "1 Client Local Pickup Customer Local Pickup Company Freight Contracted Freight …" at bounding box center [641, 524] width 921 height 79
type input "1"
type input "1.03"
type input "13"
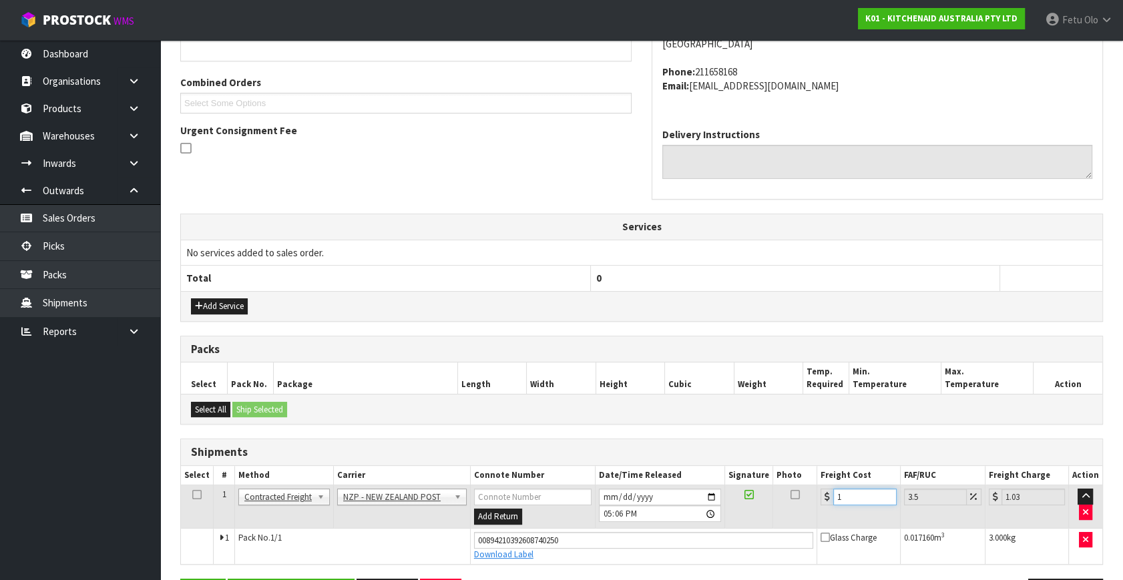
type input "13.45"
type input "13.04"
type input "13.5"
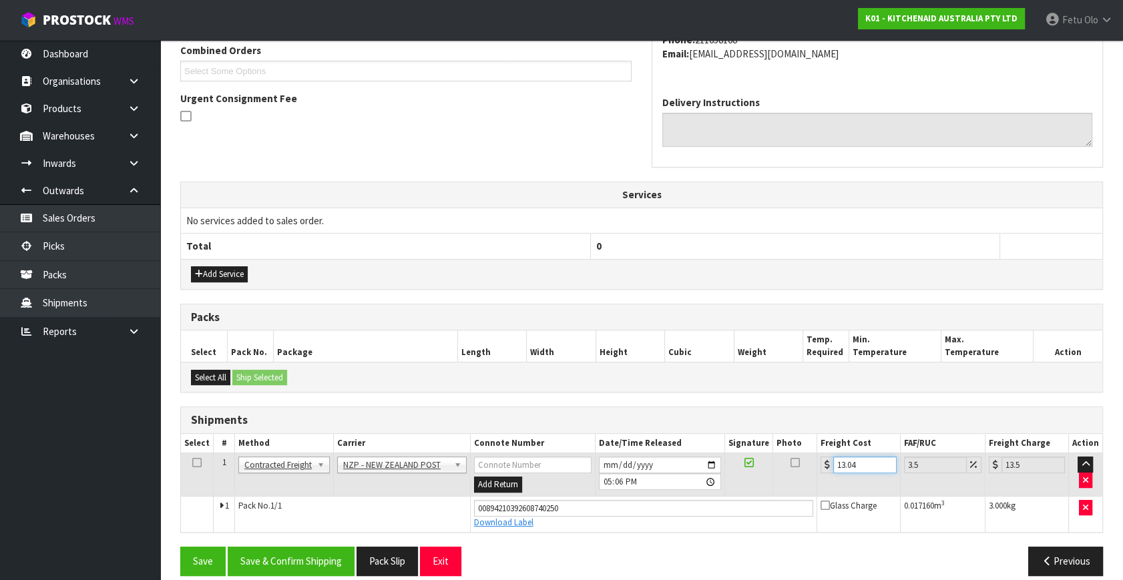
scroll to position [365, 0]
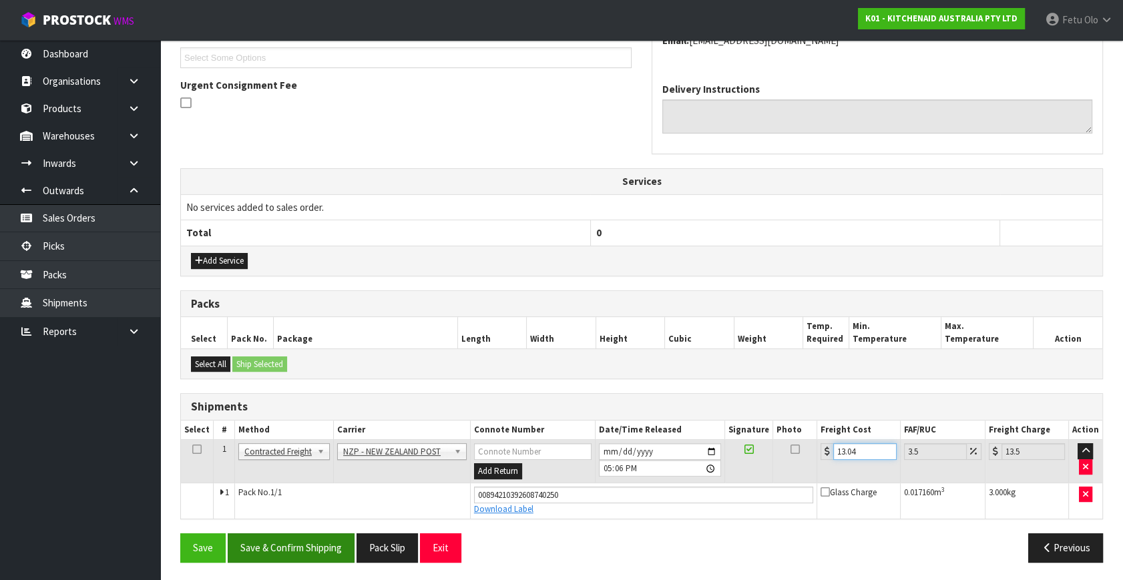
type input "13.04"
click at [331, 545] on button "Save & Confirm Shipping" at bounding box center [291, 547] width 127 height 29
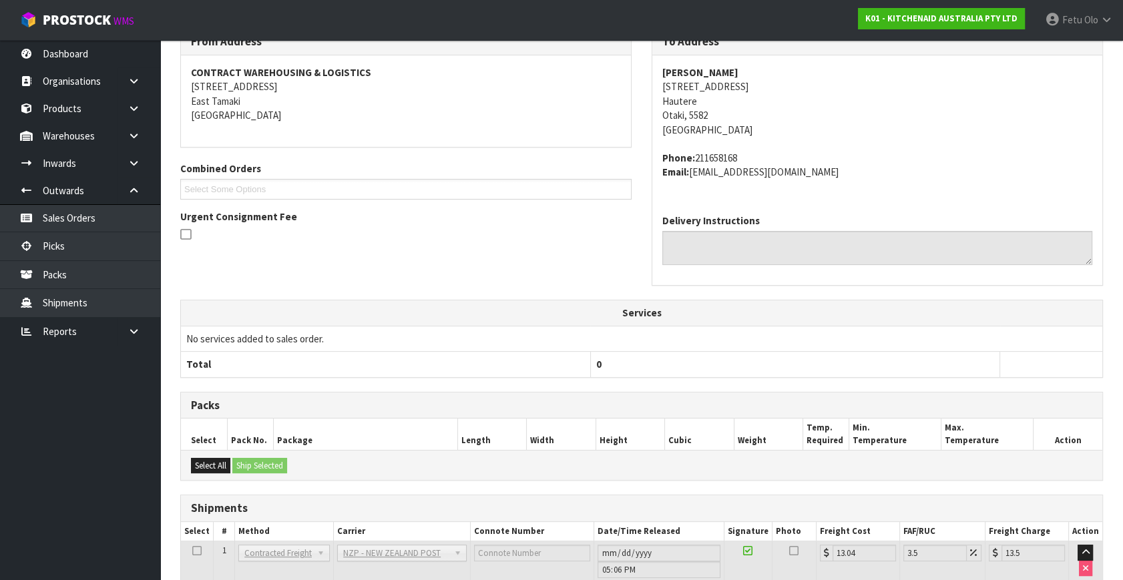
scroll to position [328, 0]
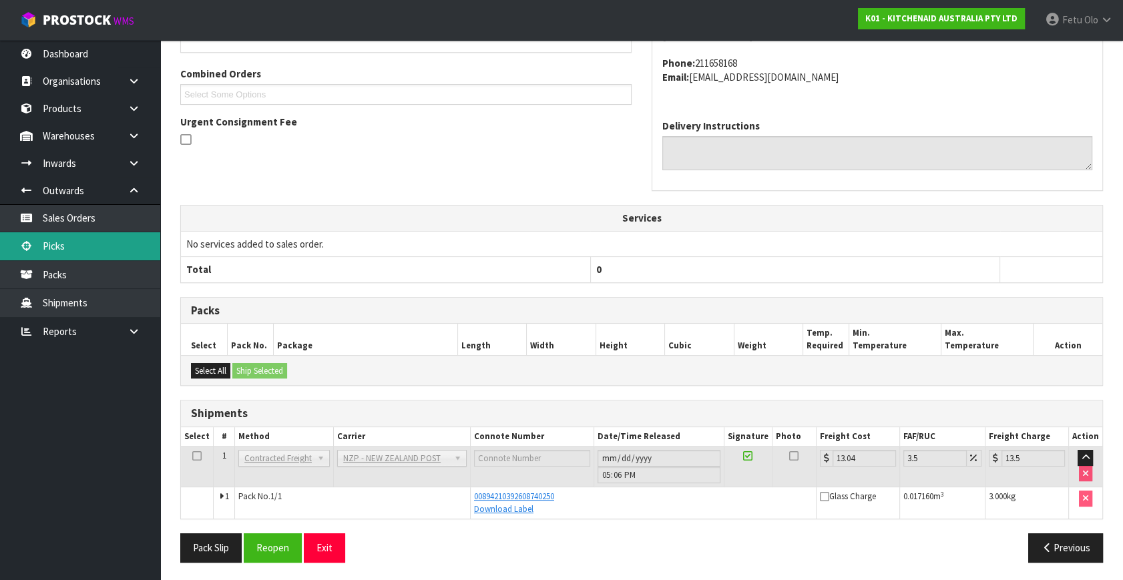
click at [86, 260] on link "Picks" at bounding box center [80, 245] width 160 height 27
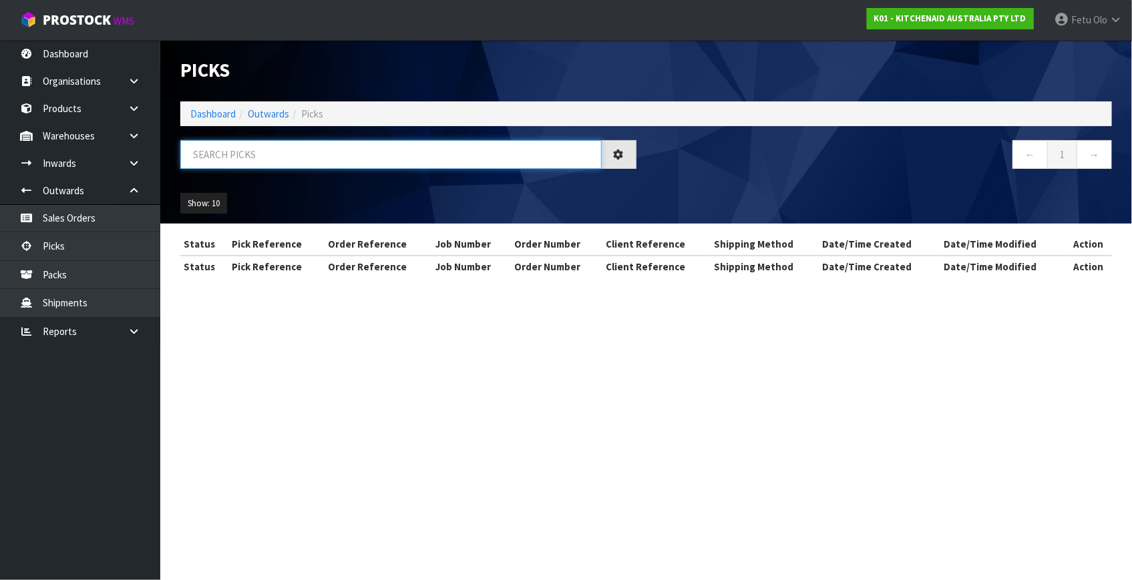
click at [328, 160] on input "text" at bounding box center [390, 154] width 421 height 29
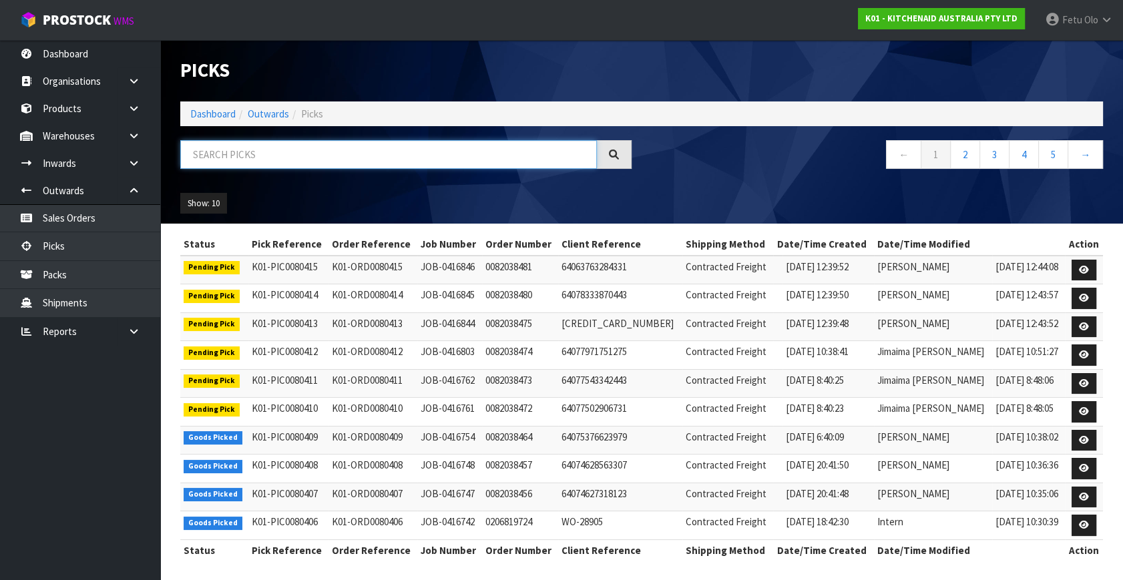
click at [326, 142] on input "text" at bounding box center [388, 154] width 417 height 29
type input "80357"
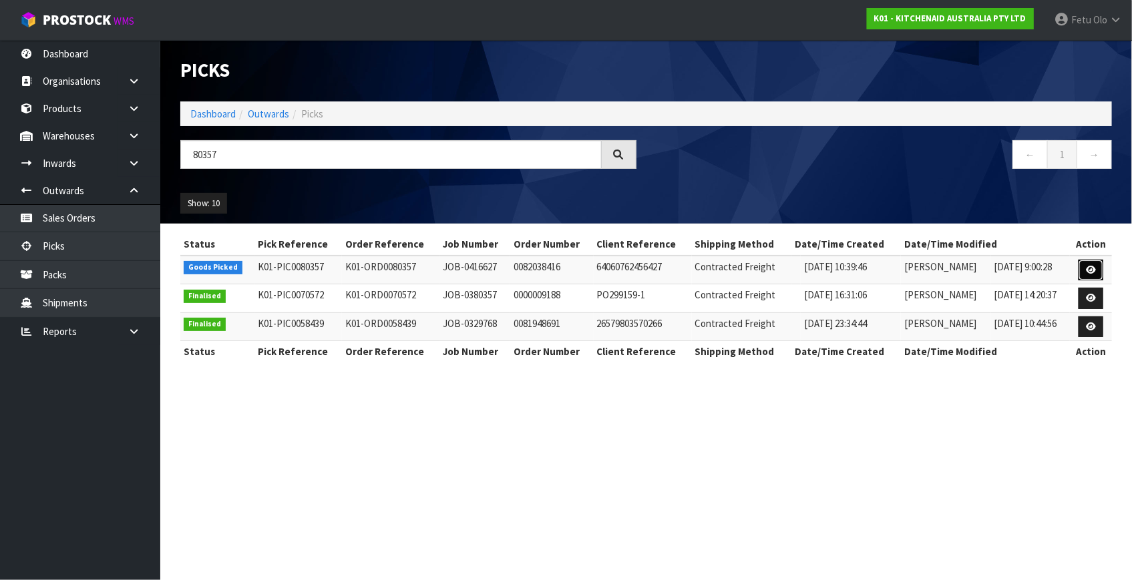
click at [1088, 271] on icon at bounding box center [1091, 270] width 10 height 9
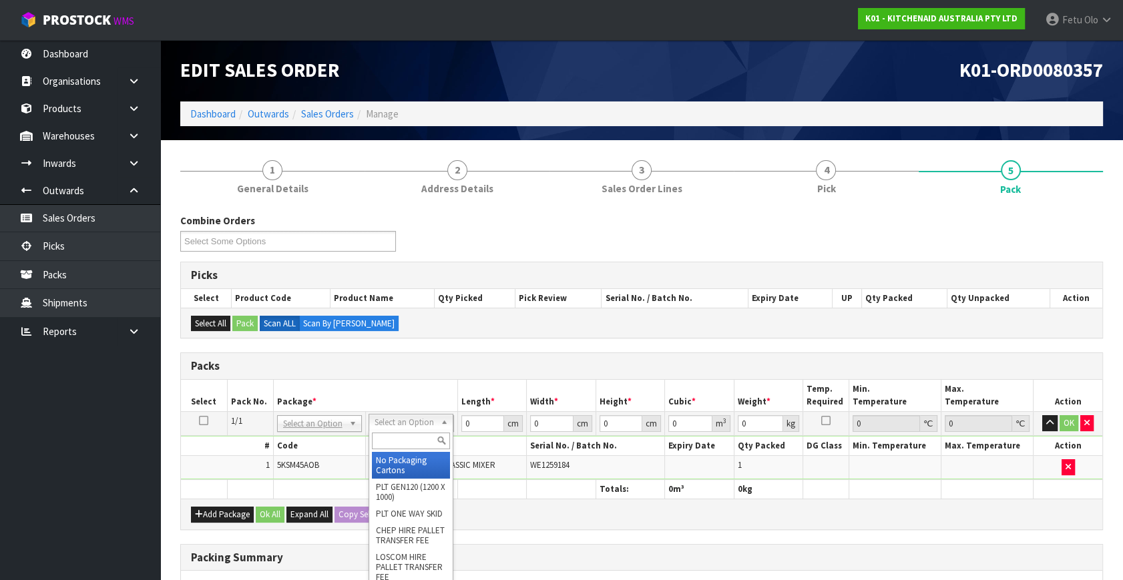
drag, startPoint x: 411, startPoint y: 477, endPoint x: 417, endPoint y: 473, distance: 7.5
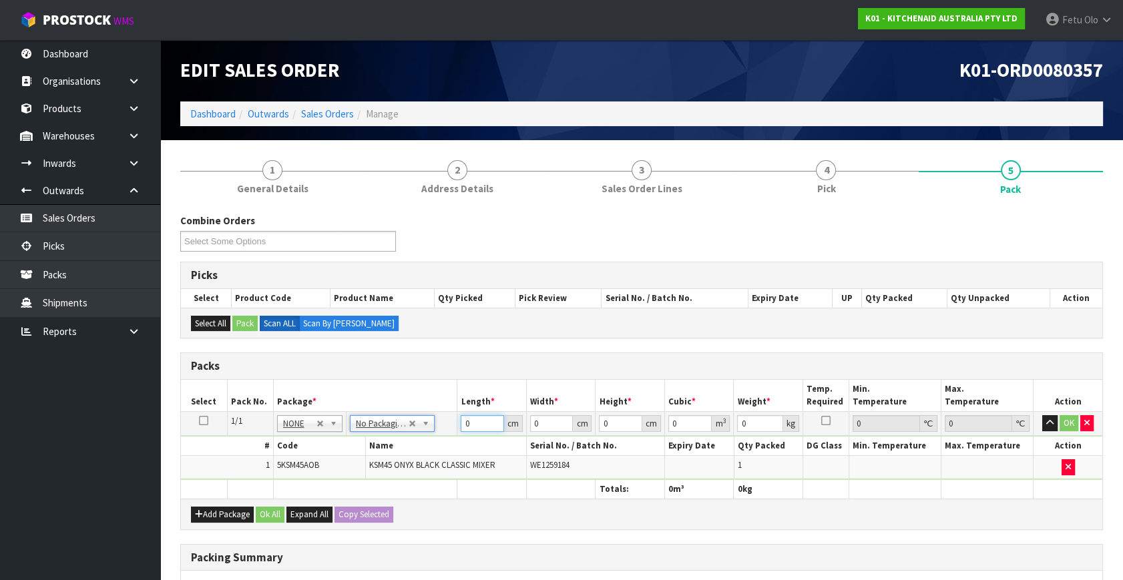
drag, startPoint x: 481, startPoint y: 424, endPoint x: 414, endPoint y: 454, distance: 73.8
click at [403, 449] on tbody "1/1 NONE 007-001 007-002 007-004 007-009 007-013 007-014 007-015 007-017 007-01…" at bounding box center [641, 446] width 921 height 68
type input "42"
type input "29"
type input "4"
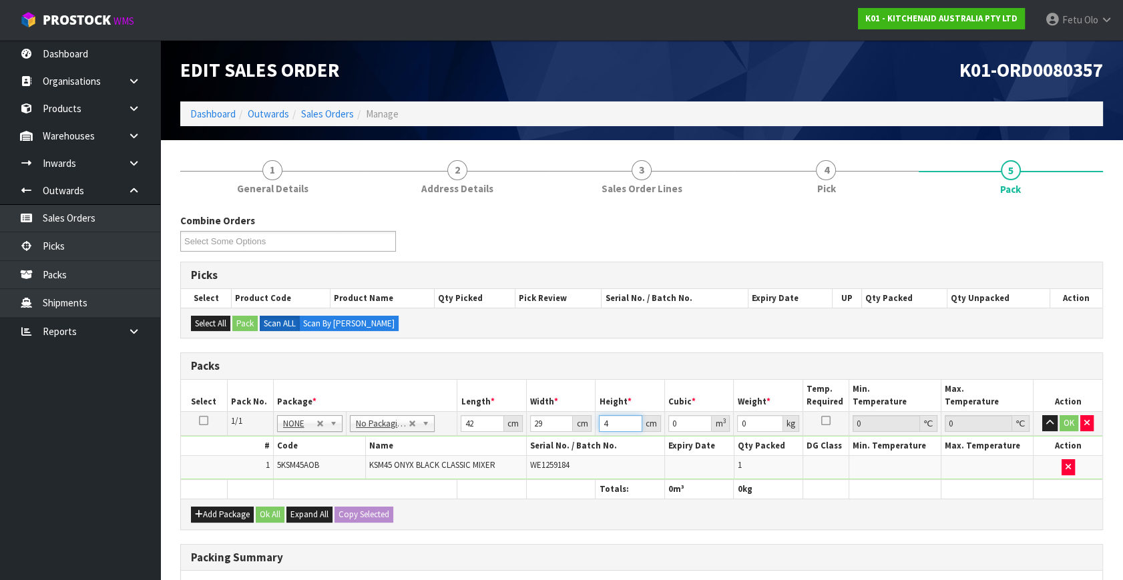
type input "0.004872"
type input "43"
type input "0.052374"
type input "43"
type input "13"
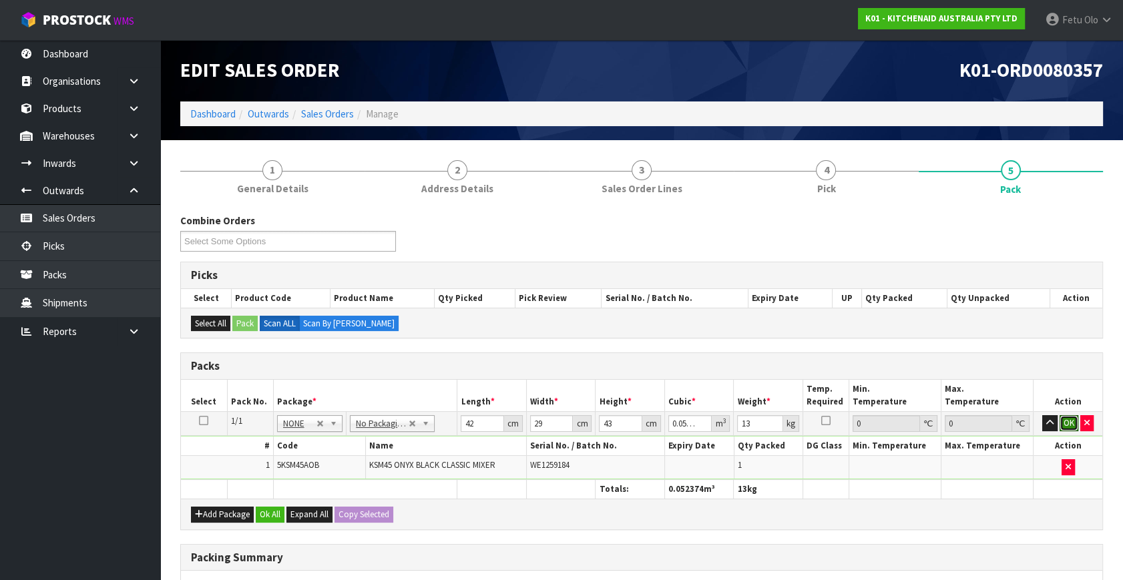
click button "OK" at bounding box center [1069, 423] width 19 height 16
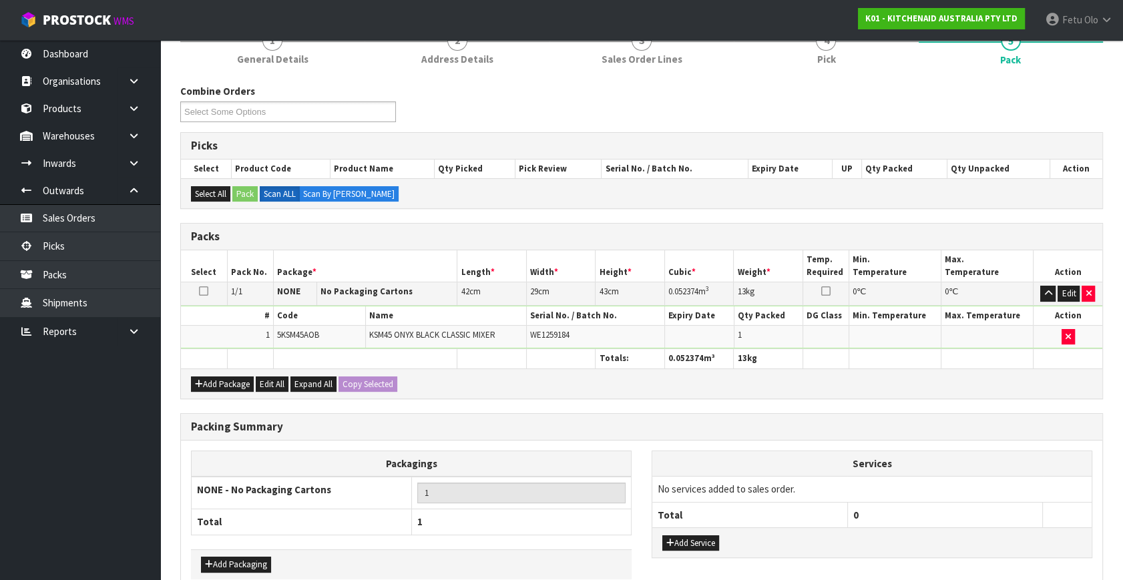
scroll to position [199, 0]
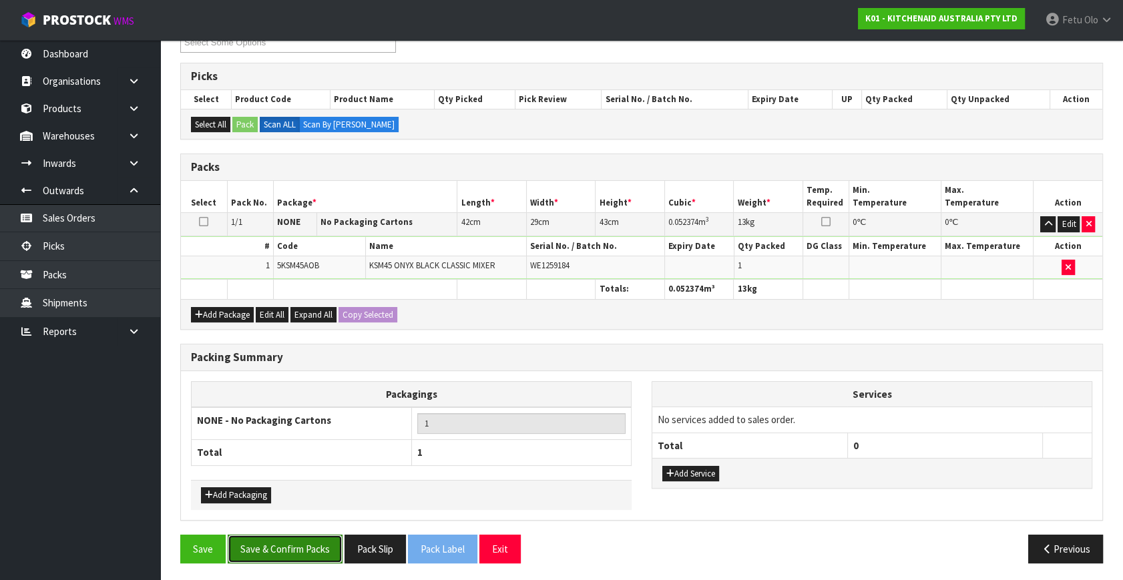
click at [301, 541] on button "Save & Confirm Packs" at bounding box center [285, 549] width 115 height 29
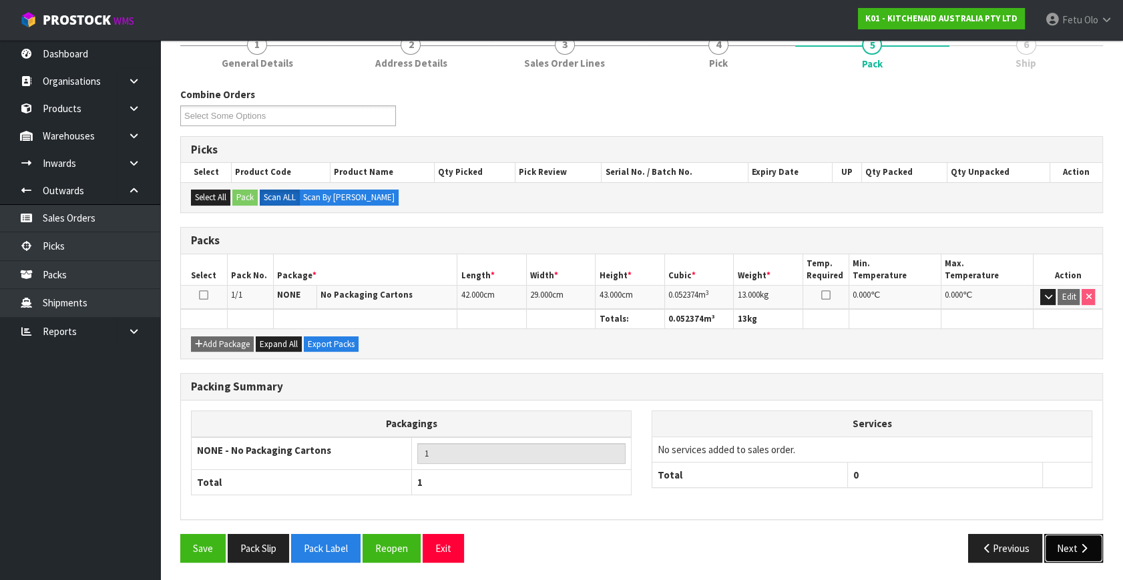
click at [1053, 543] on button "Next" at bounding box center [1073, 548] width 59 height 29
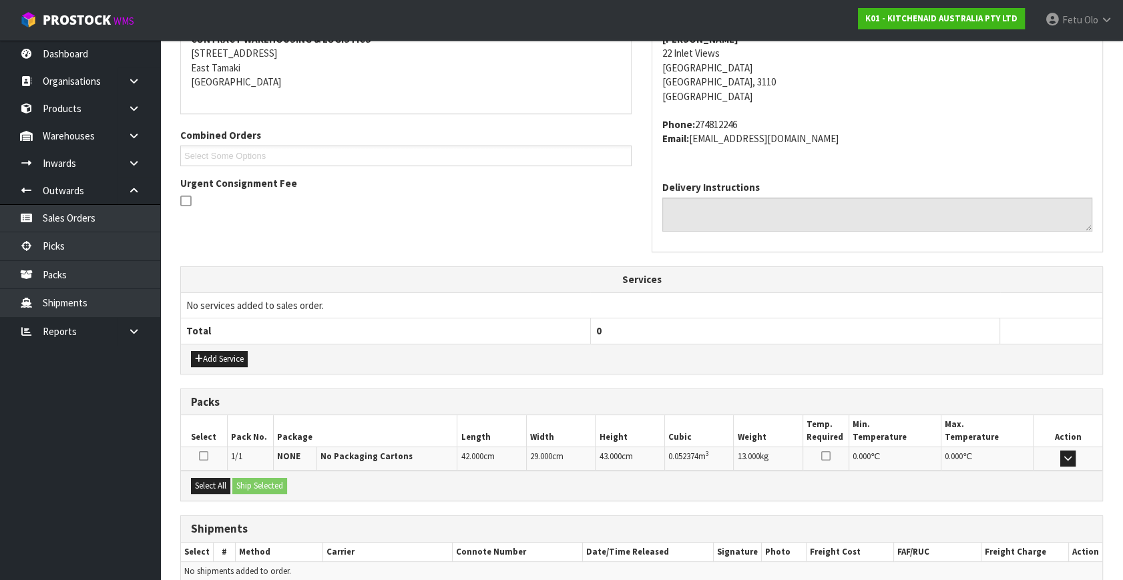
scroll to position [328, 0]
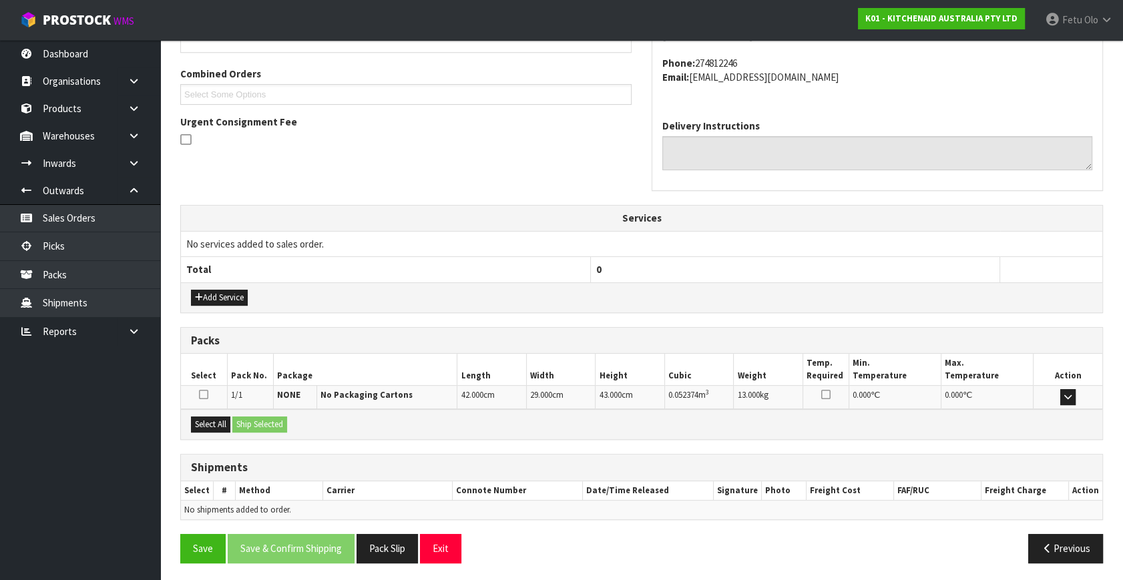
click at [208, 431] on div "Select All Ship Selected" at bounding box center [641, 424] width 921 height 30
click at [223, 417] on button "Select All" at bounding box center [210, 425] width 39 height 16
drag, startPoint x: 257, startPoint y: 419, endPoint x: 357, endPoint y: 469, distance: 111.4
click at [258, 419] on button "Ship Selected" at bounding box center [259, 425] width 55 height 16
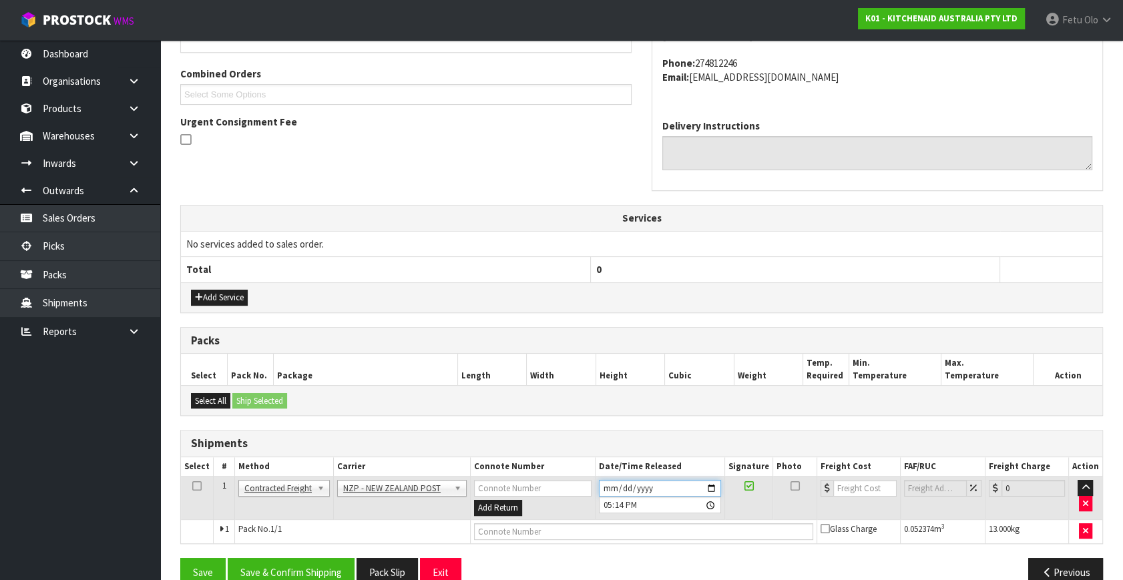
click at [712, 482] on input "2025-10-09" at bounding box center [660, 488] width 122 height 17
type input "2025-10-10"
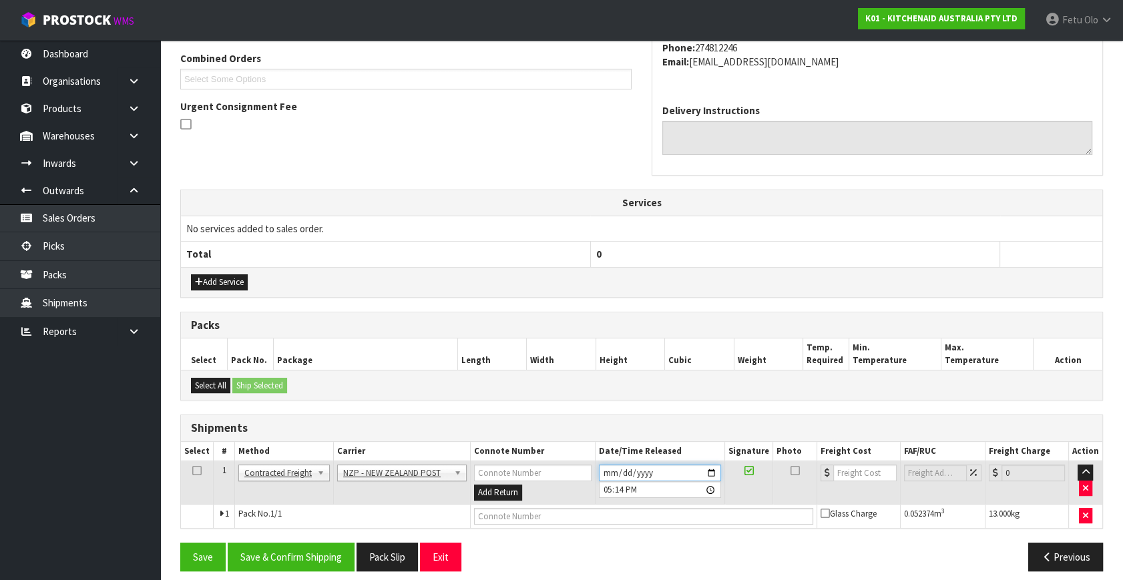
scroll to position [353, 0]
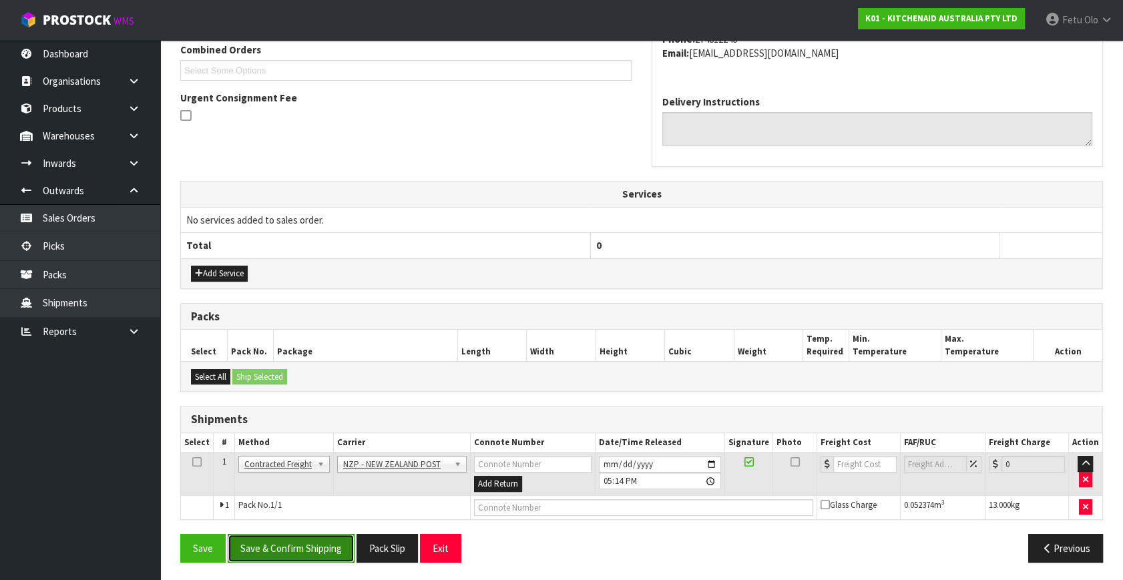
click at [301, 542] on button "Save & Confirm Shipping" at bounding box center [291, 548] width 127 height 29
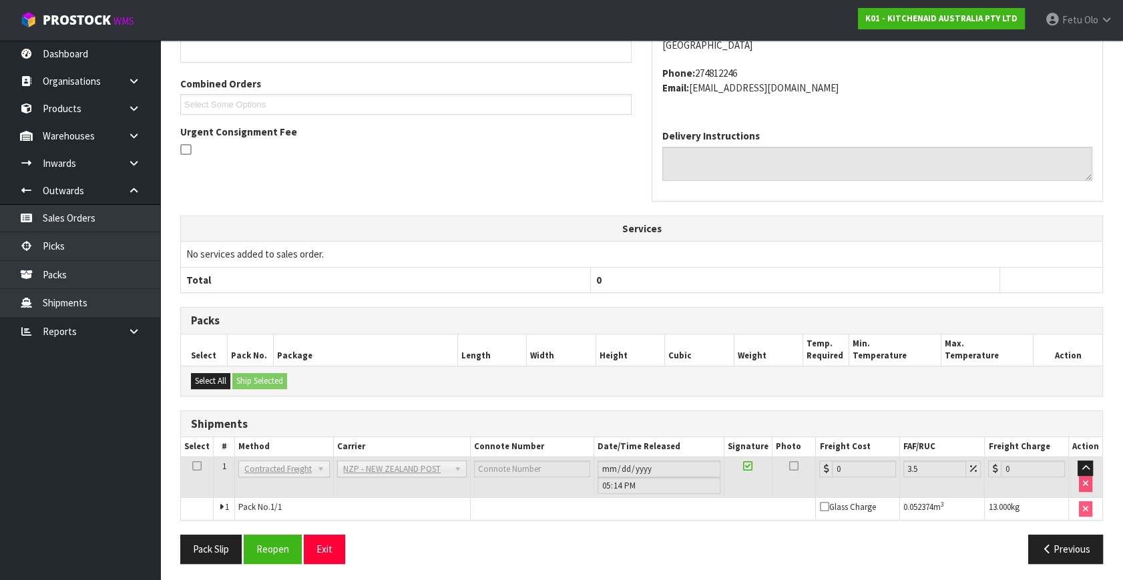
scroll to position [334, 0]
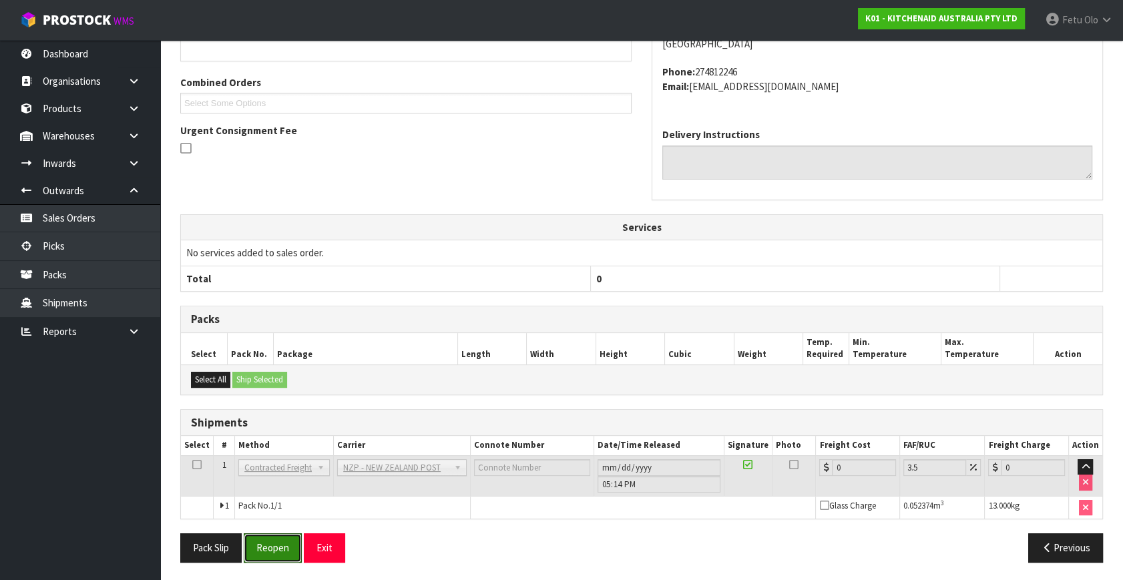
drag, startPoint x: 278, startPoint y: 543, endPoint x: 284, endPoint y: 495, distance: 49.2
click at [278, 541] on button "Reopen" at bounding box center [273, 547] width 58 height 29
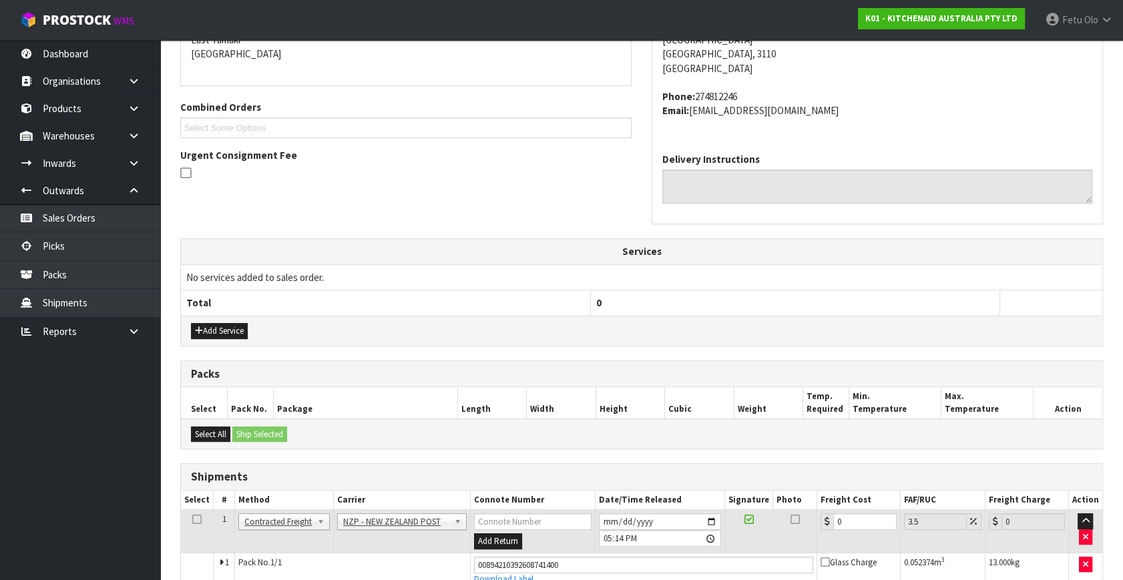
scroll to position [320, 0]
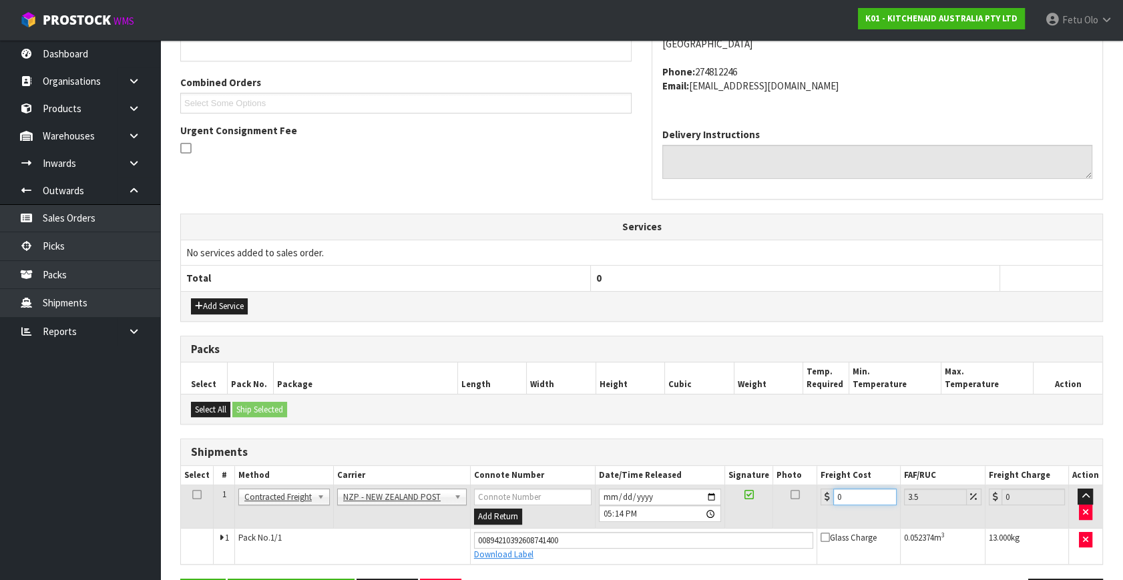
drag, startPoint x: 768, startPoint y: 513, endPoint x: 722, endPoint y: 525, distance: 47.1
click at [722, 525] on tbody "1 Client Local Pickup Customer Local Pickup Company Freight Contracted Freight …" at bounding box center [641, 524] width 921 height 79
type input "1"
type input "1.03"
type input "10"
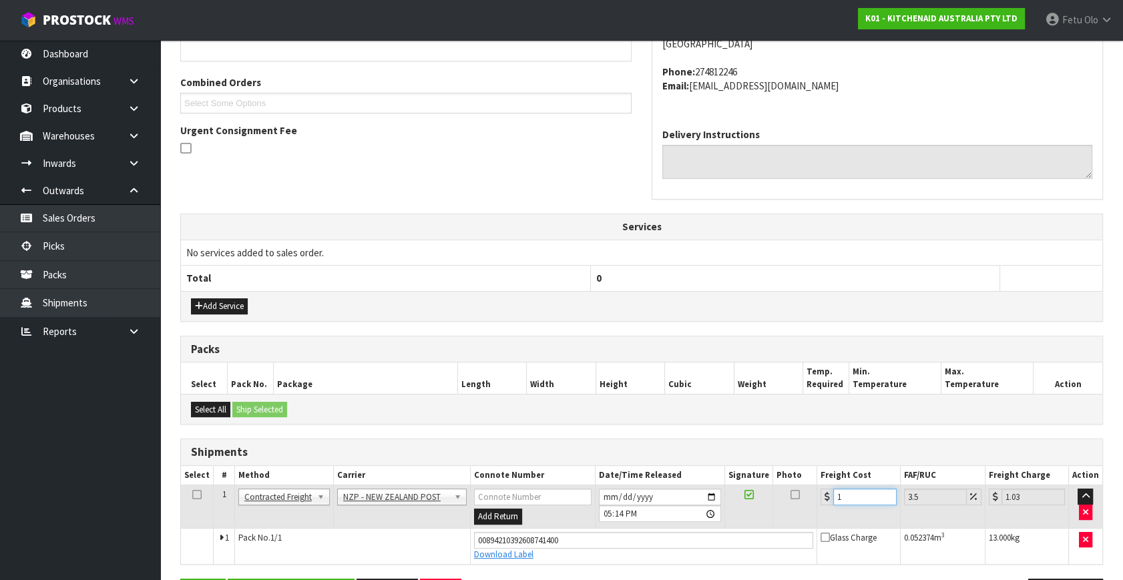
type input "10.35"
type input "108"
type input "111.78"
type input "1089"
type input "1127.12"
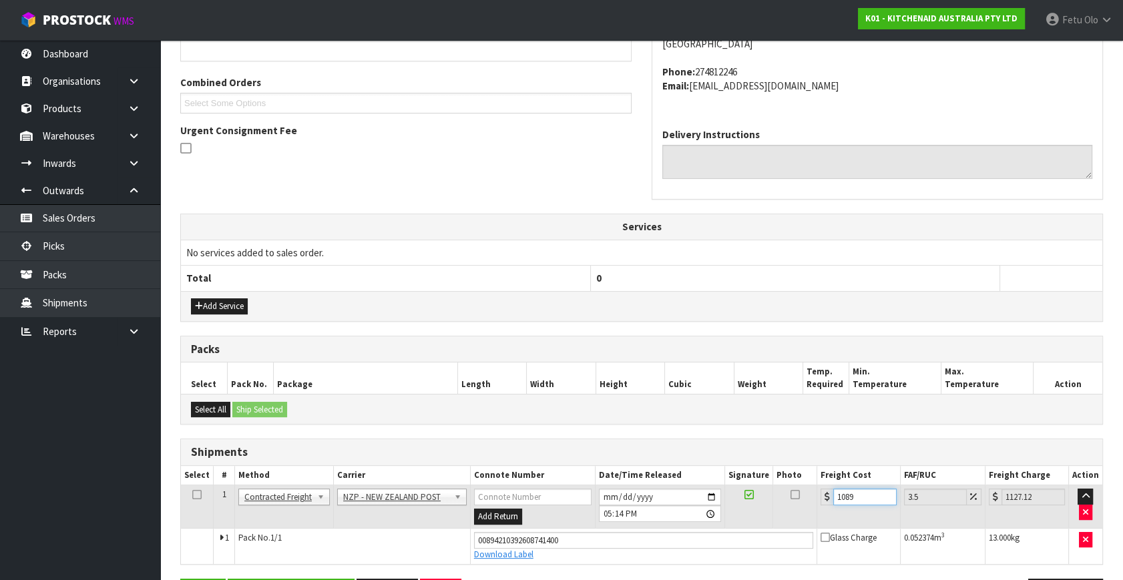
type input "108"
type input "111.78"
type input "10"
type input "10.35"
type input "10.8"
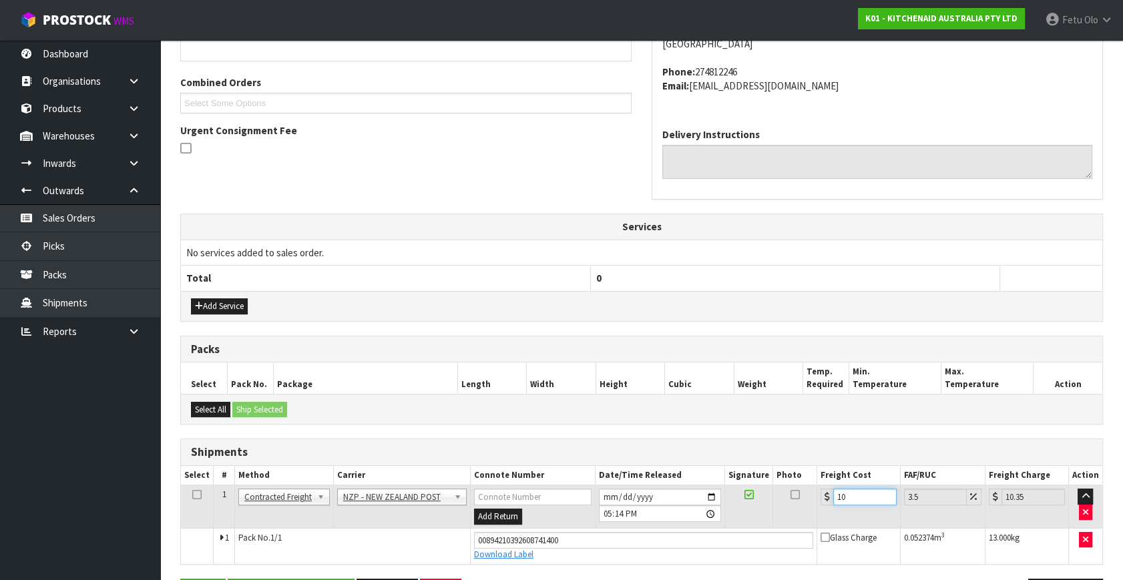
type input "11.18"
type input "10.89"
type input "11.27"
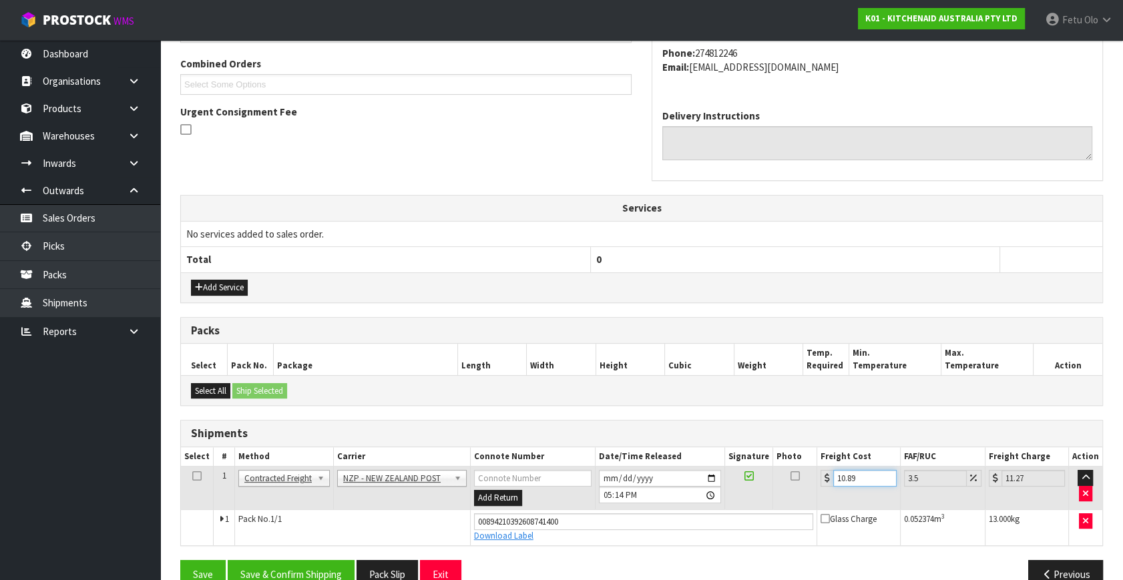
scroll to position [365, 0]
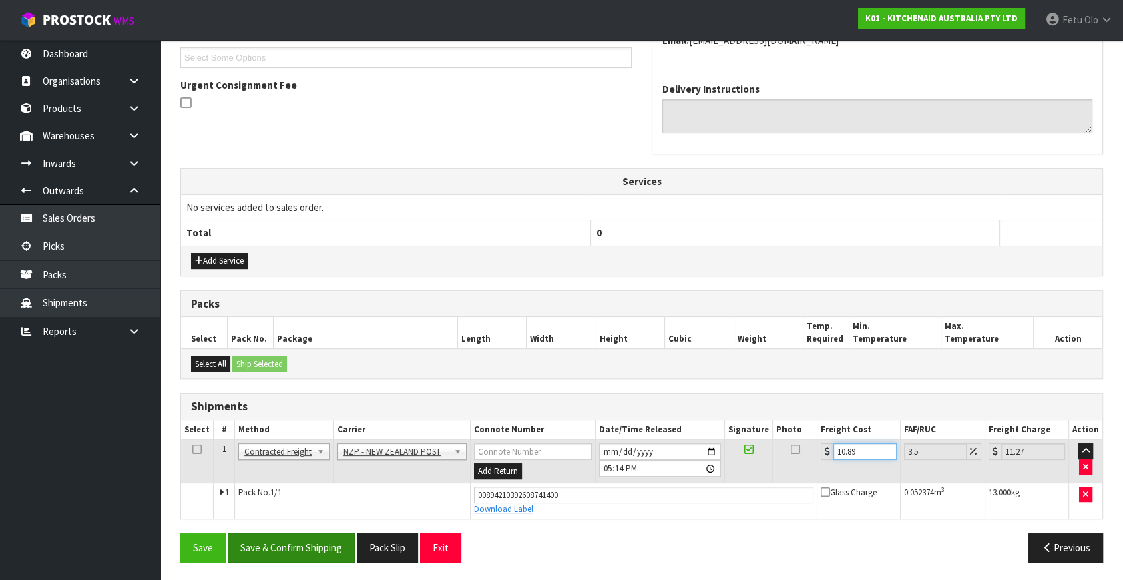
type input "10.89"
click at [323, 533] on button "Save & Confirm Shipping" at bounding box center [291, 547] width 127 height 29
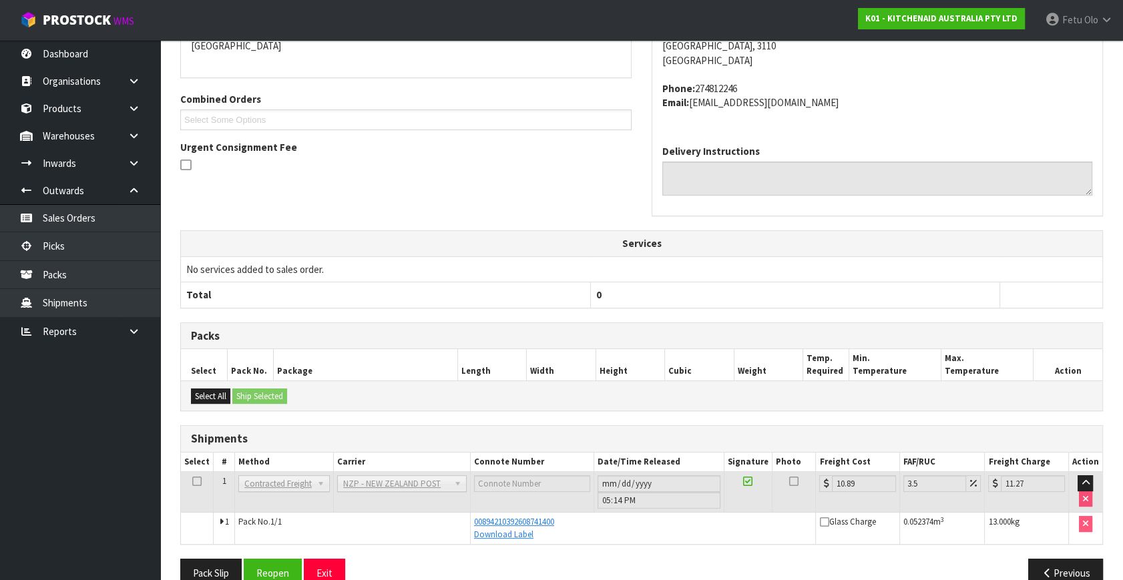
scroll to position [0, 0]
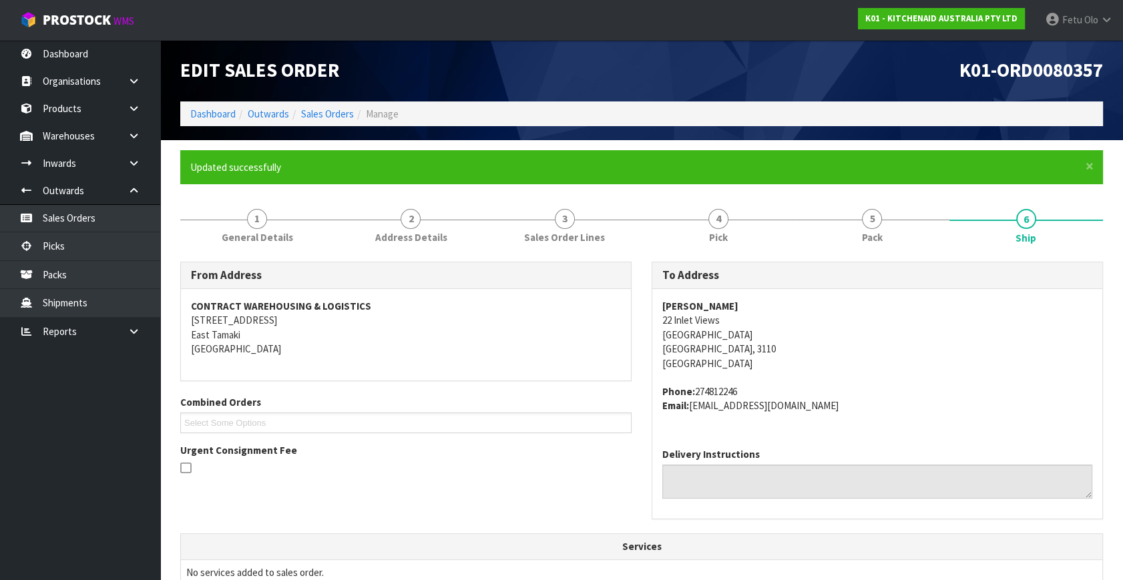
click at [201, 92] on div "Edit Sales Order" at bounding box center [405, 70] width 471 height 61
click at [224, 115] on link "Dashboard" at bounding box center [212, 113] width 45 height 13
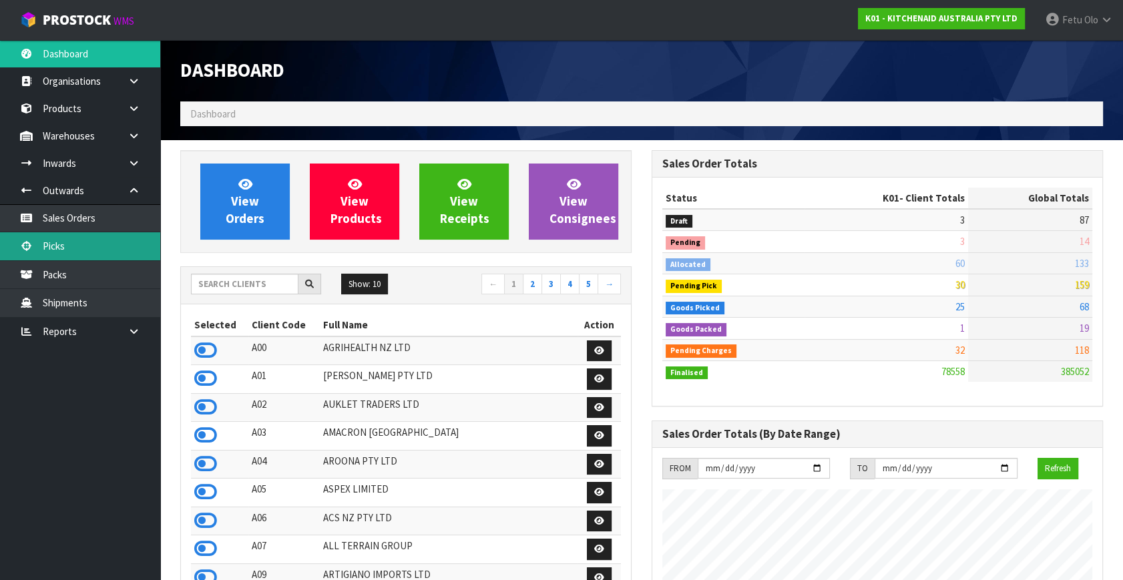
click at [36, 242] on link "Picks" at bounding box center [80, 245] width 160 height 27
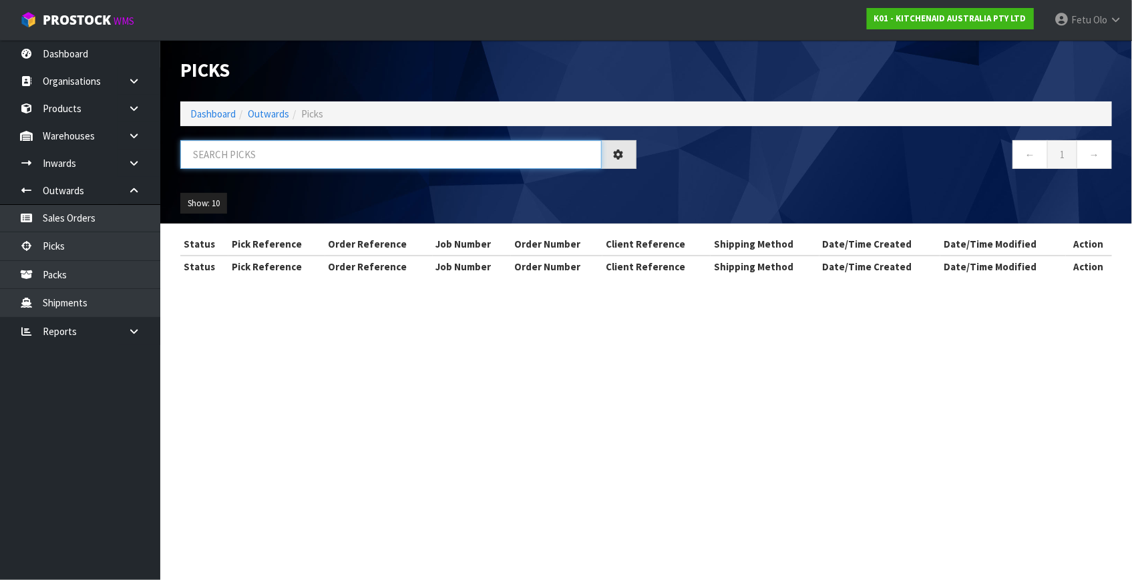
drag, startPoint x: 270, startPoint y: 164, endPoint x: 262, endPoint y: 169, distance: 10.2
click at [268, 168] on input "text" at bounding box center [390, 154] width 421 height 29
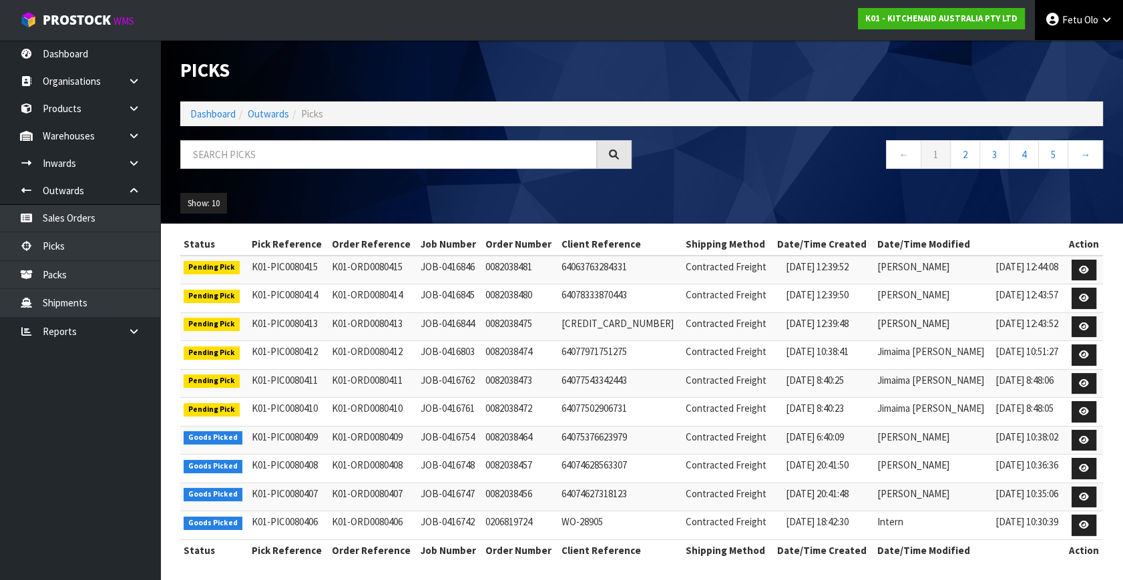
drag, startPoint x: 1068, startPoint y: 27, endPoint x: 1068, endPoint y: 37, distance: 10.0
click at [1068, 27] on link "Fetu Olo" at bounding box center [1079, 20] width 88 height 40
click at [1058, 51] on link "Logout" at bounding box center [1069, 53] width 105 height 18
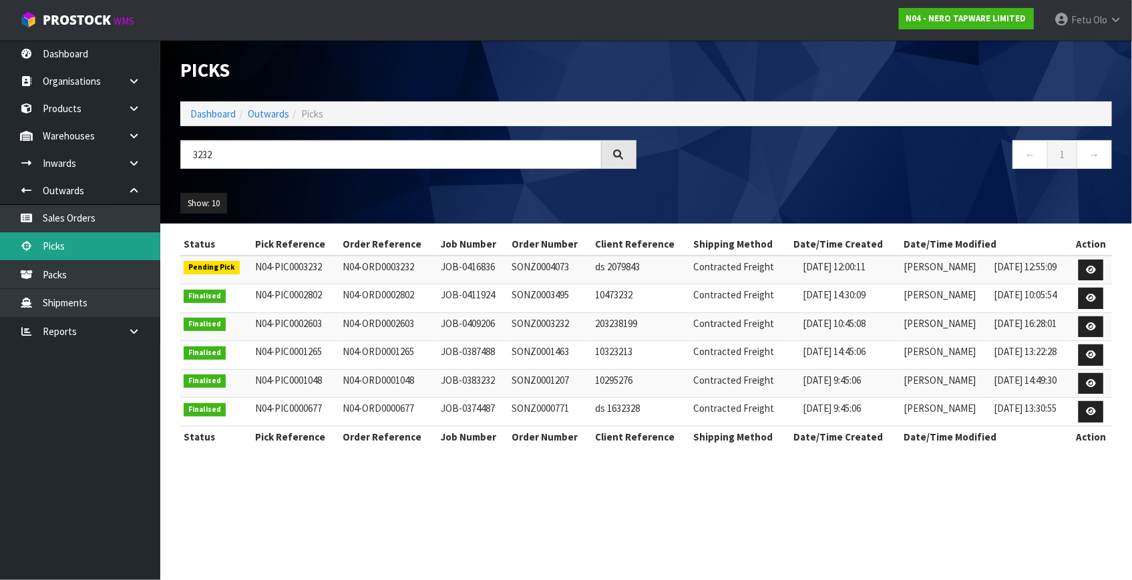
click at [67, 247] on link "Picks" at bounding box center [80, 245] width 160 height 27
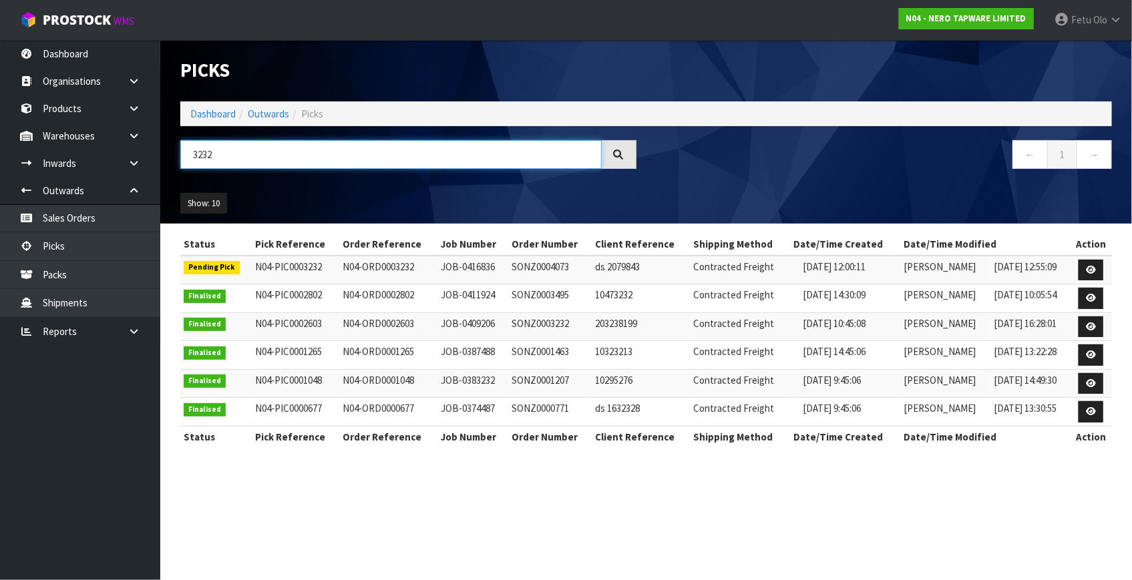
click at [254, 152] on input "3232" at bounding box center [390, 154] width 421 height 29
drag, startPoint x: 254, startPoint y: 152, endPoint x: 151, endPoint y: 176, distance: 105.7
click at [151, 176] on body "Toggle navigation ProStock WMS N04 - NERO TAPWARE LIMITED Fetu Olo Logout Dashb…" at bounding box center [566, 290] width 1132 height 580
type input "3210"
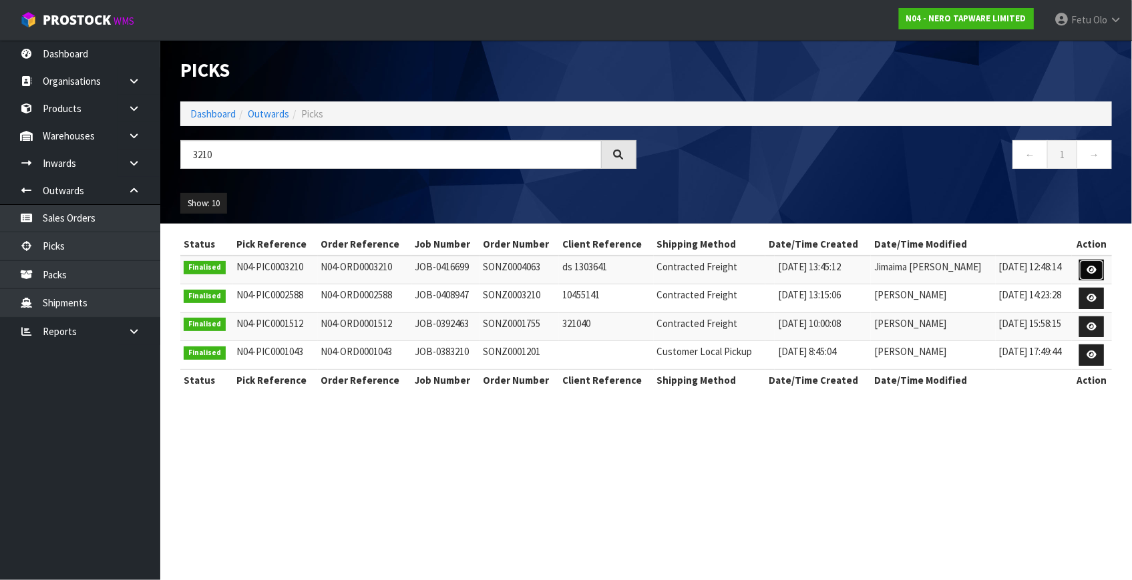
click at [1090, 270] on icon at bounding box center [1091, 270] width 10 height 9
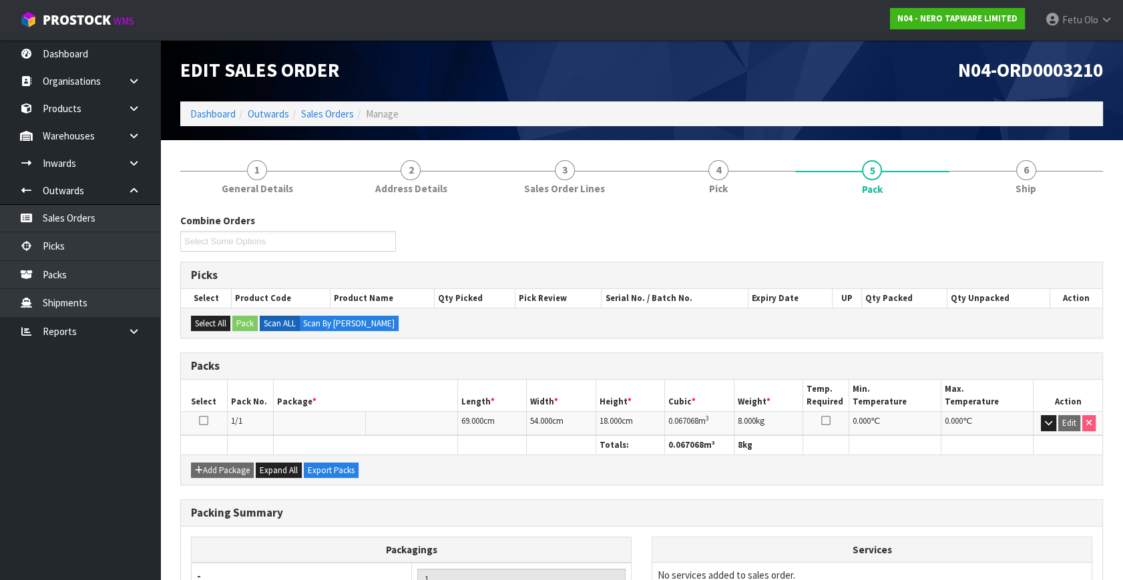
click at [1045, 184] on link "6 Ship" at bounding box center [1026, 176] width 154 height 53
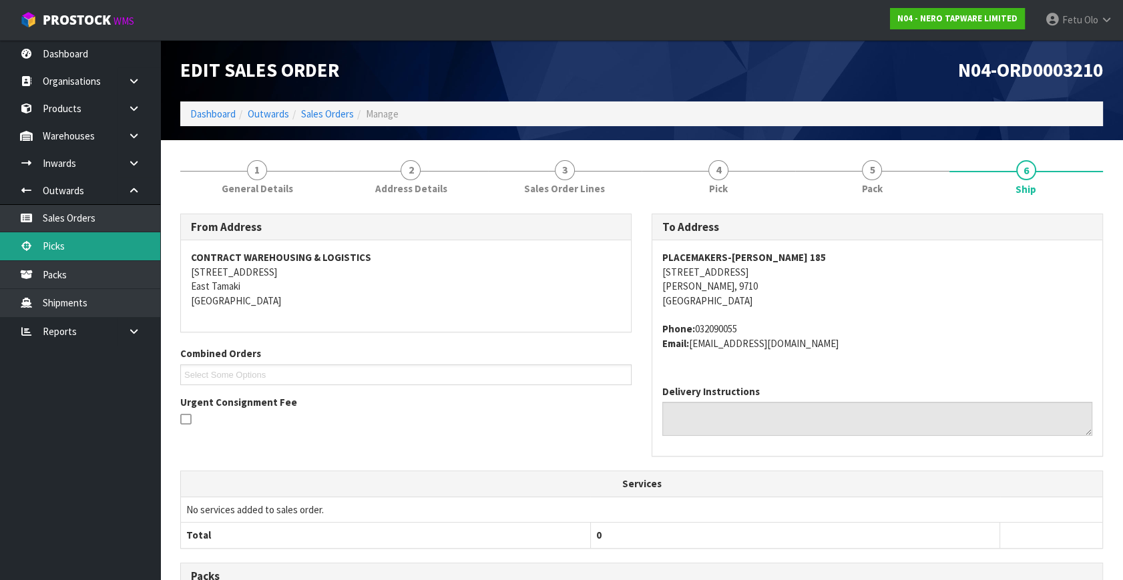
click at [59, 244] on link "Picks" at bounding box center [80, 245] width 160 height 27
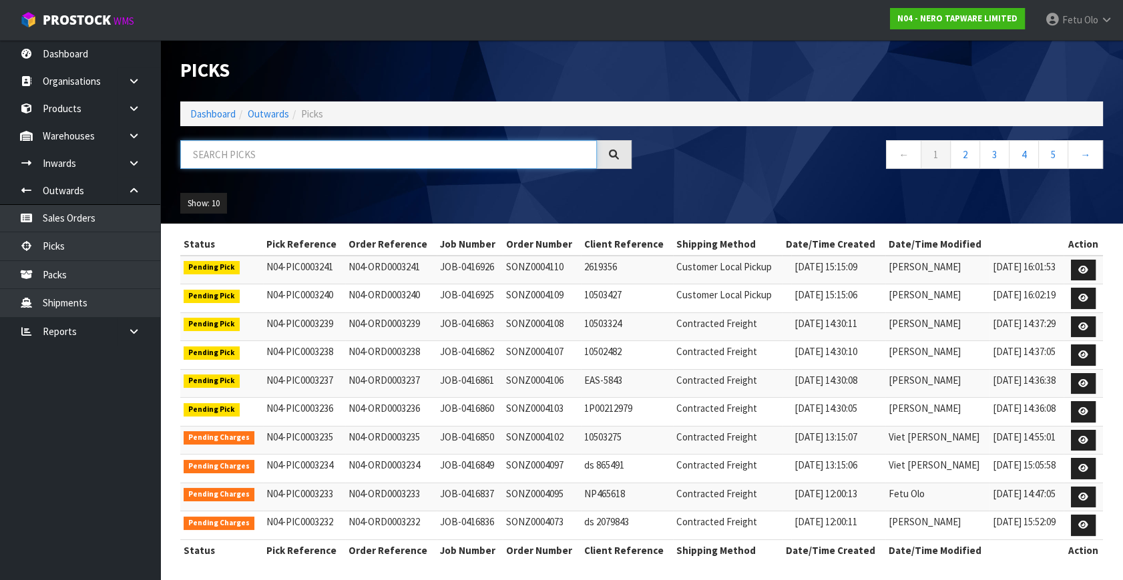
click at [260, 153] on input "text" at bounding box center [388, 154] width 417 height 29
type input "3209"
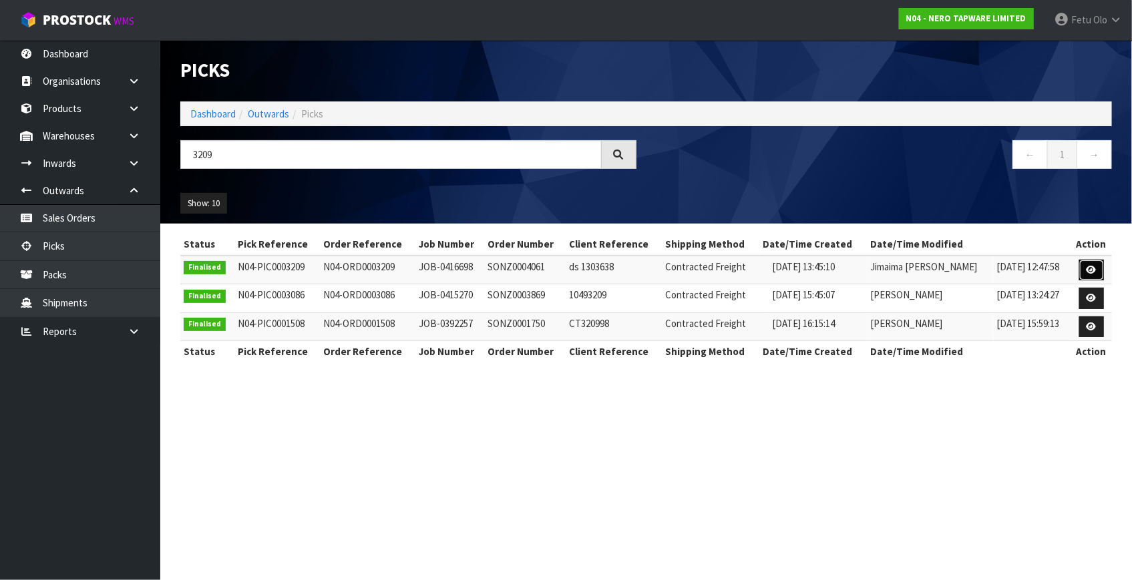
click at [1085, 261] on link at bounding box center [1091, 270] width 25 height 21
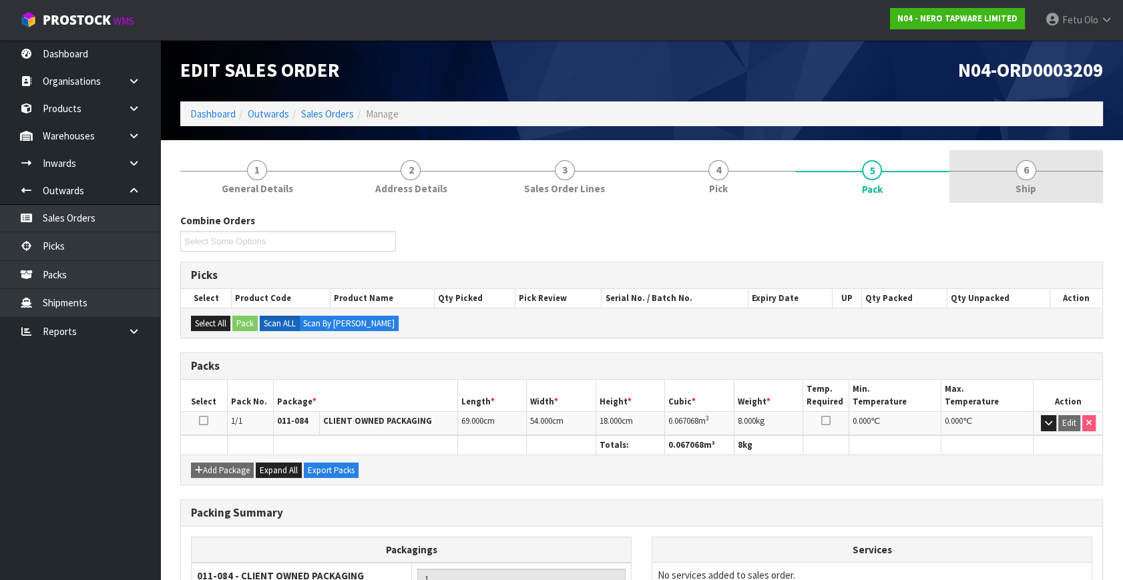
click at [1039, 175] on link "6 Ship" at bounding box center [1026, 176] width 154 height 53
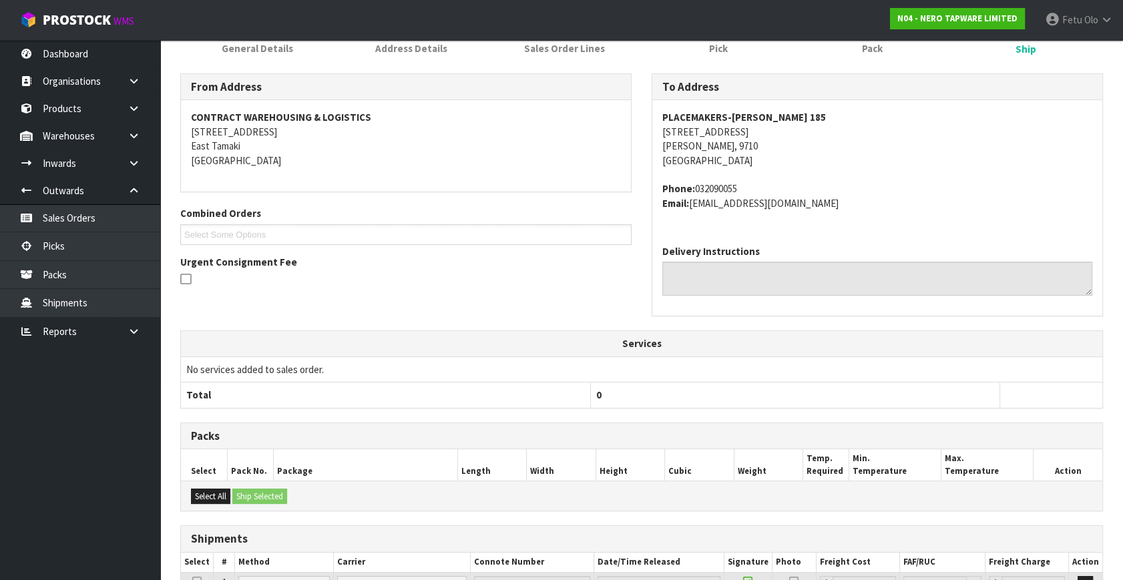
scroll to position [23, 0]
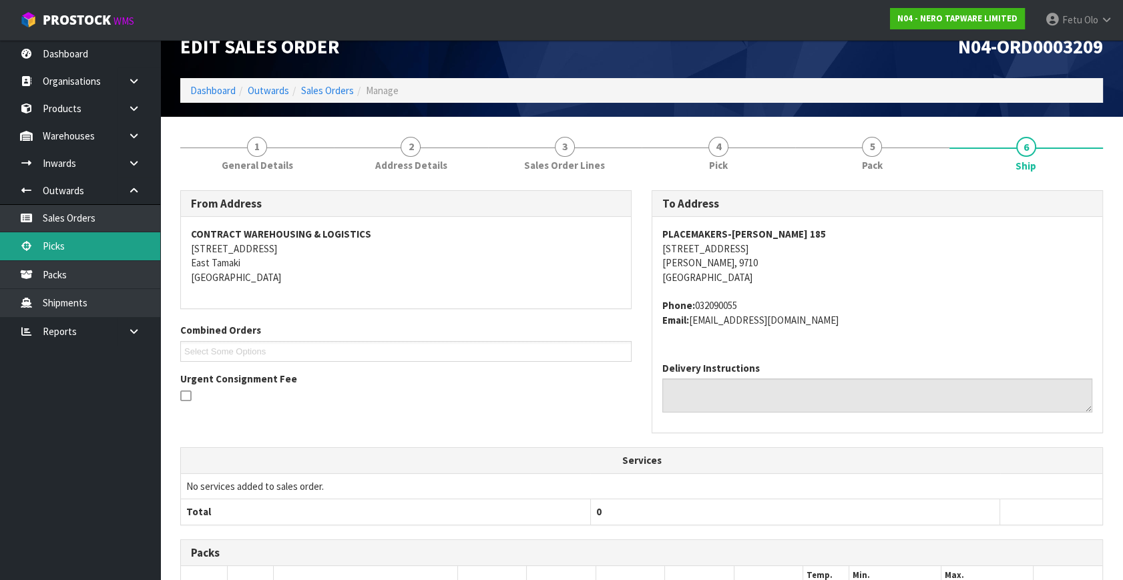
click at [61, 240] on link "Picks" at bounding box center [80, 245] width 160 height 27
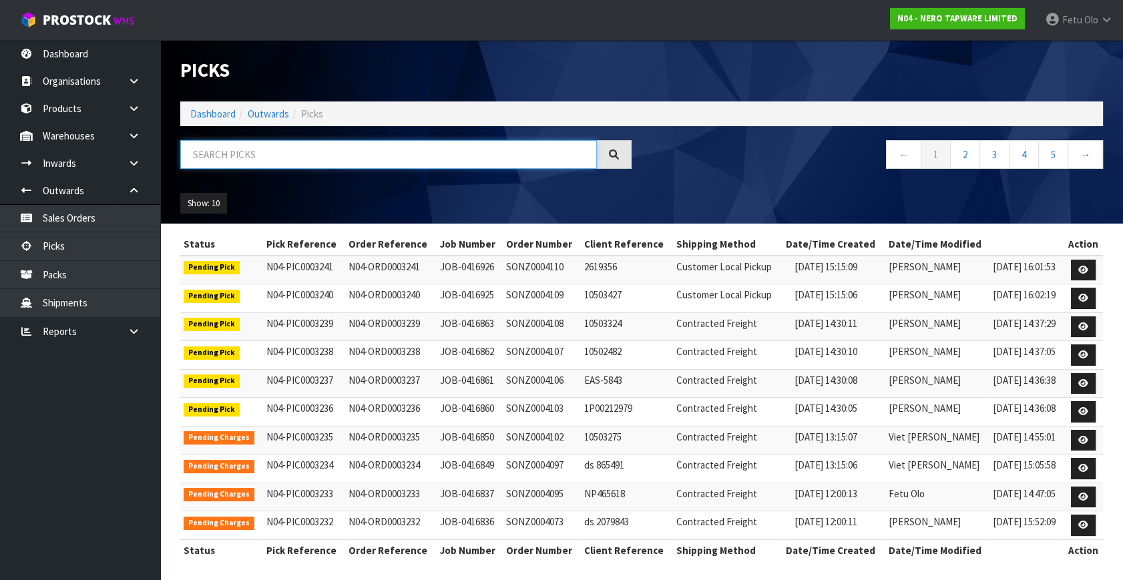
click at [277, 154] on input "text" at bounding box center [388, 154] width 417 height 29
